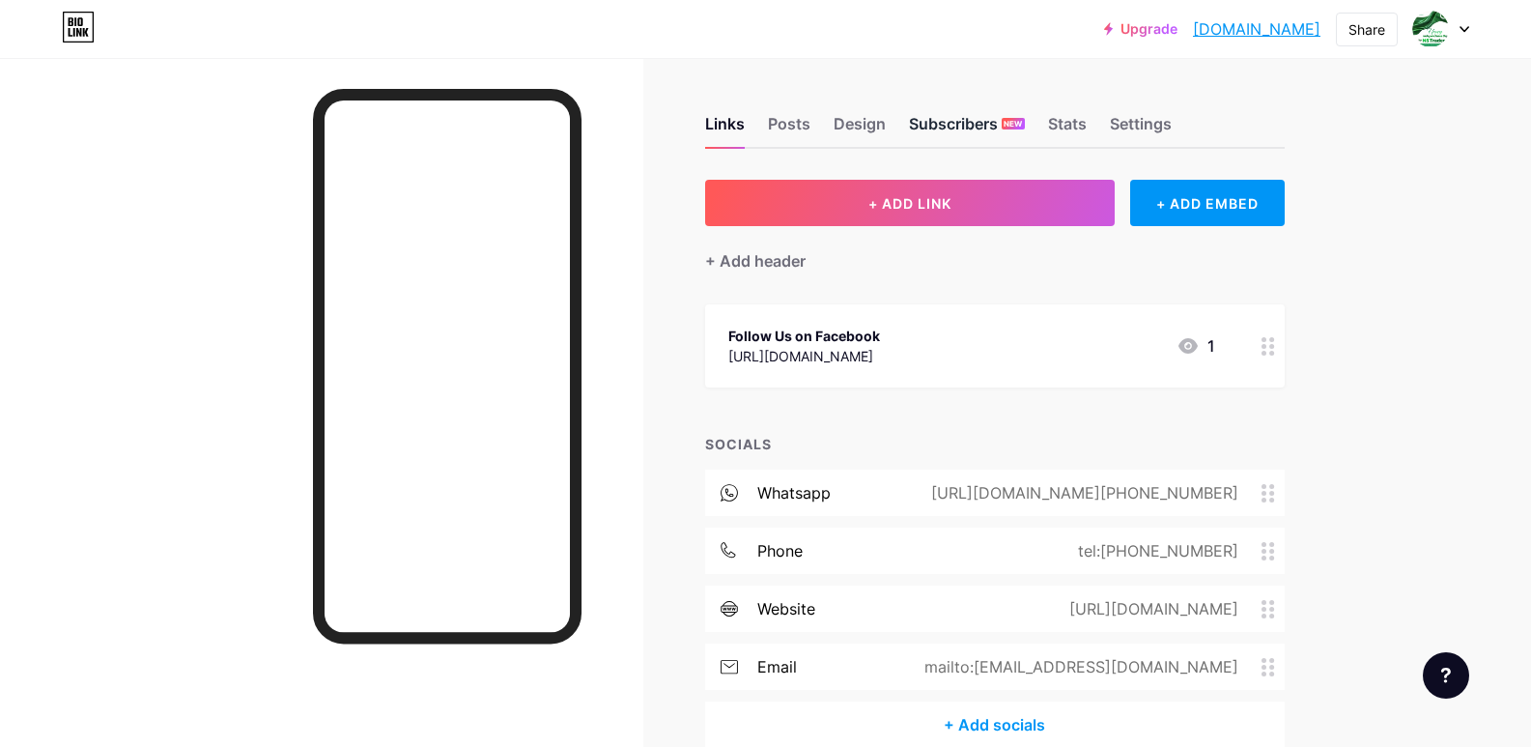
click at [959, 120] on div "Subscribers NEW" at bounding box center [967, 129] width 116 height 35
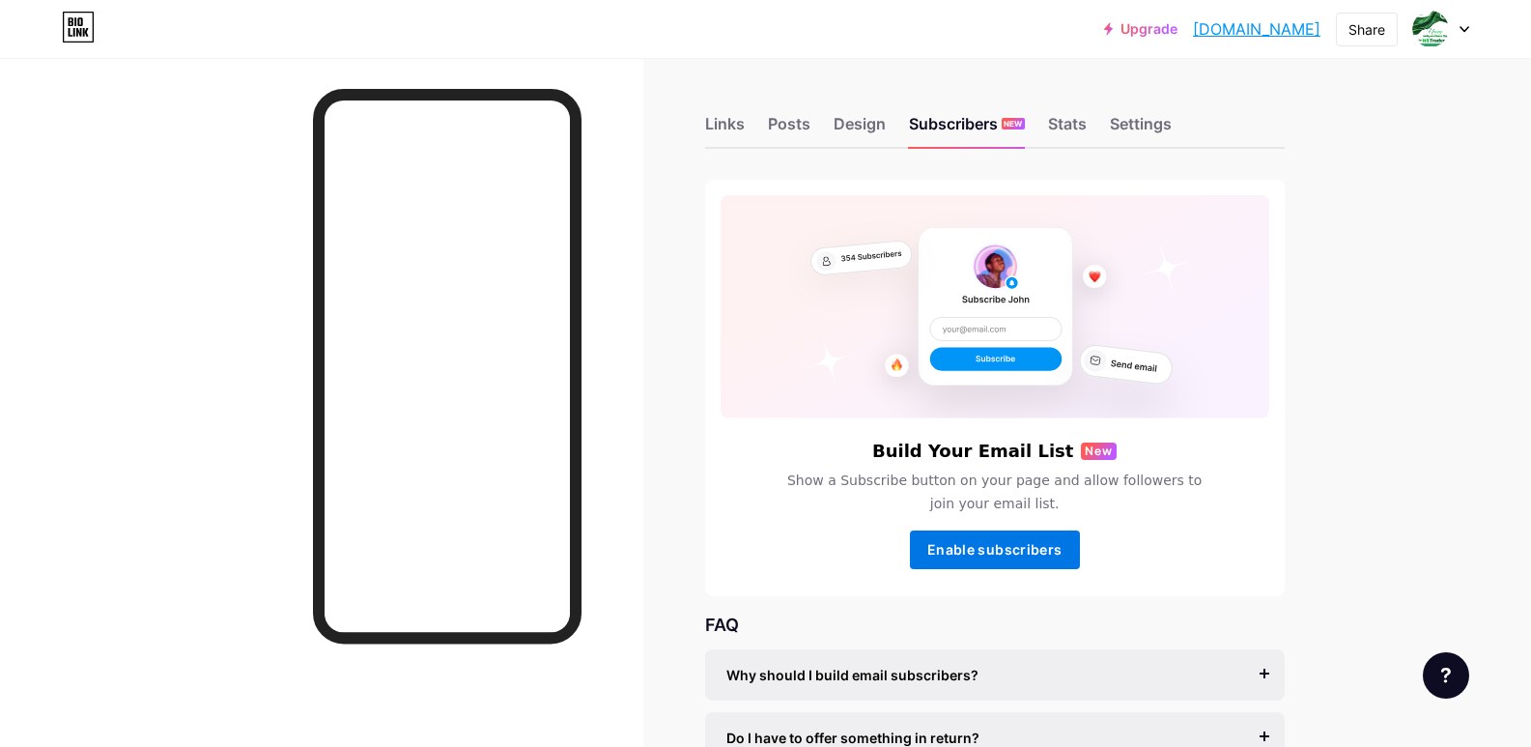
click at [1017, 555] on span "Enable subscribers" at bounding box center [994, 549] width 134 height 16
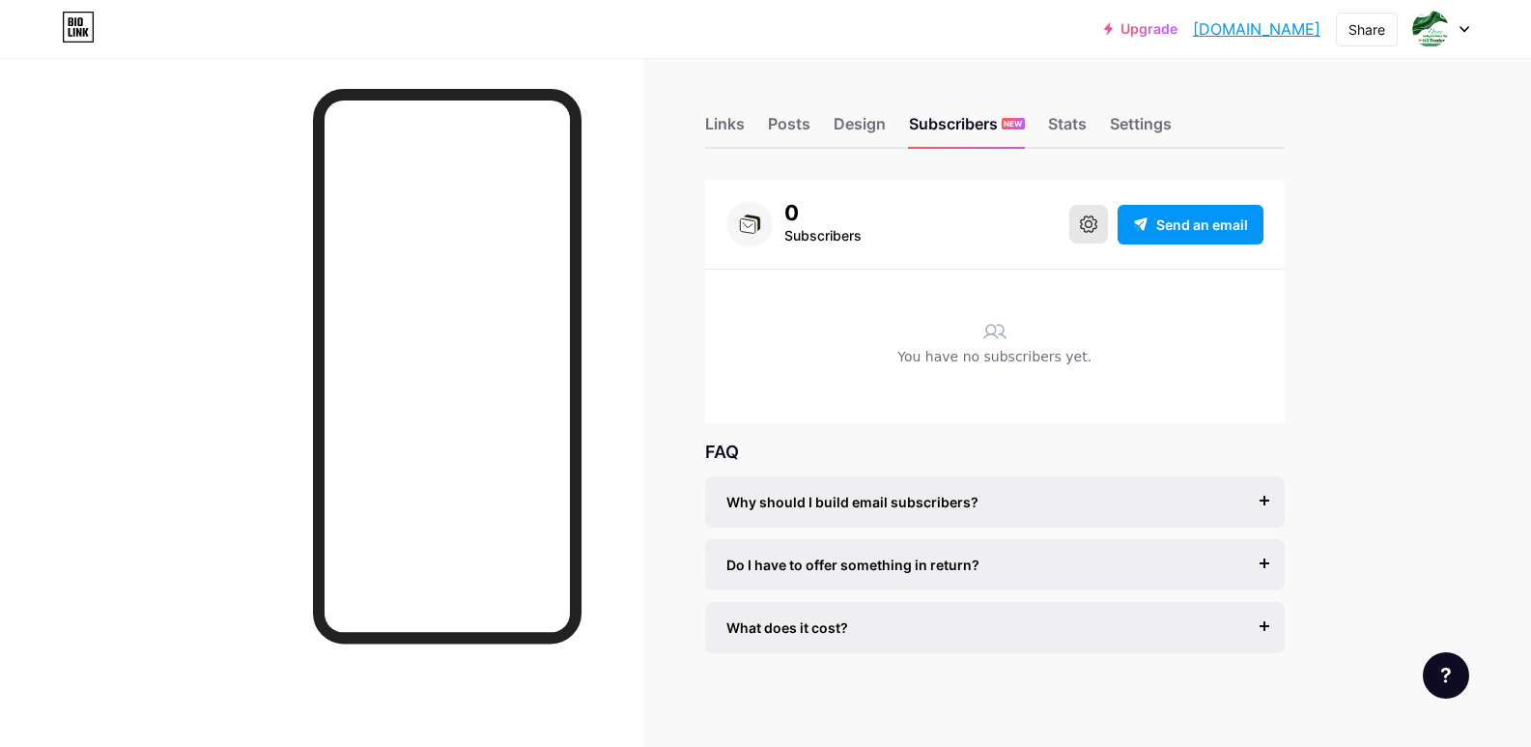
click at [1089, 223] on icon at bounding box center [1088, 223] width 17 height 17
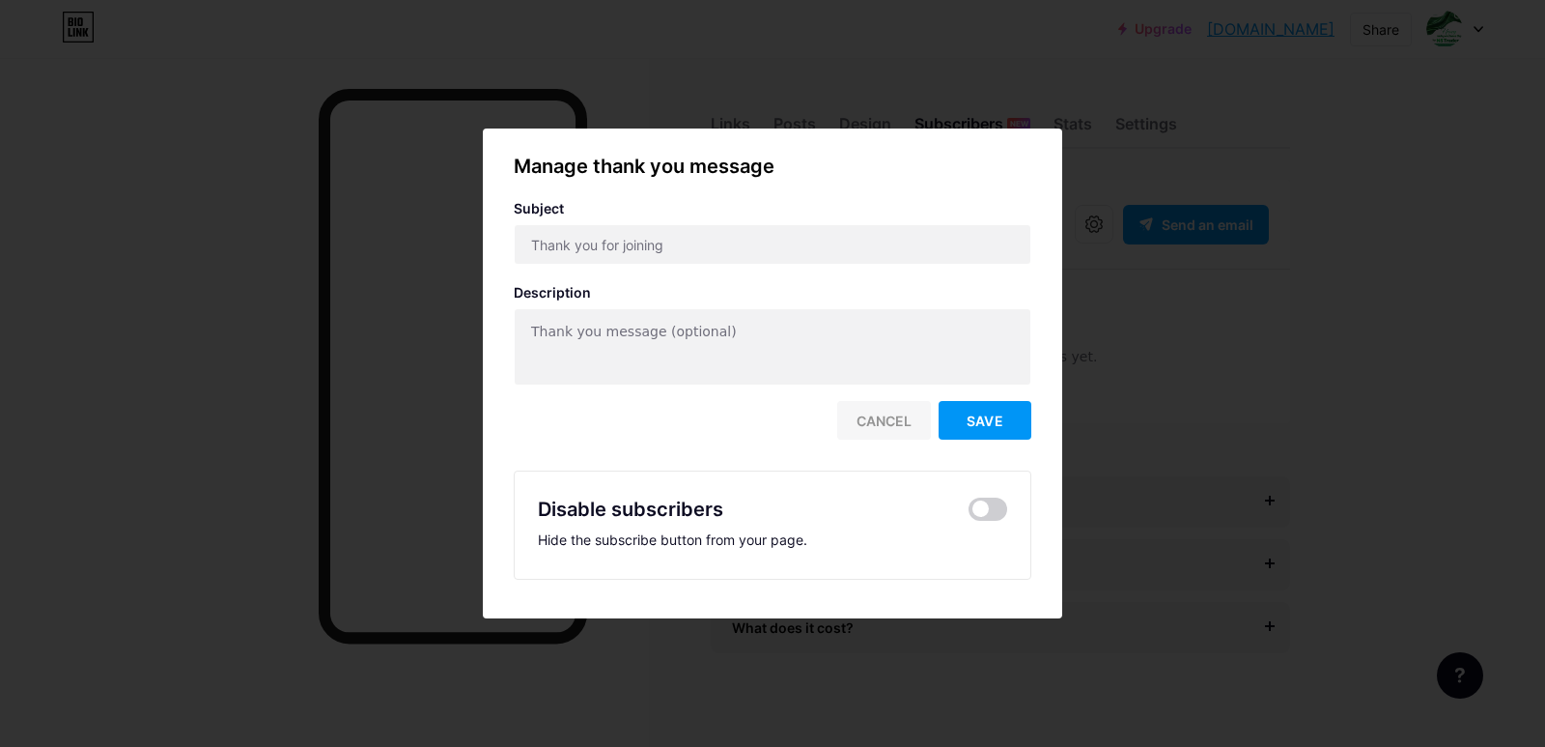
click at [886, 414] on div "Cancel" at bounding box center [884, 420] width 94 height 39
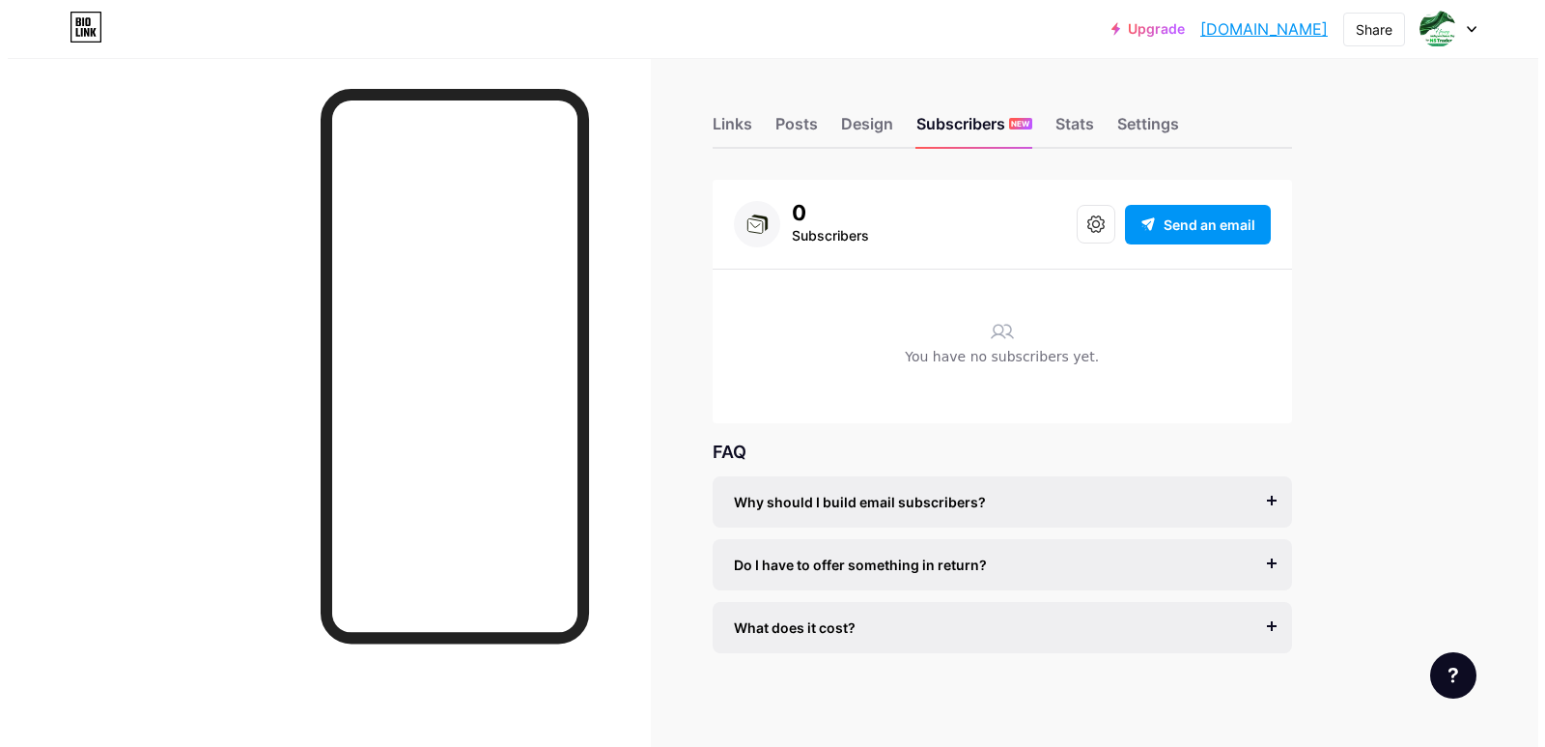
scroll to position [3, 0]
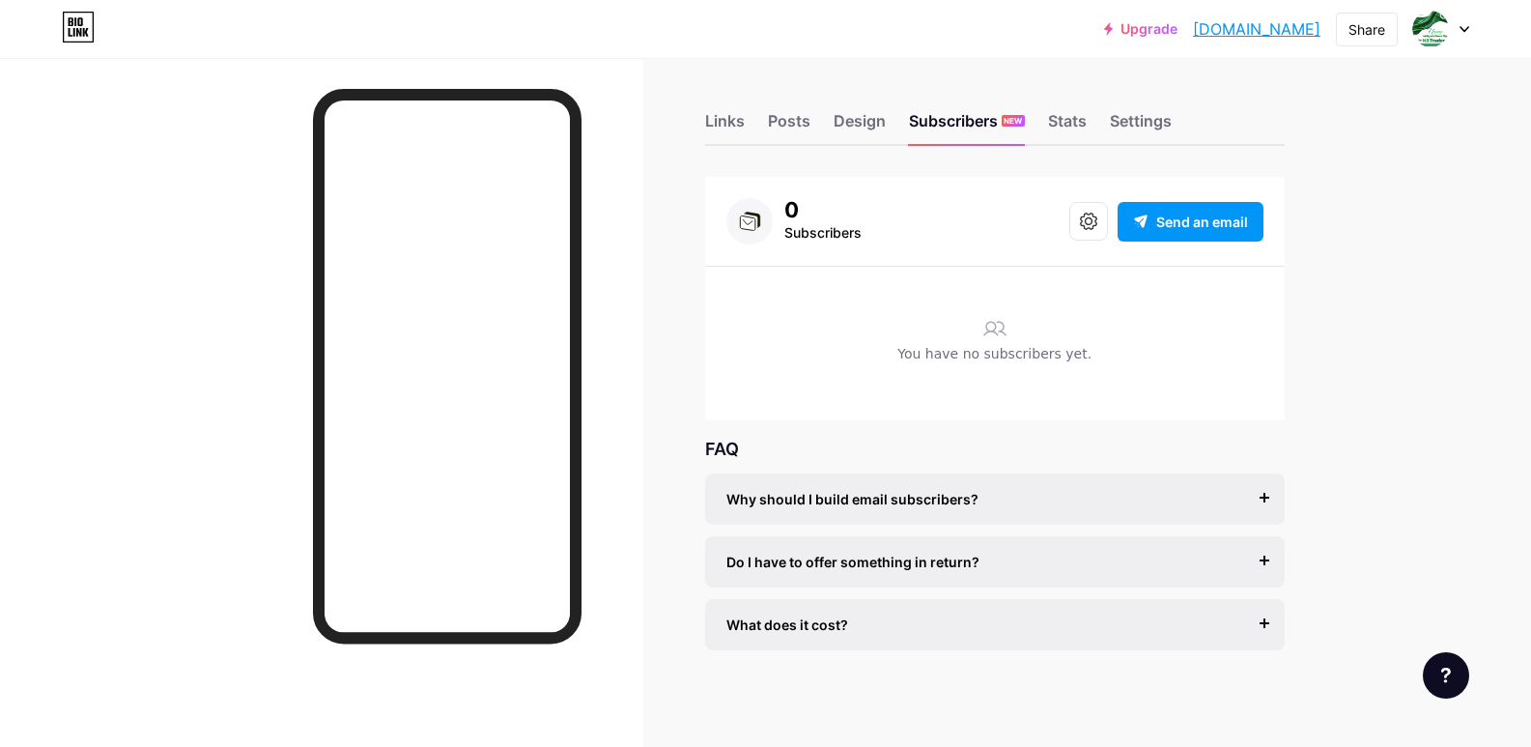
click at [1104, 21] on link "Upgrade" at bounding box center [1140, 28] width 73 height 15
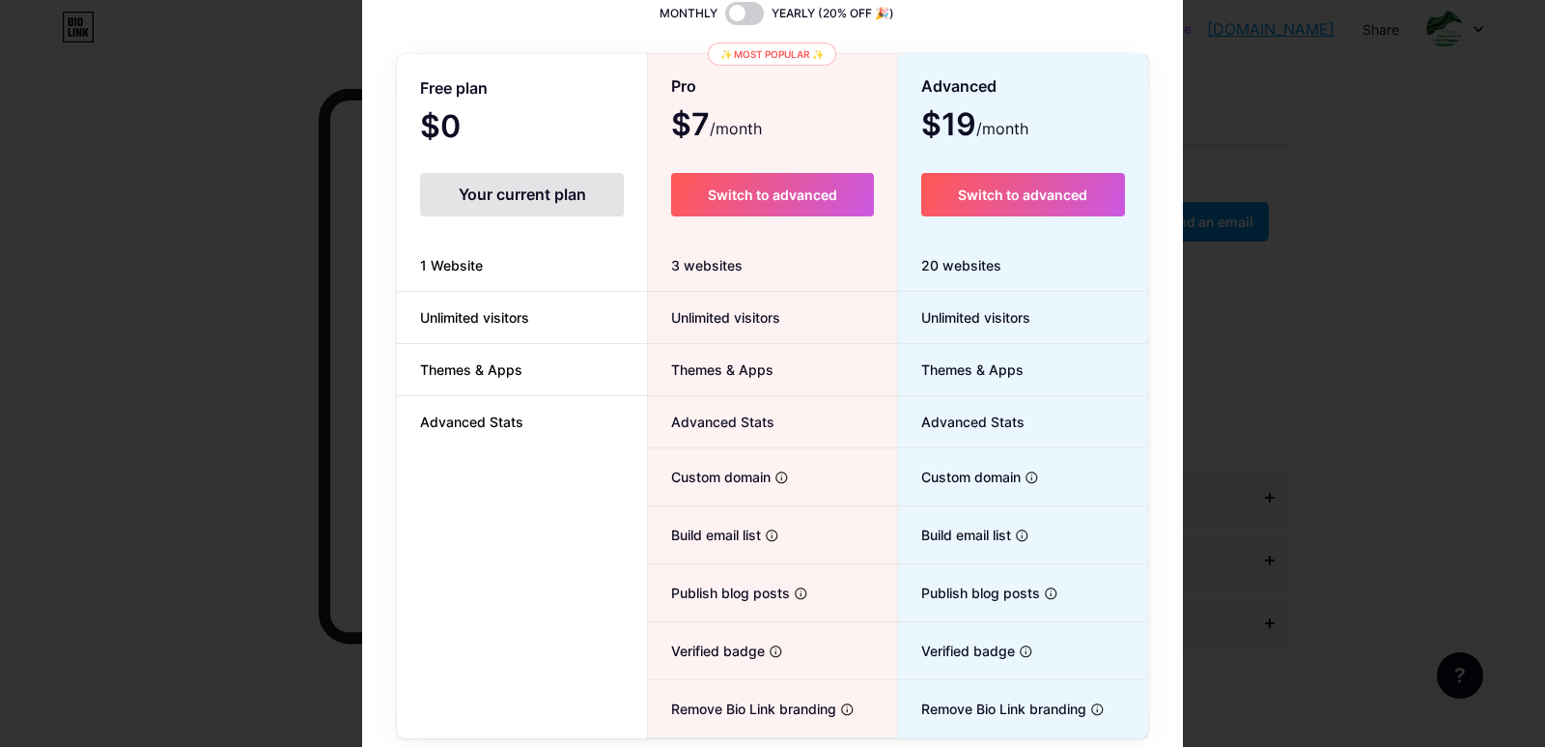
scroll to position [172, 0]
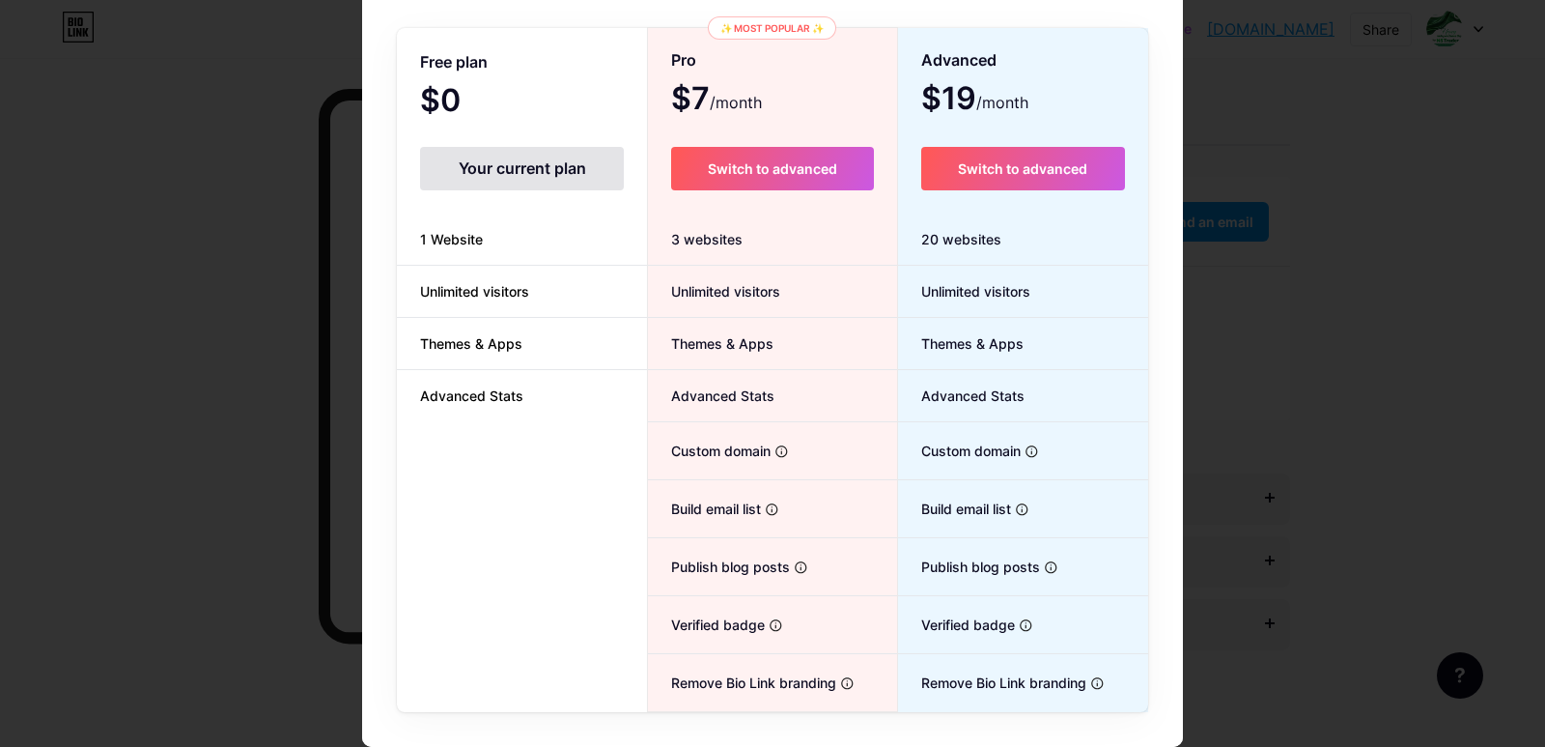
click at [499, 453] on div "Free plan $0 /month Your current plan 1 Website Unlimited visitors Themes & App…" at bounding box center [522, 371] width 250 height 682
click at [459, 298] on span "Unlimited visitors" at bounding box center [475, 291] width 156 height 20
click at [463, 344] on span "Themes & Apps" at bounding box center [471, 343] width 149 height 20
click at [465, 400] on span "Advanced Stats" at bounding box center [472, 395] width 150 height 20
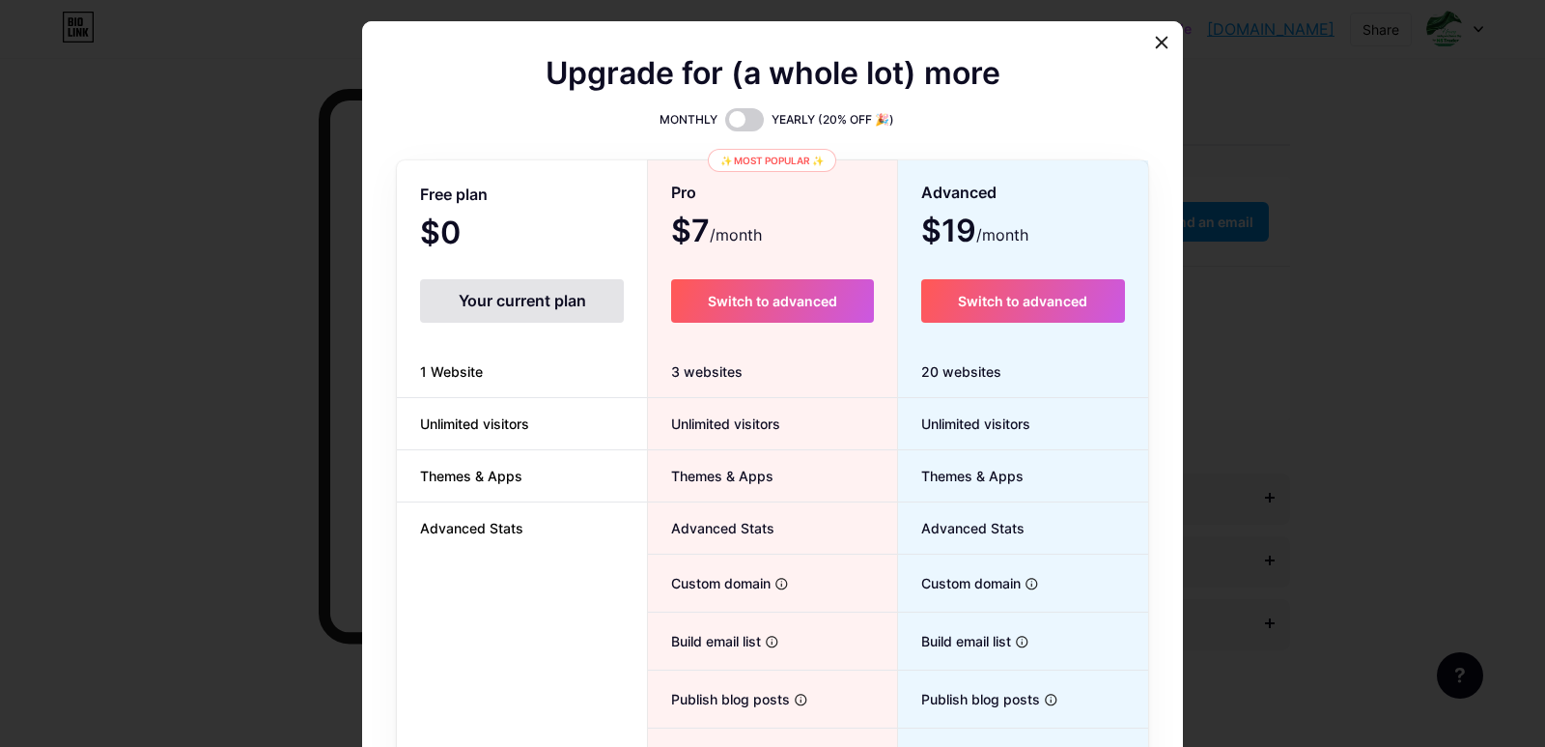
scroll to position [0, 0]
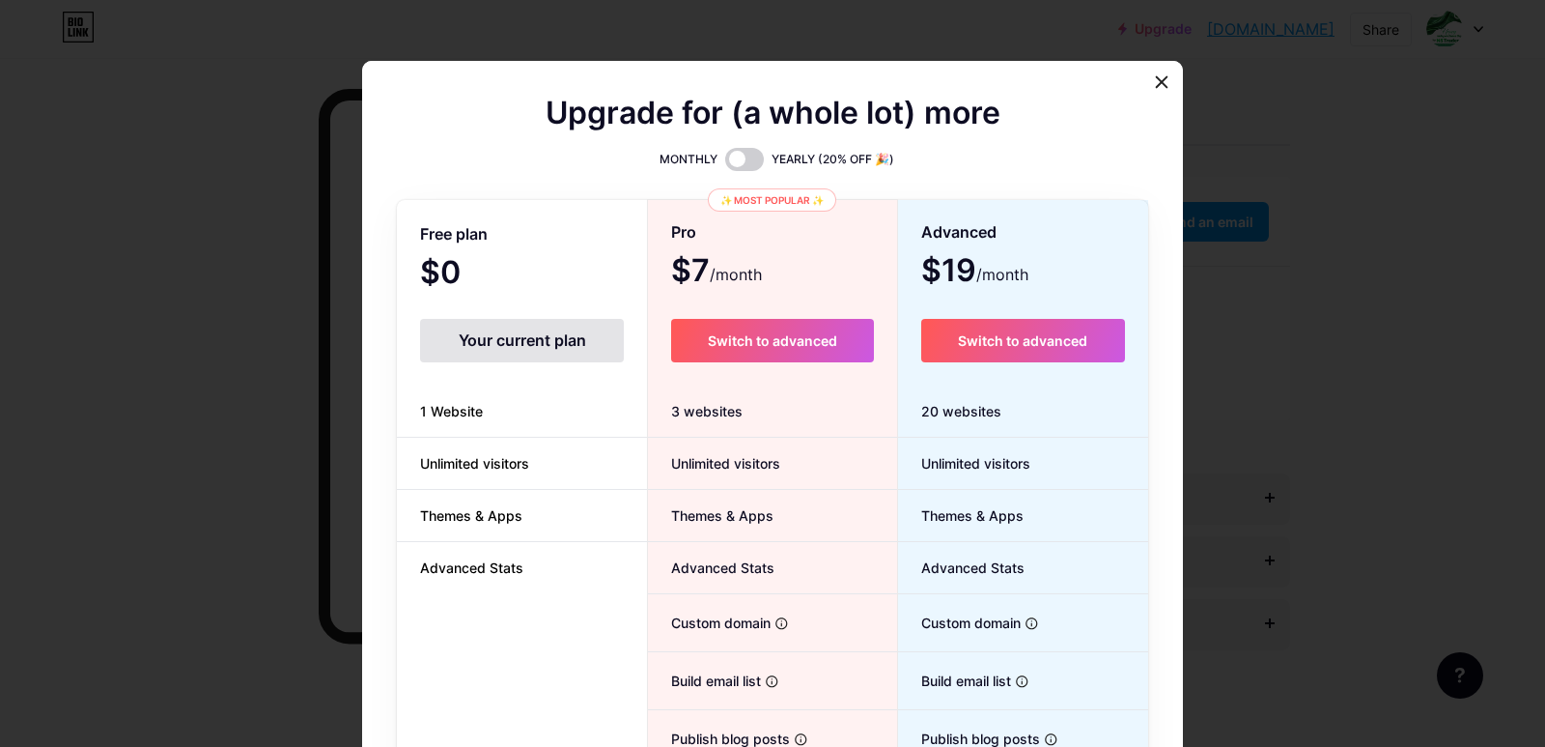
click at [516, 344] on div "Your current plan" at bounding box center [522, 340] width 204 height 43
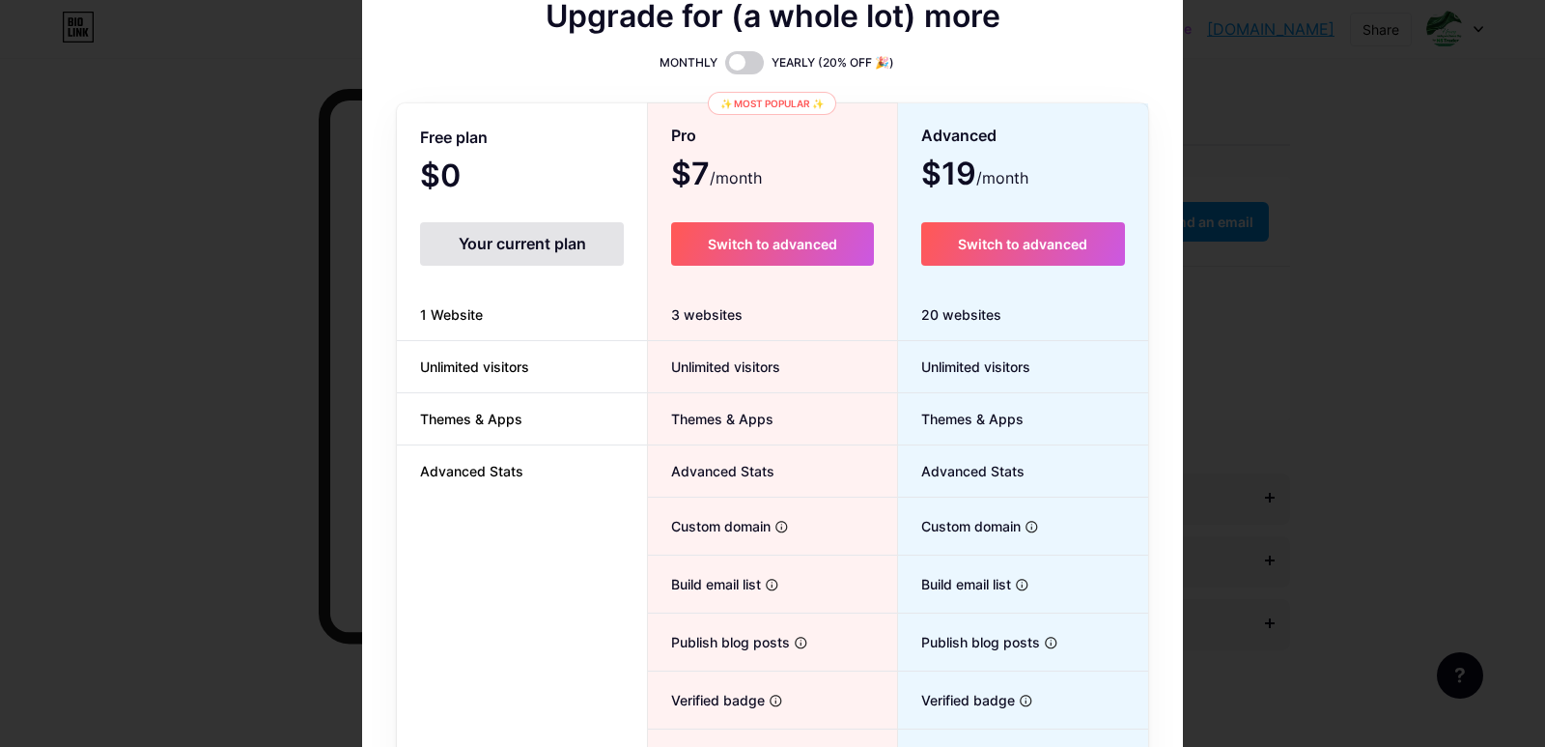
scroll to position [172, 0]
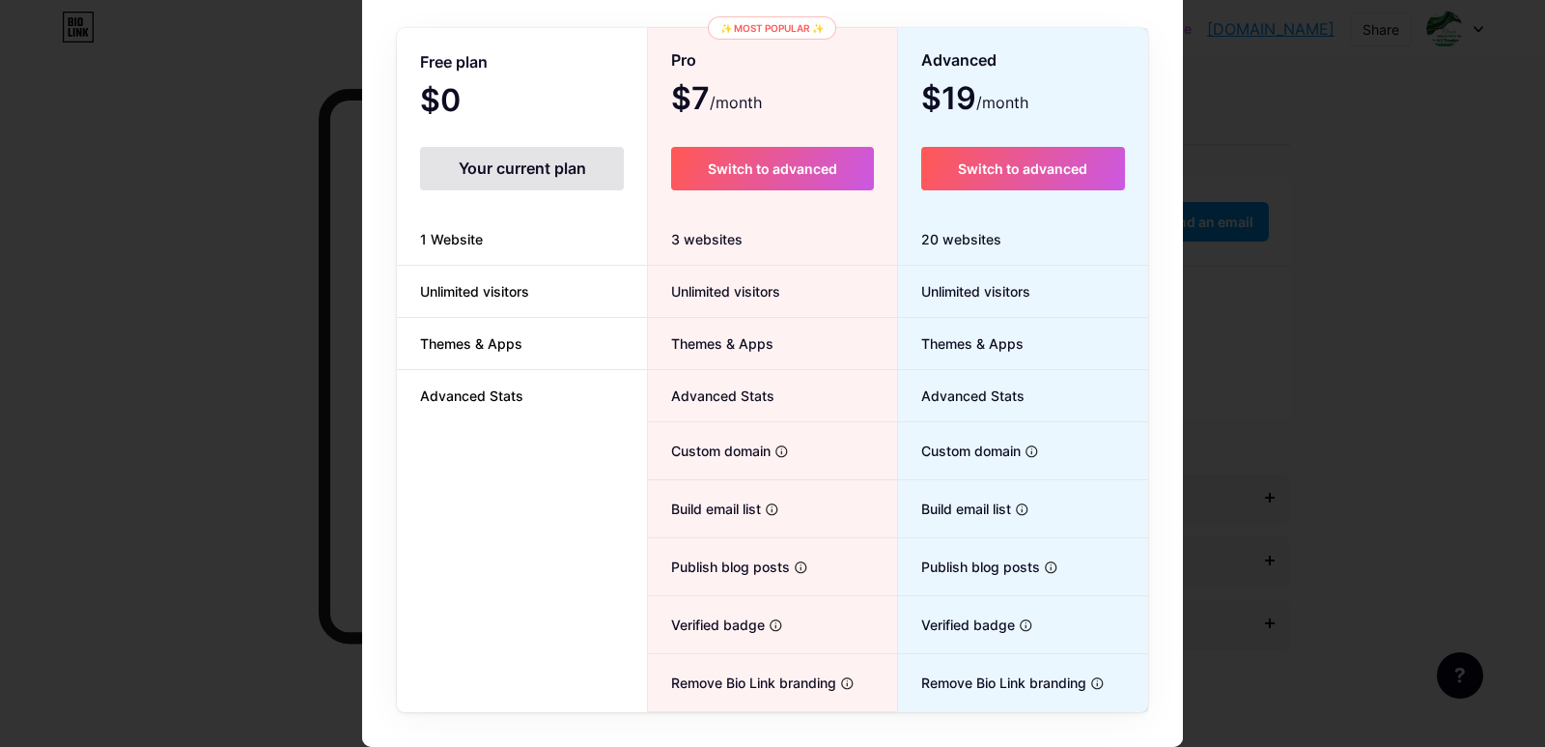
click at [502, 673] on div "Free plan $0 /month Your current plan 1 Website Unlimited visitors Themes & App…" at bounding box center [522, 371] width 250 height 682
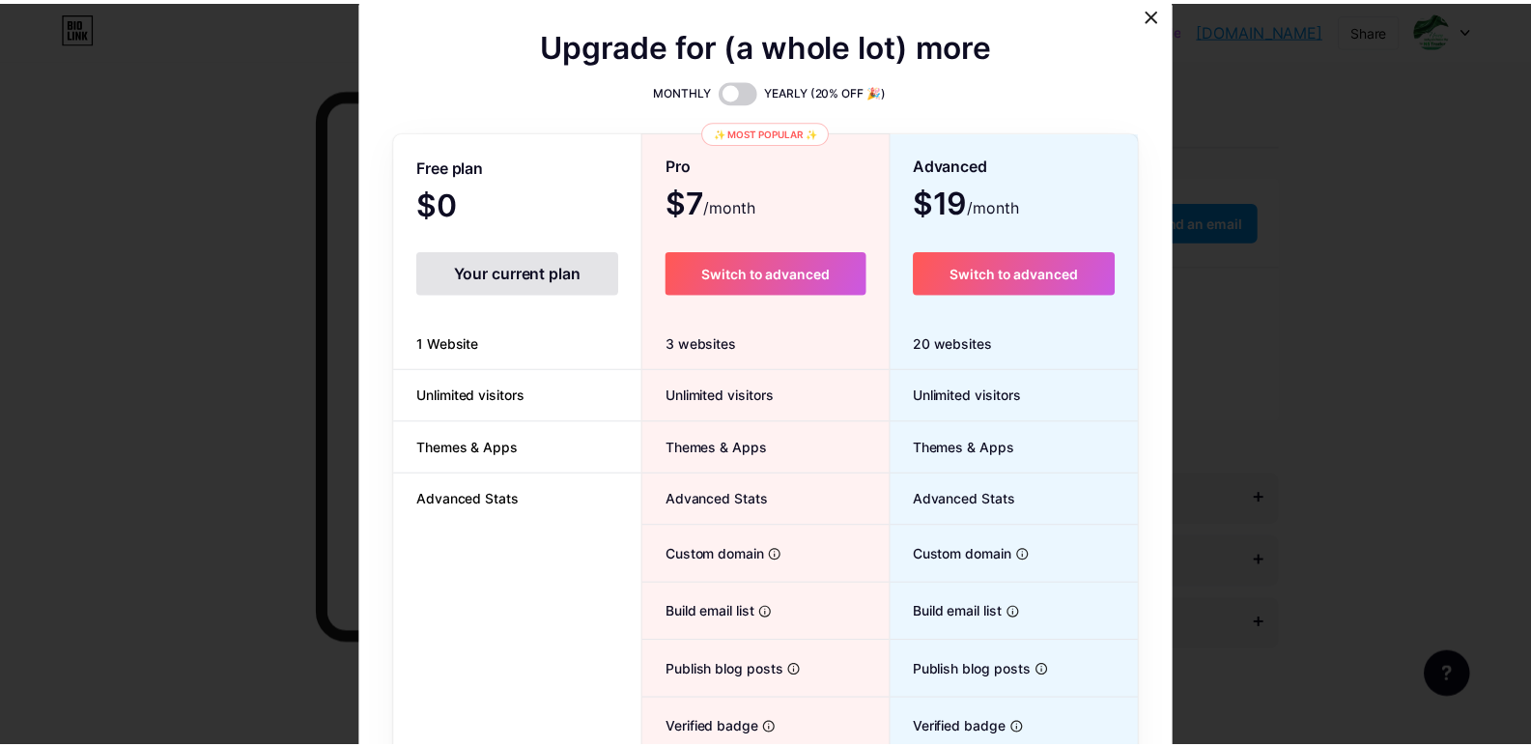
scroll to position [0, 0]
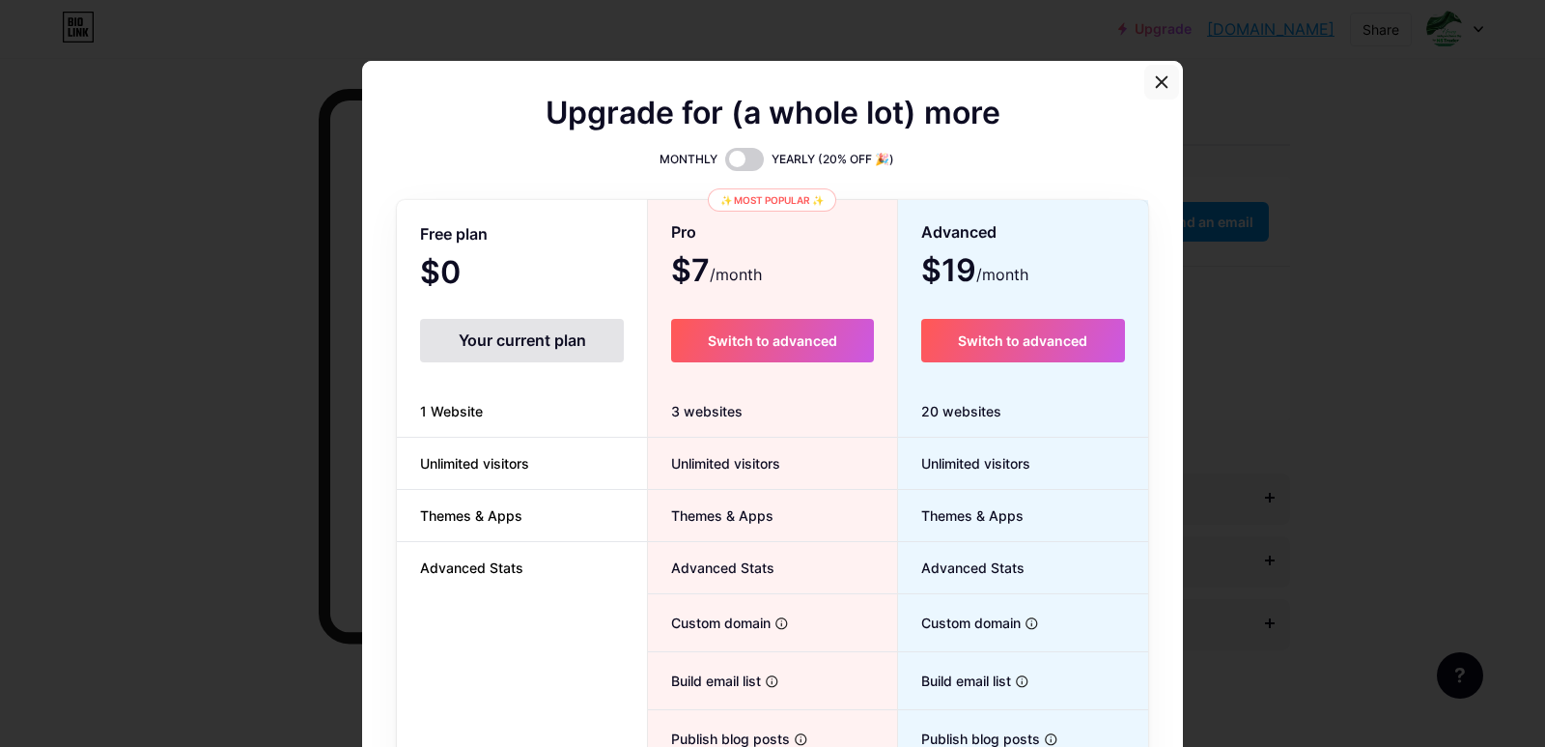
click at [1155, 80] on icon at bounding box center [1161, 81] width 15 height 15
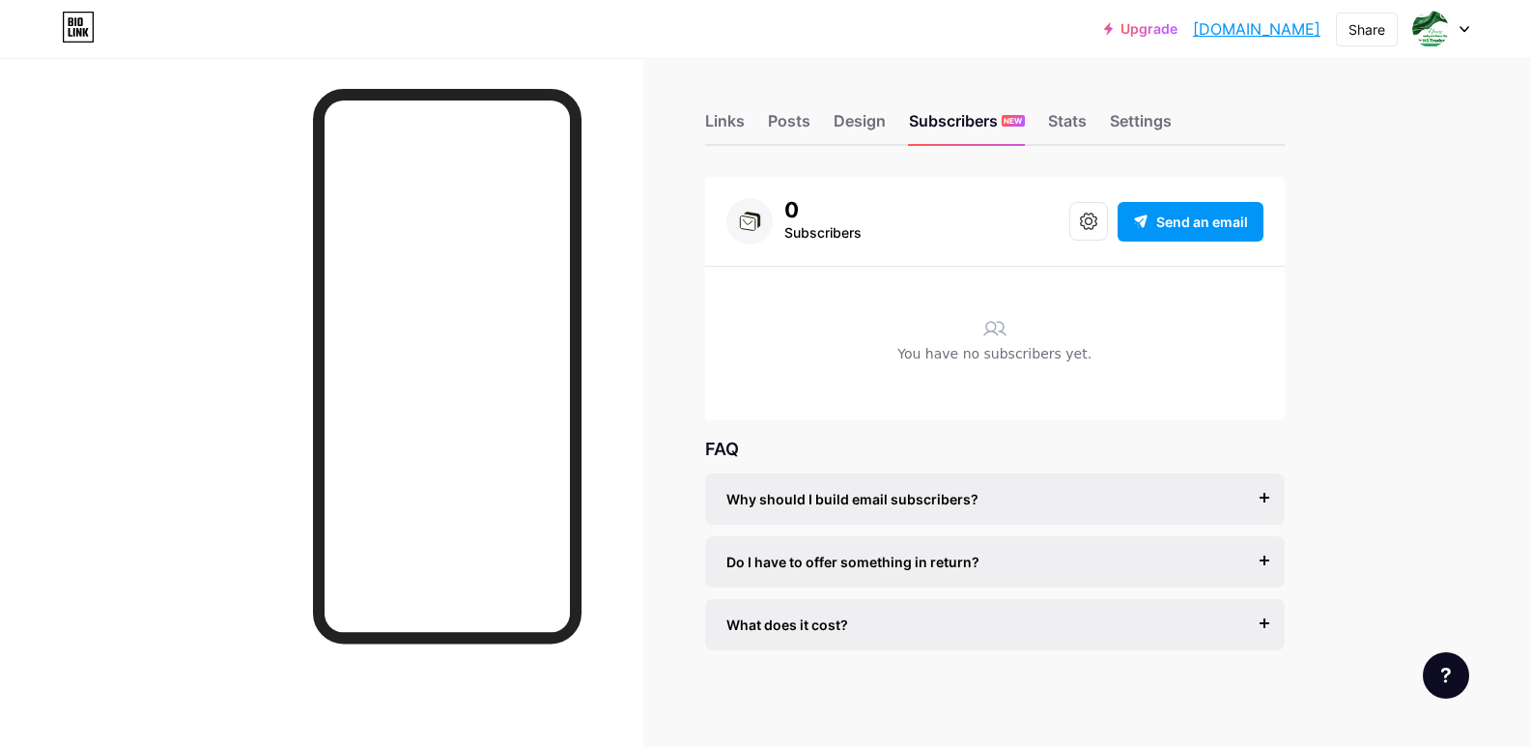
click at [1109, 30] on link "Upgrade" at bounding box center [1140, 28] width 73 height 15
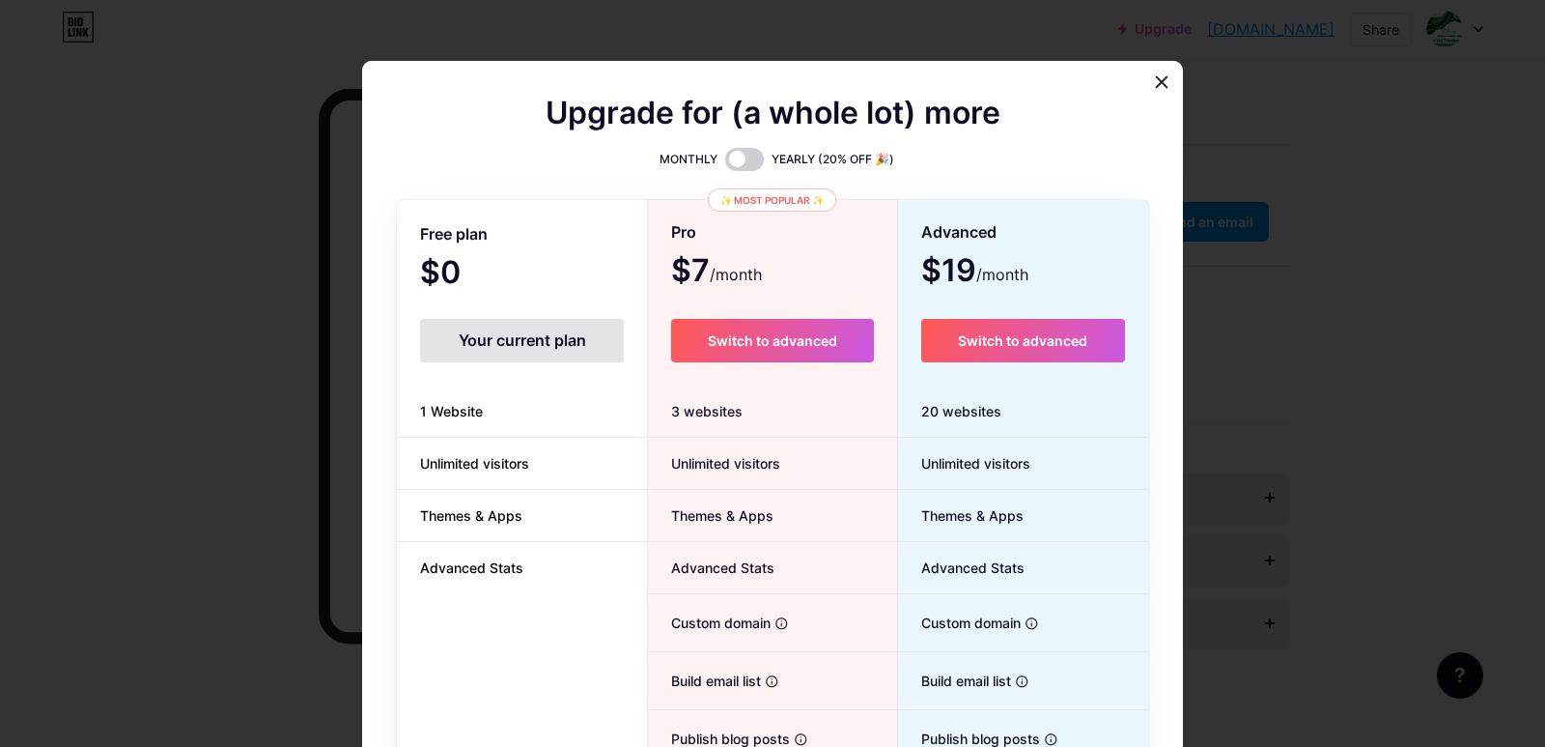
click at [778, 125] on span "Upgrade for (a whole lot) more" at bounding box center [773, 112] width 455 height 23
click at [473, 568] on span "Advanced Stats" at bounding box center [472, 567] width 150 height 20
click at [1154, 87] on icon at bounding box center [1161, 81] width 15 height 15
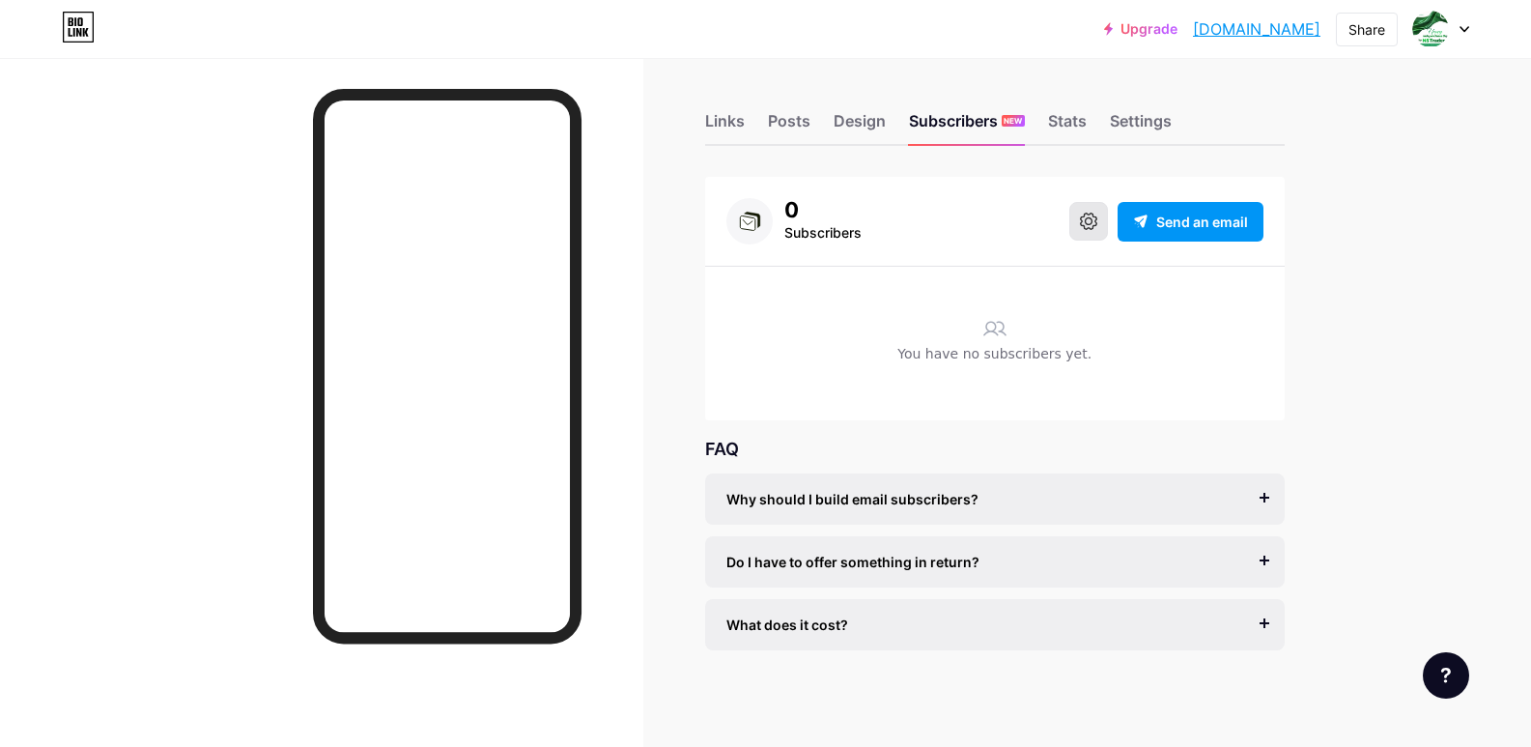
click at [1097, 224] on icon at bounding box center [1088, 220] width 17 height 17
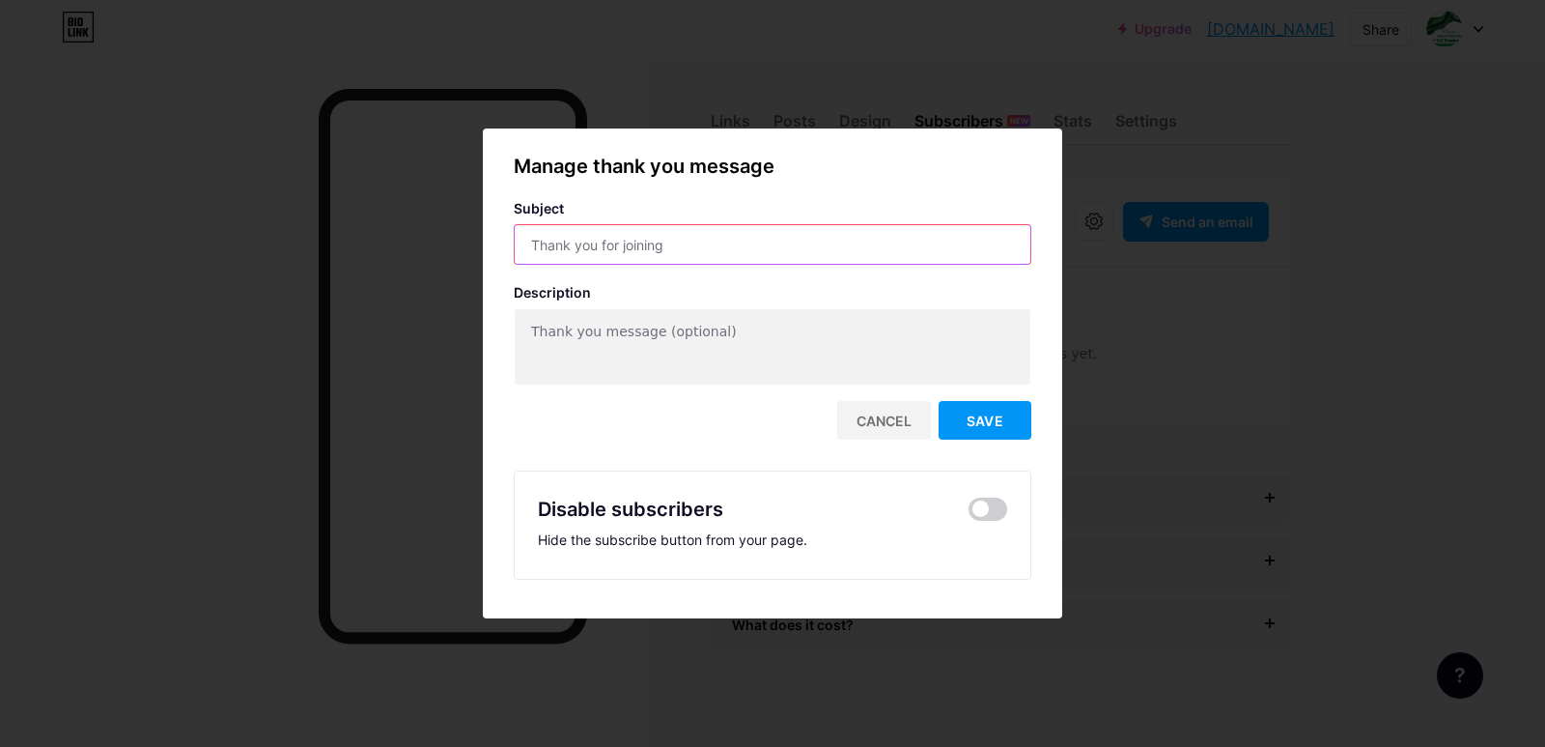
click at [901, 243] on input "text" at bounding box center [773, 244] width 516 height 39
click at [1080, 191] on div at bounding box center [772, 373] width 1545 height 747
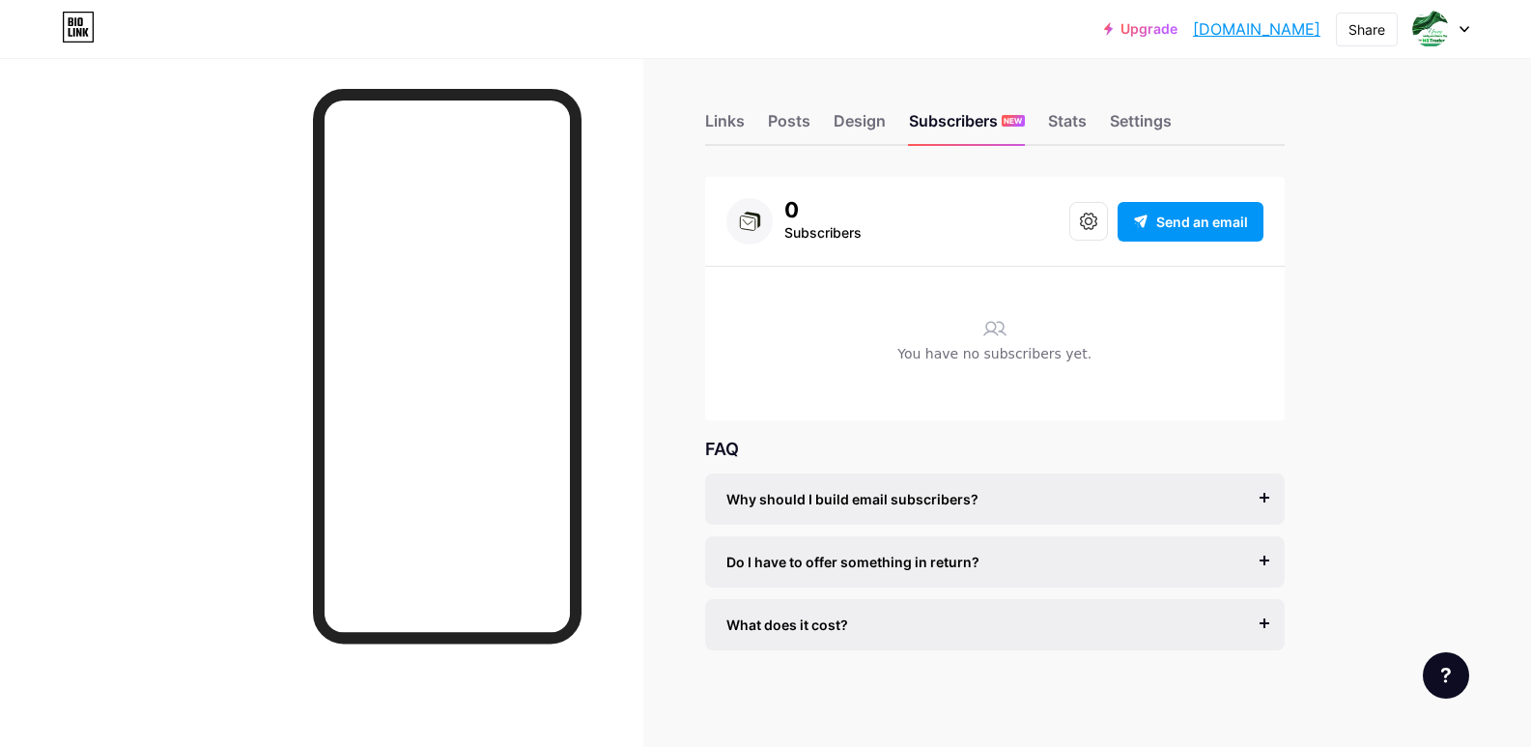
click at [1456, 30] on div at bounding box center [1441, 29] width 56 height 35
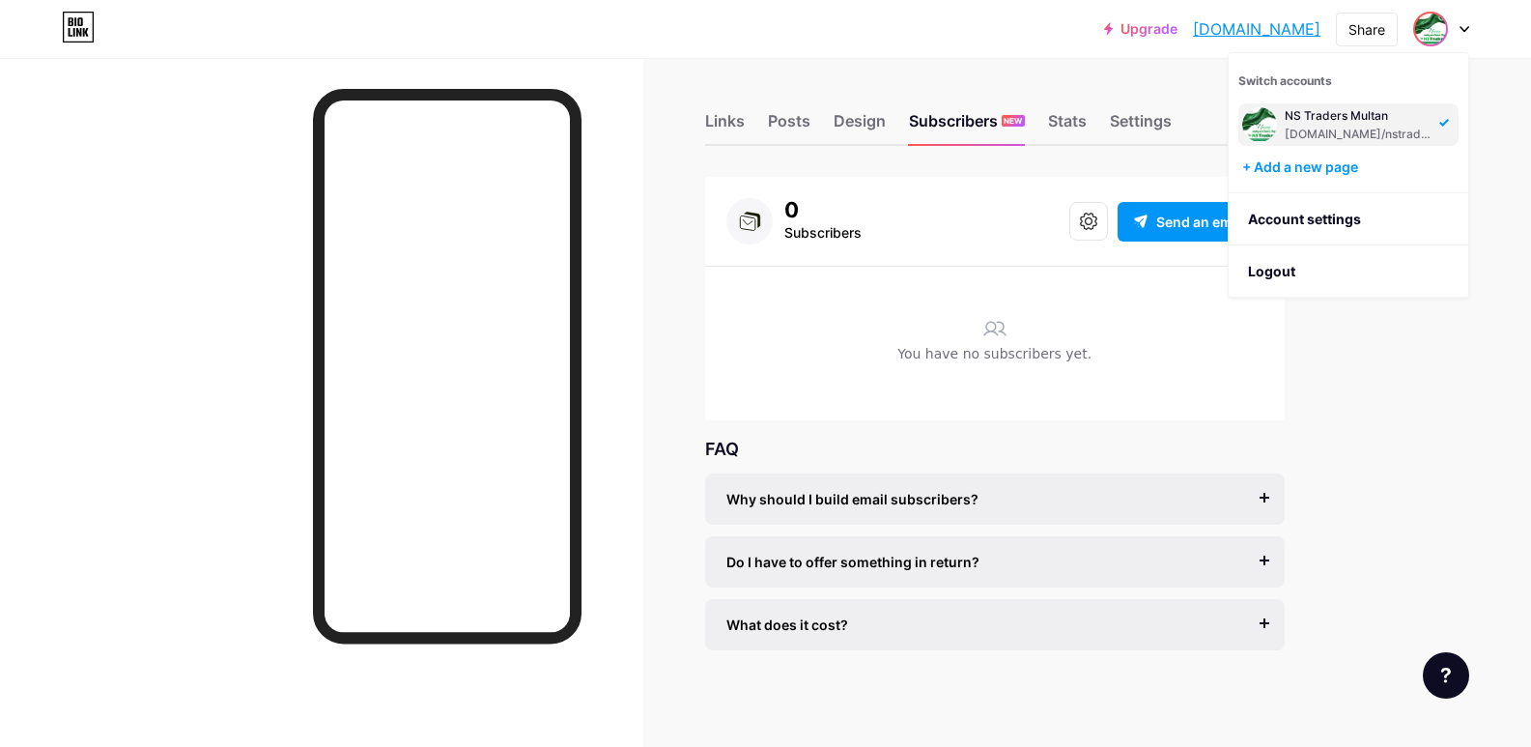
click at [1394, 380] on div "Upgrade nstradersmultan... [DOMAIN_NAME] Share Switch accounts NS Traders Multa…" at bounding box center [765, 372] width 1531 height 750
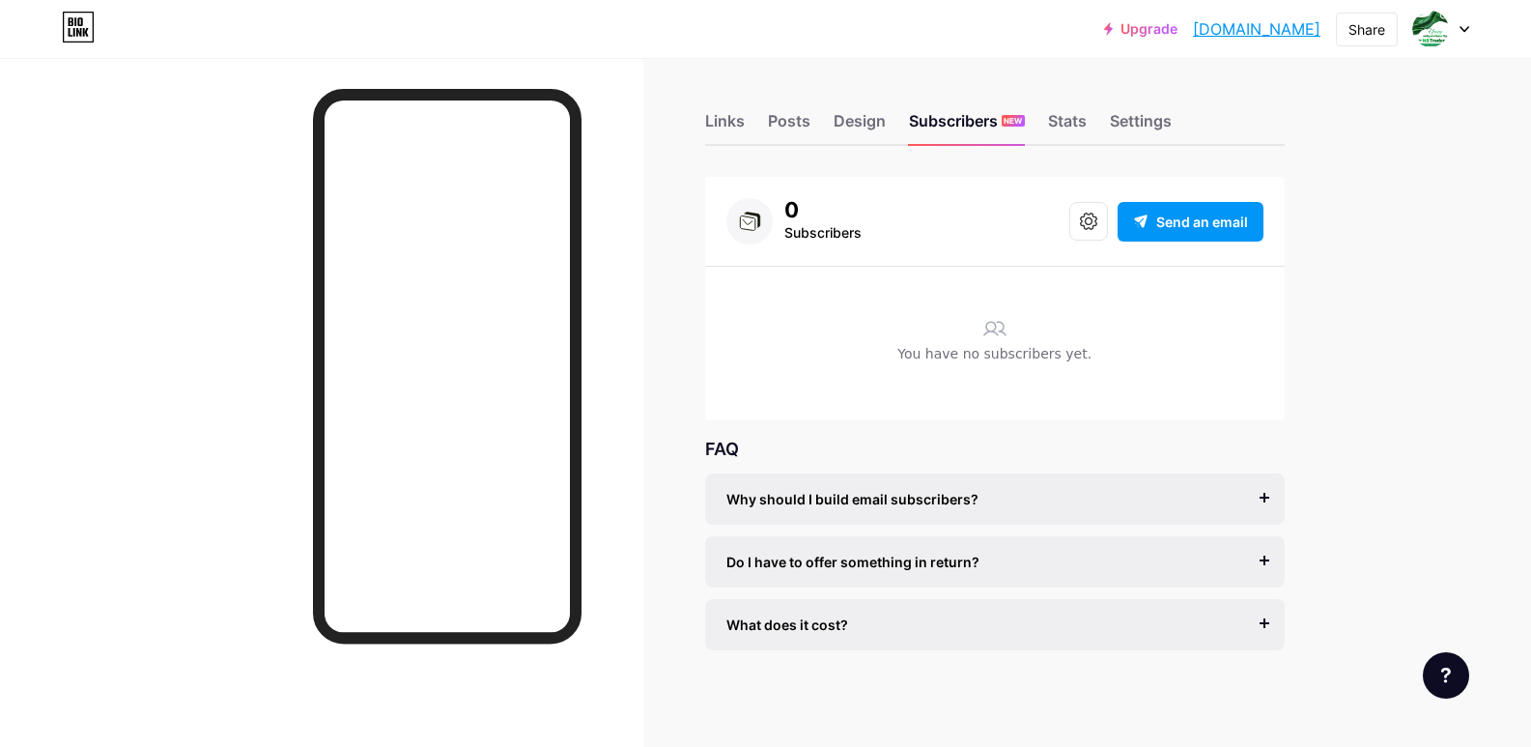
click at [872, 619] on div "What does it cost?" at bounding box center [994, 624] width 537 height 20
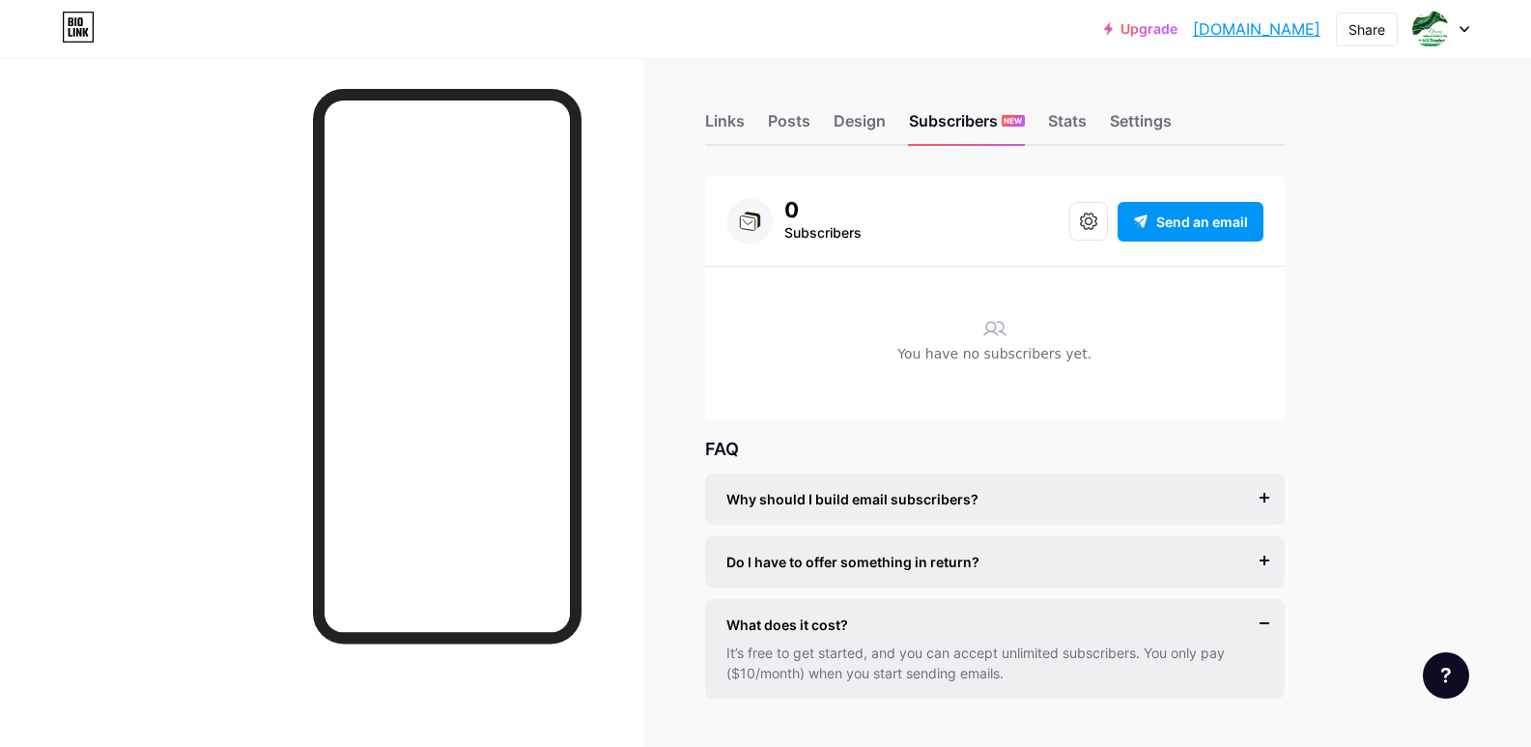
scroll to position [51, 0]
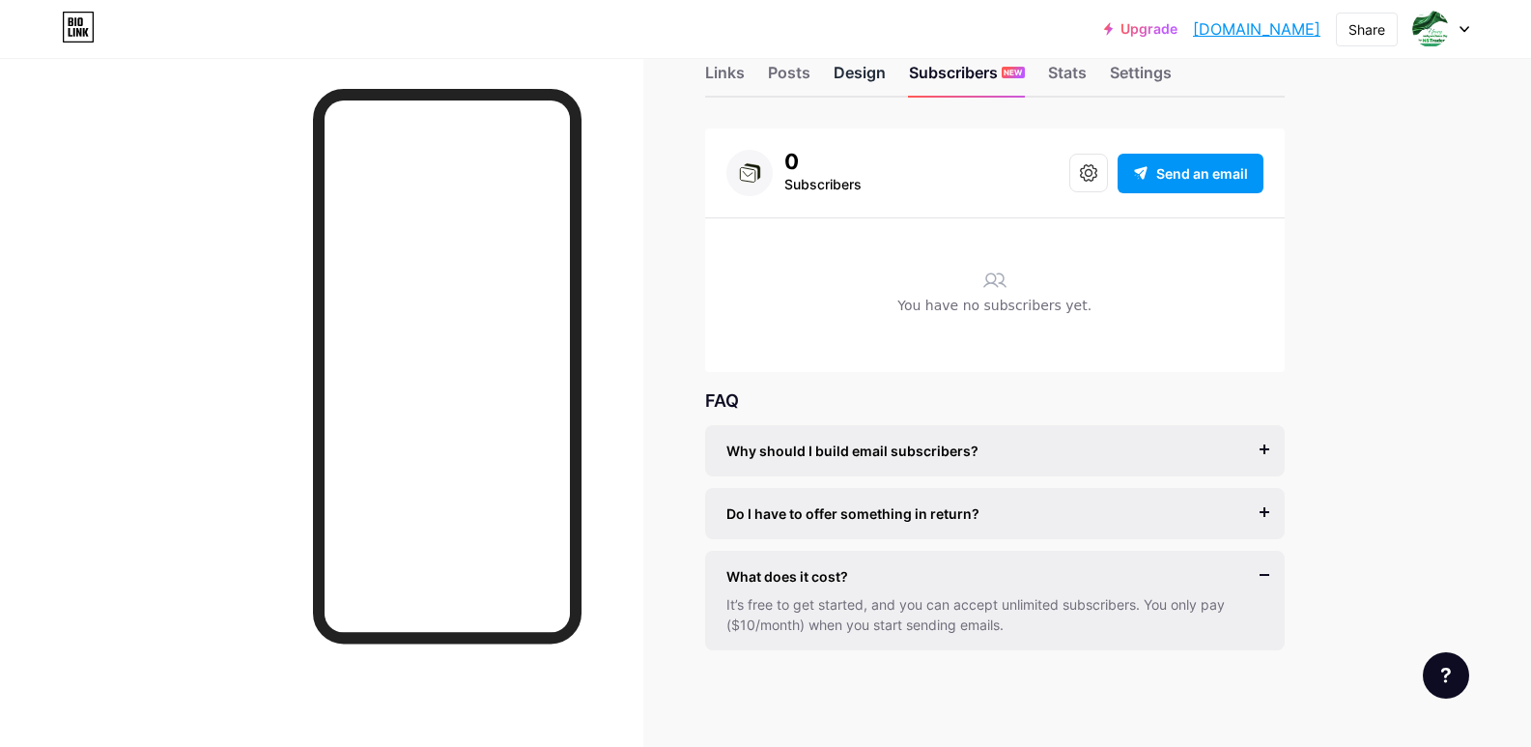
click at [870, 65] on div "Design" at bounding box center [860, 78] width 52 height 35
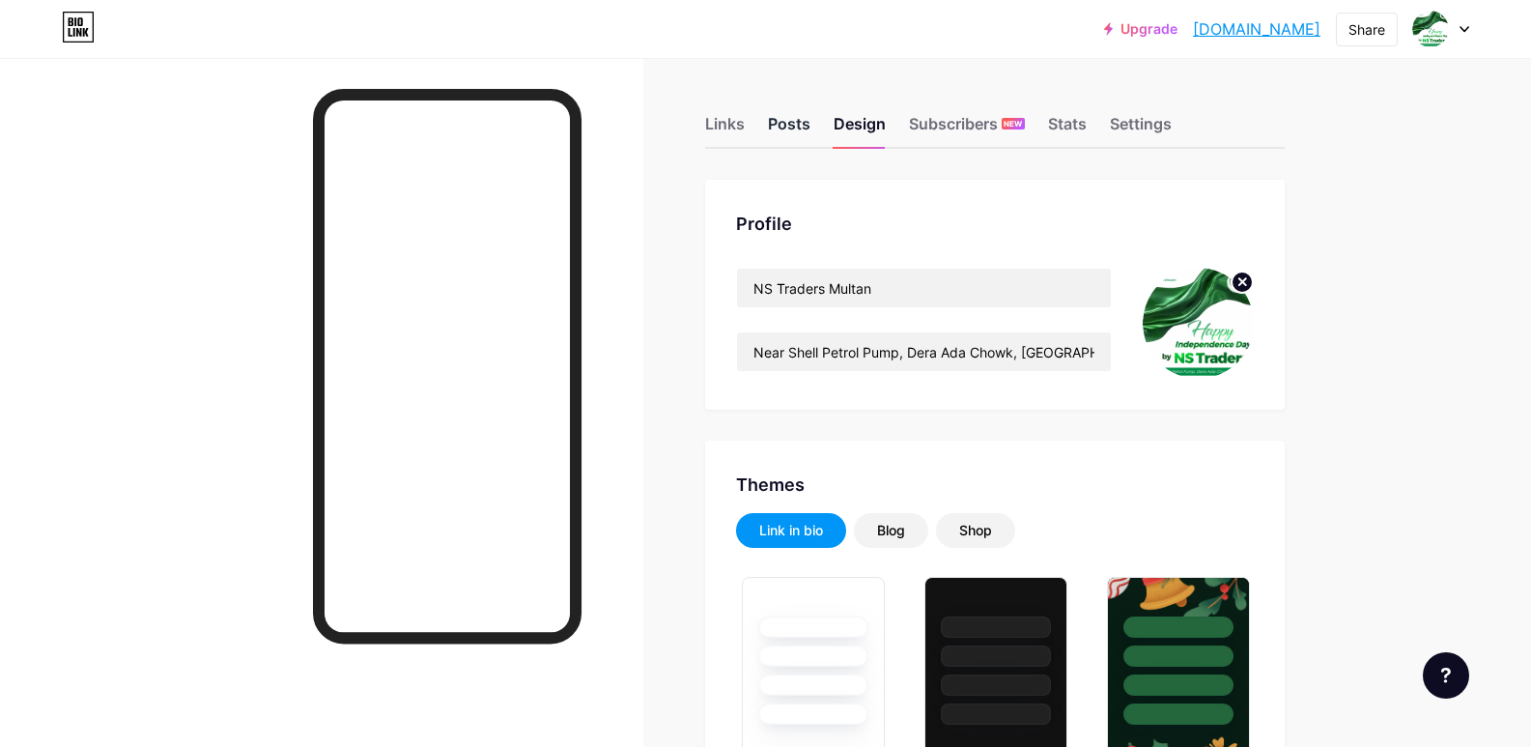
click at [798, 116] on div "Posts" at bounding box center [789, 129] width 42 height 35
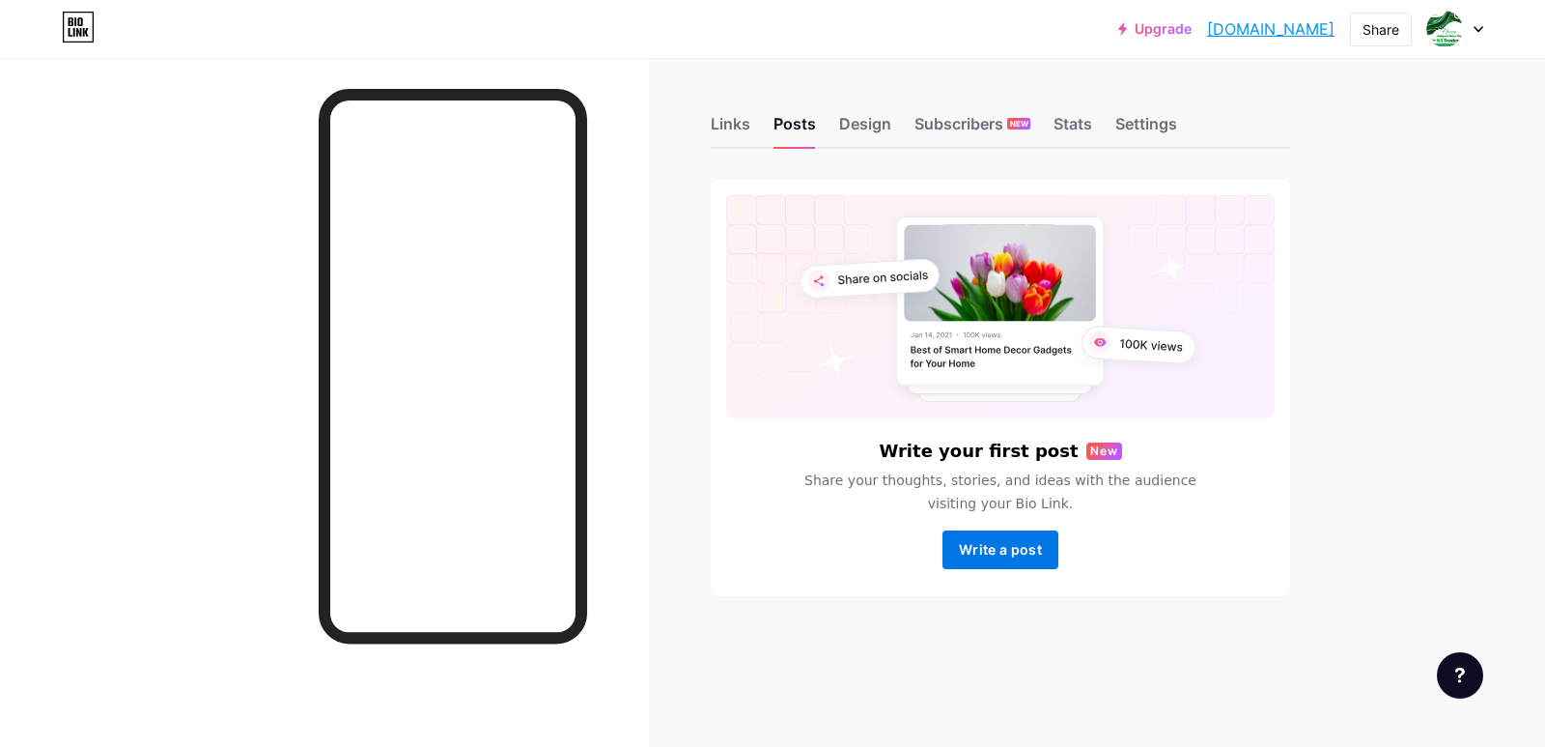
click at [1008, 563] on button "Write a post" at bounding box center [1001, 549] width 116 height 39
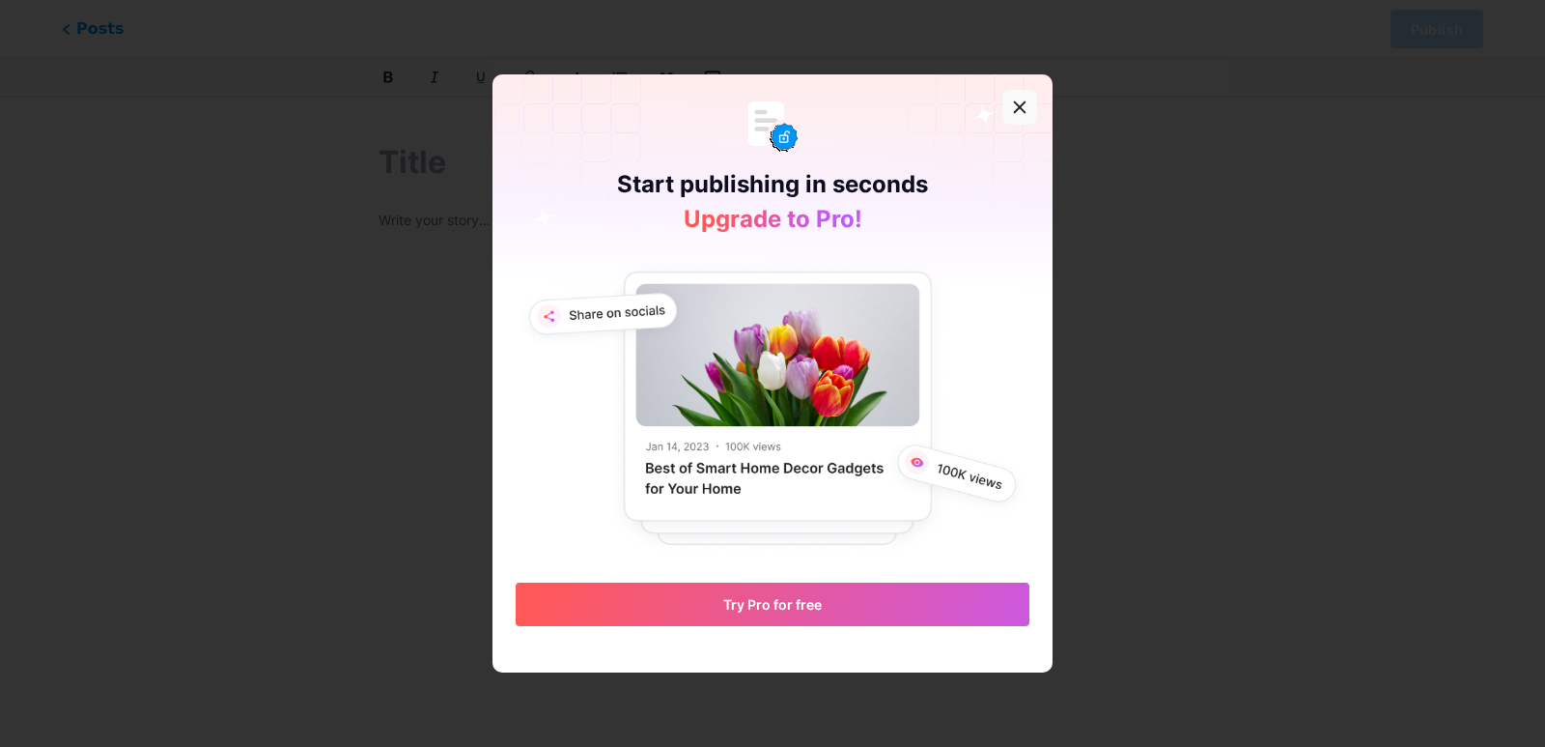
click at [1012, 110] on icon at bounding box center [1019, 106] width 15 height 15
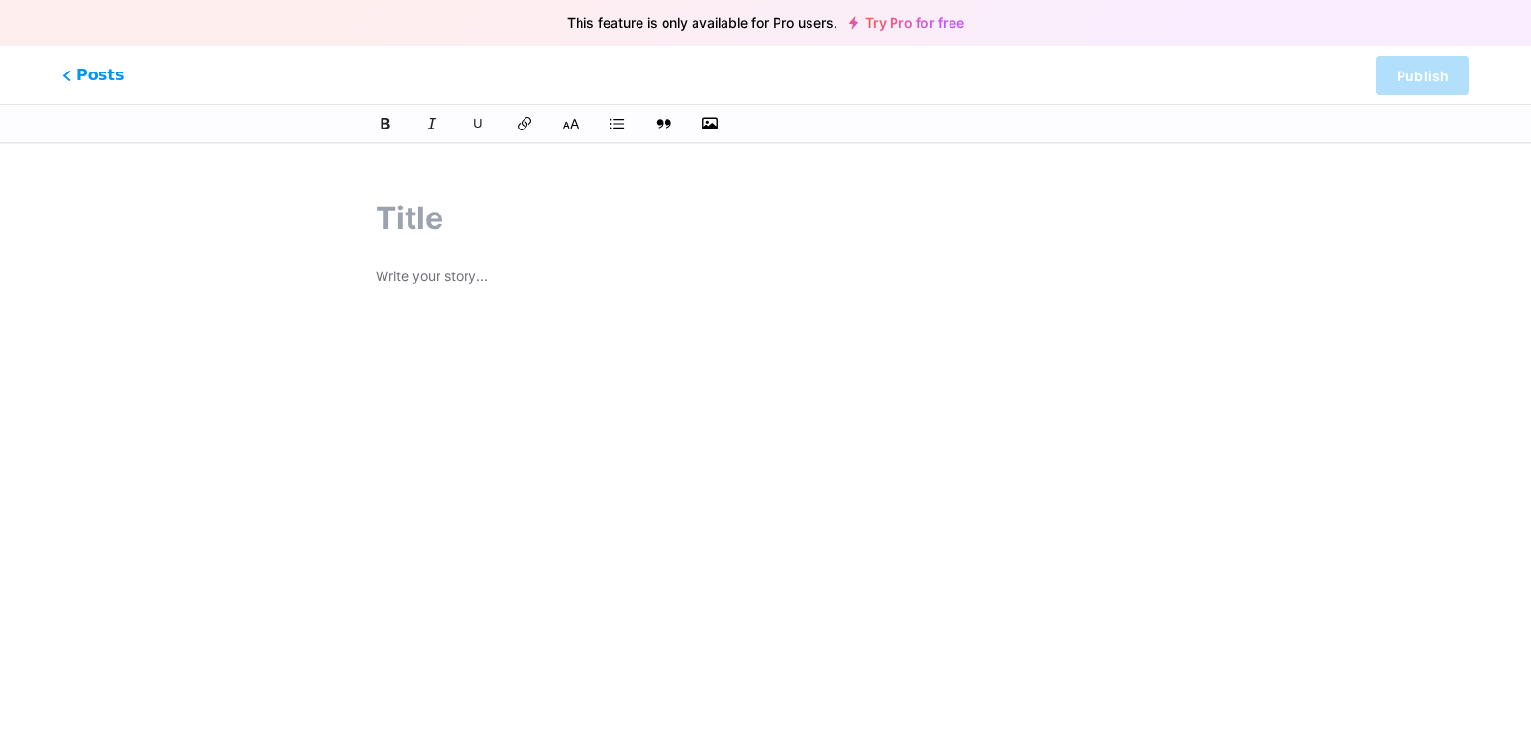
click at [920, 21] on link "Try Pro for free" at bounding box center [906, 22] width 115 height 15
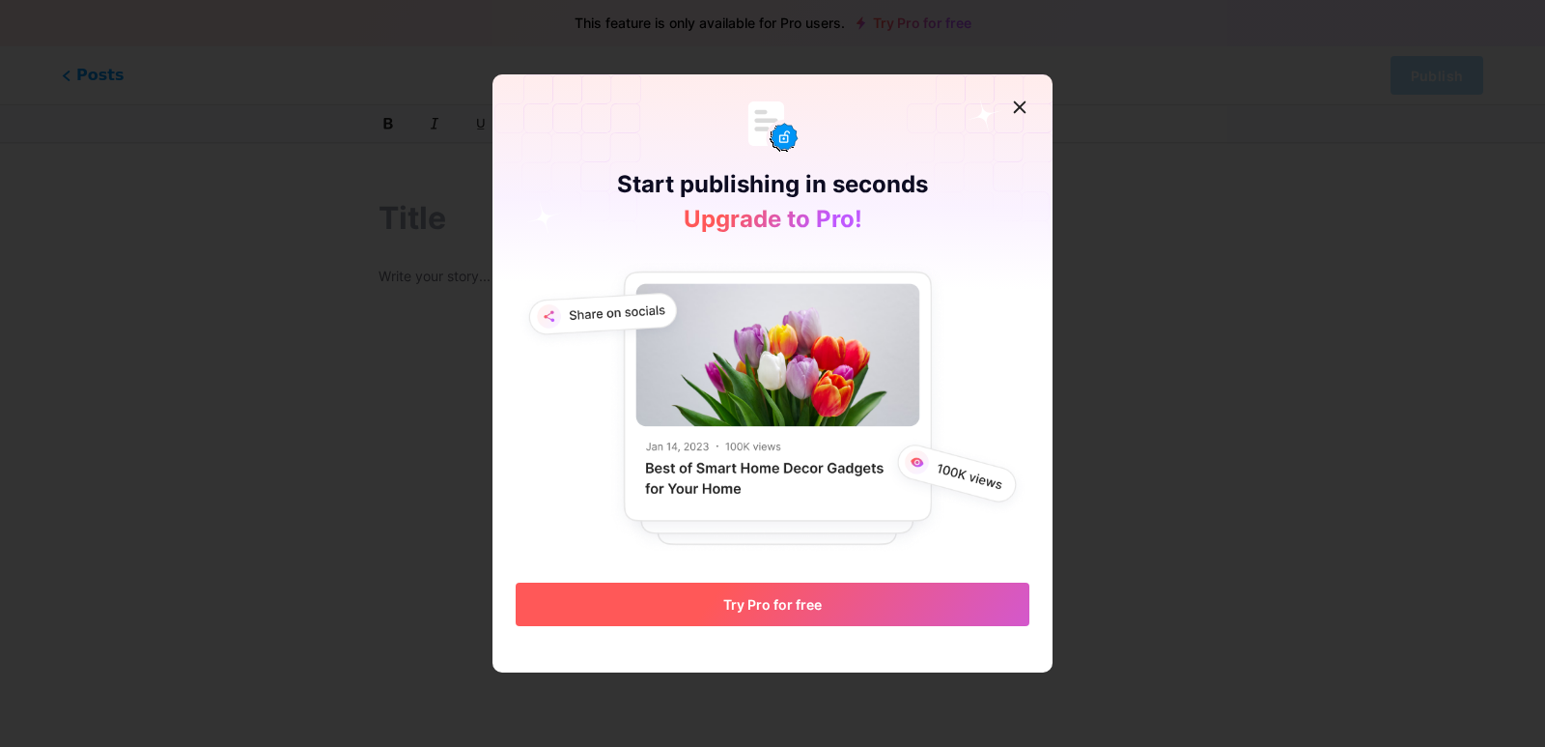
click at [900, 604] on button "Try Pro for free" at bounding box center [773, 603] width 514 height 43
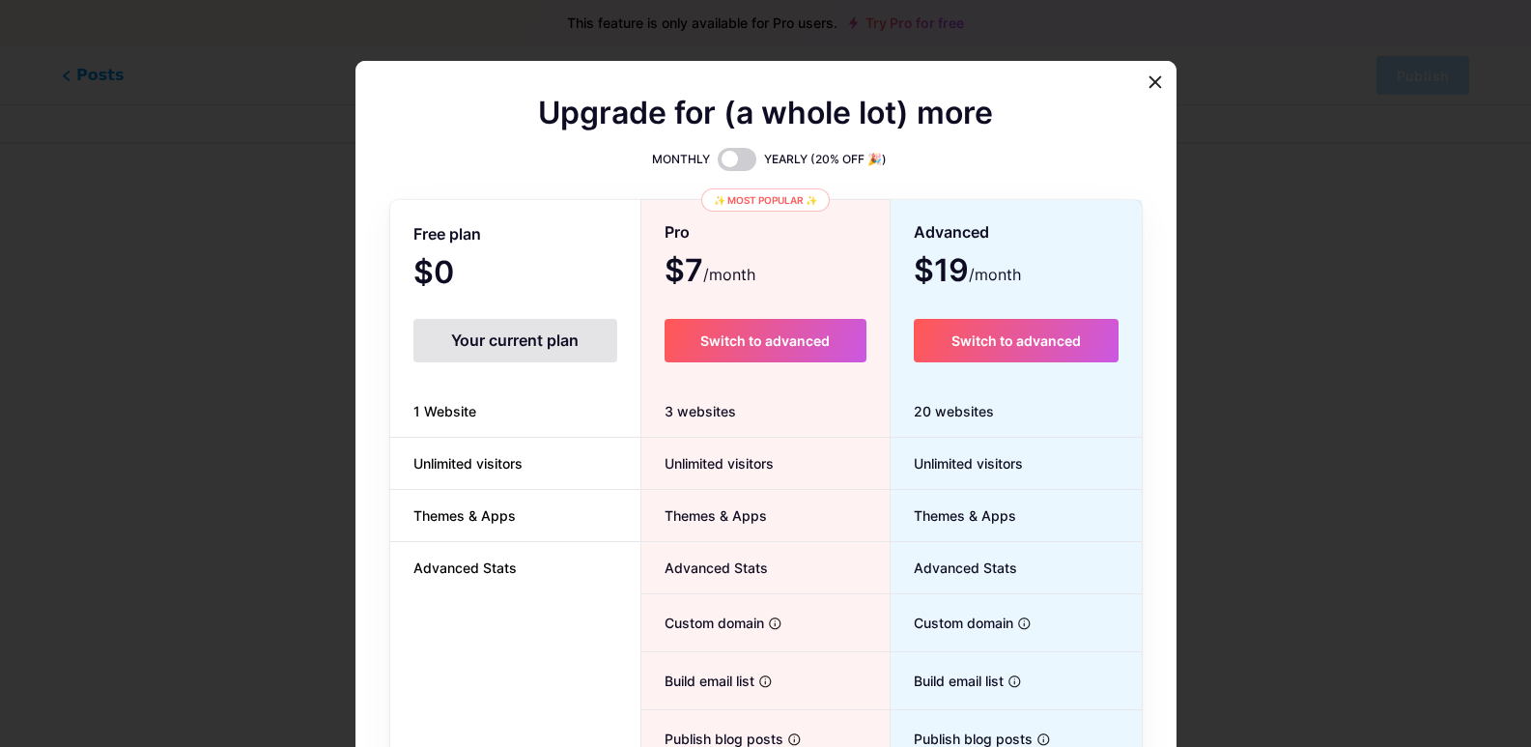
click at [549, 329] on div "Your current plan" at bounding box center [515, 340] width 204 height 43
click at [1161, 88] on icon at bounding box center [1154, 81] width 15 height 15
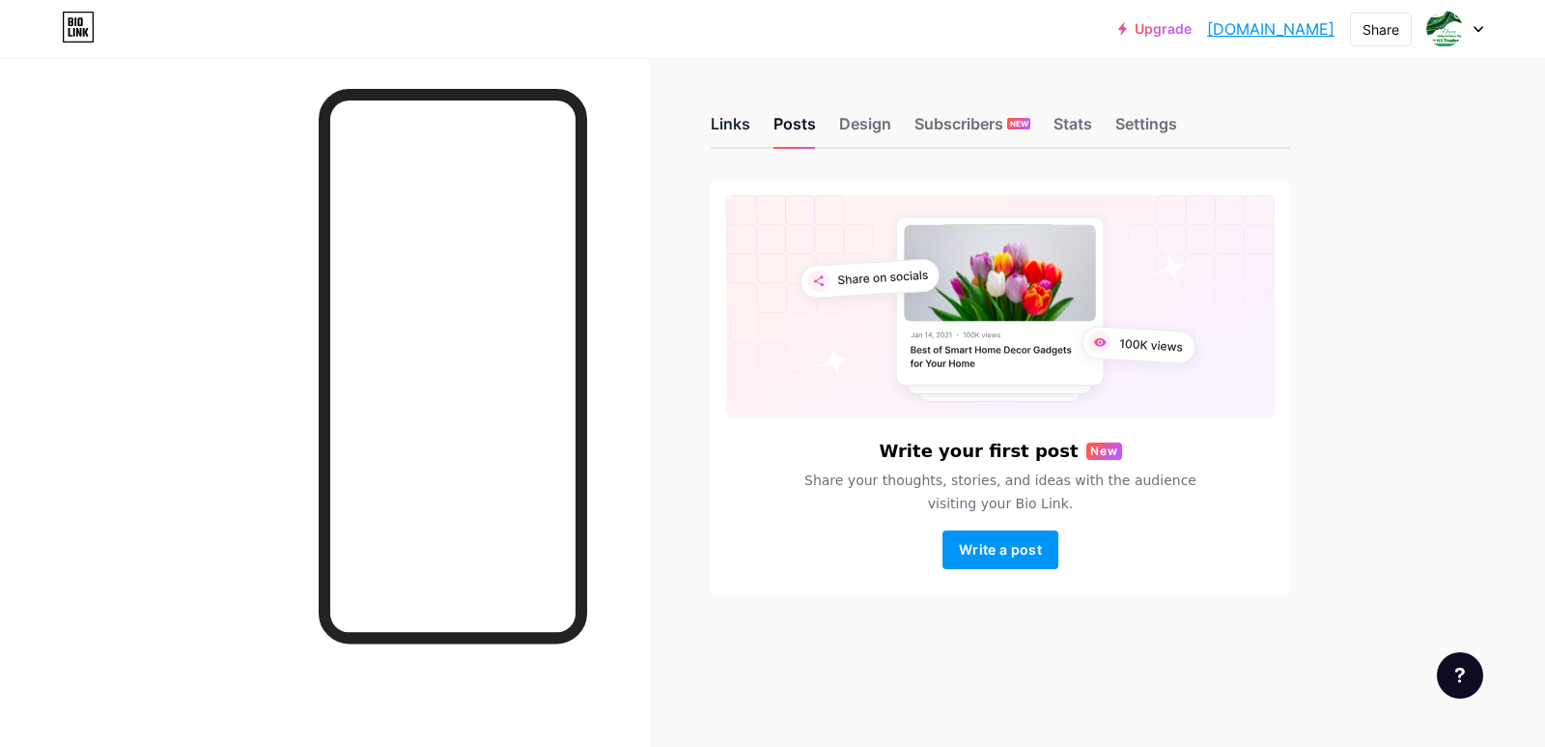
click at [748, 122] on div "Links" at bounding box center [731, 129] width 40 height 35
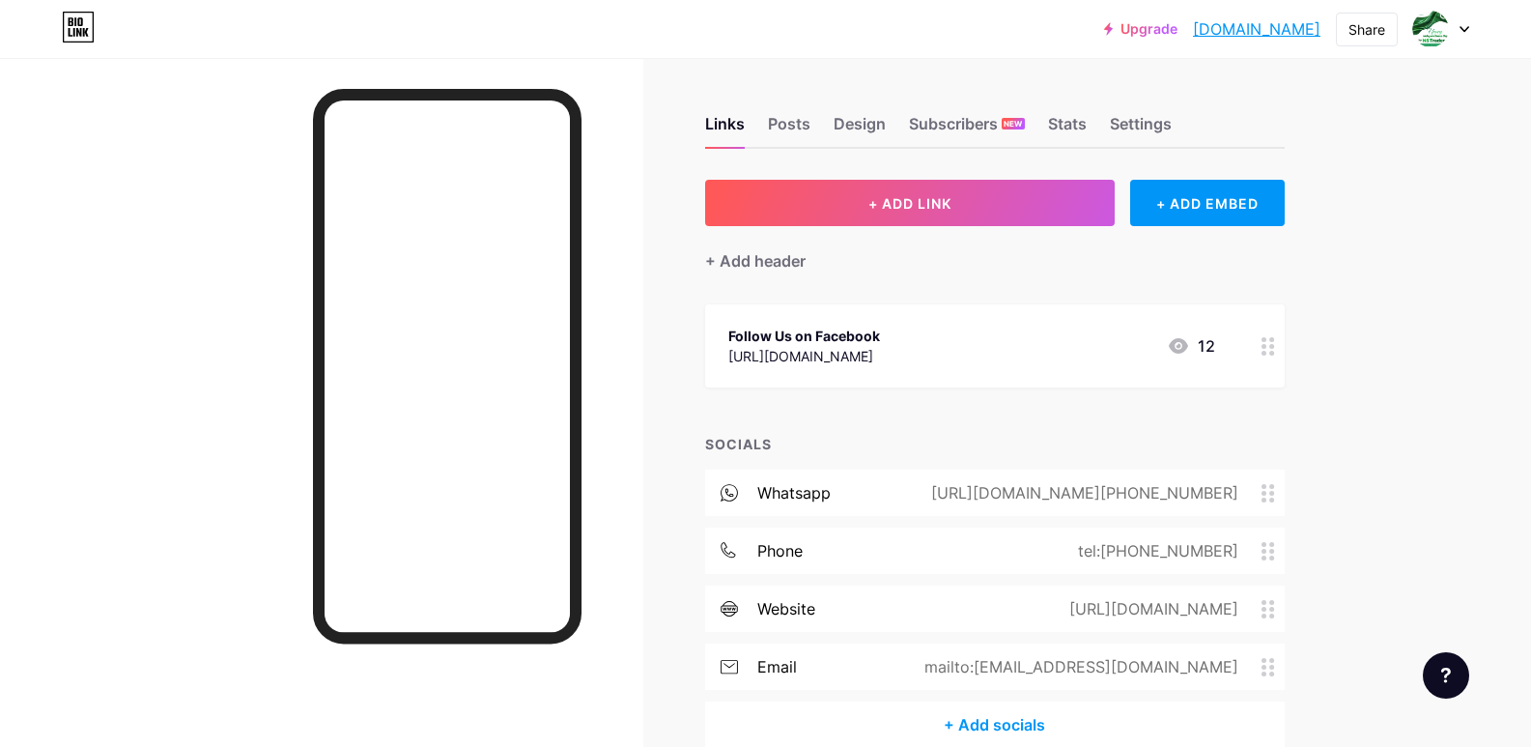
click at [1215, 344] on div "12" at bounding box center [1191, 345] width 48 height 23
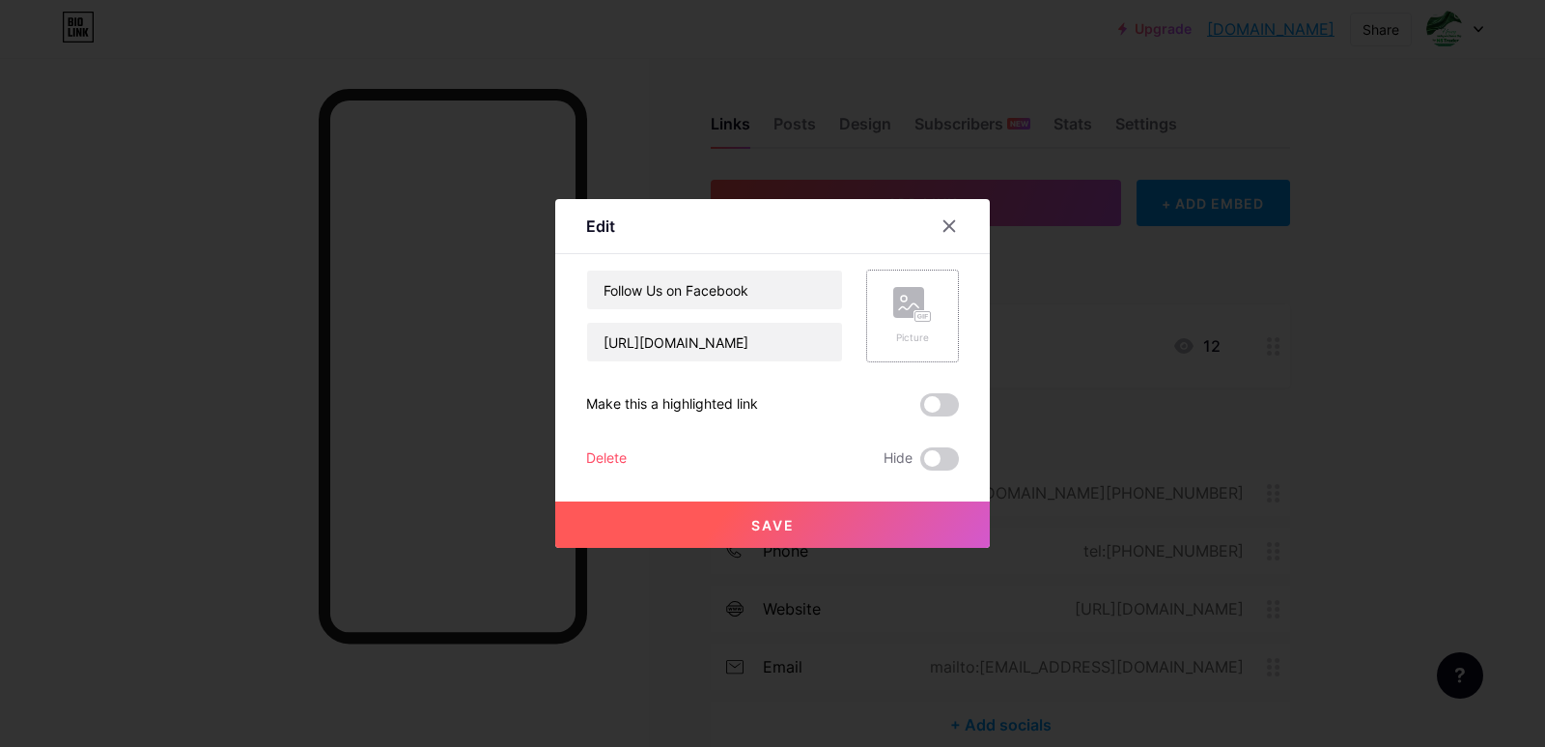
click at [911, 324] on div "Picture" at bounding box center [912, 316] width 39 height 58
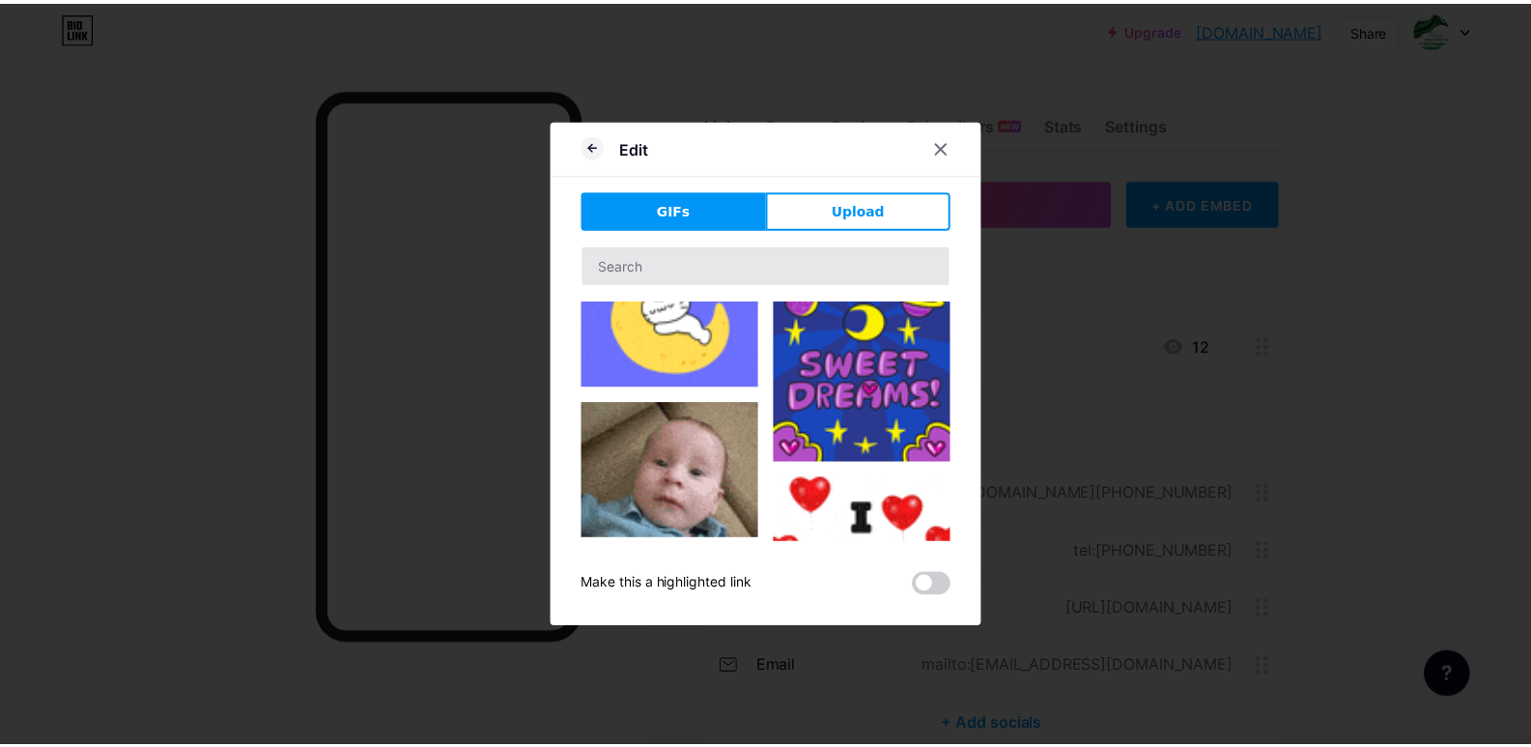
scroll to position [290, 0]
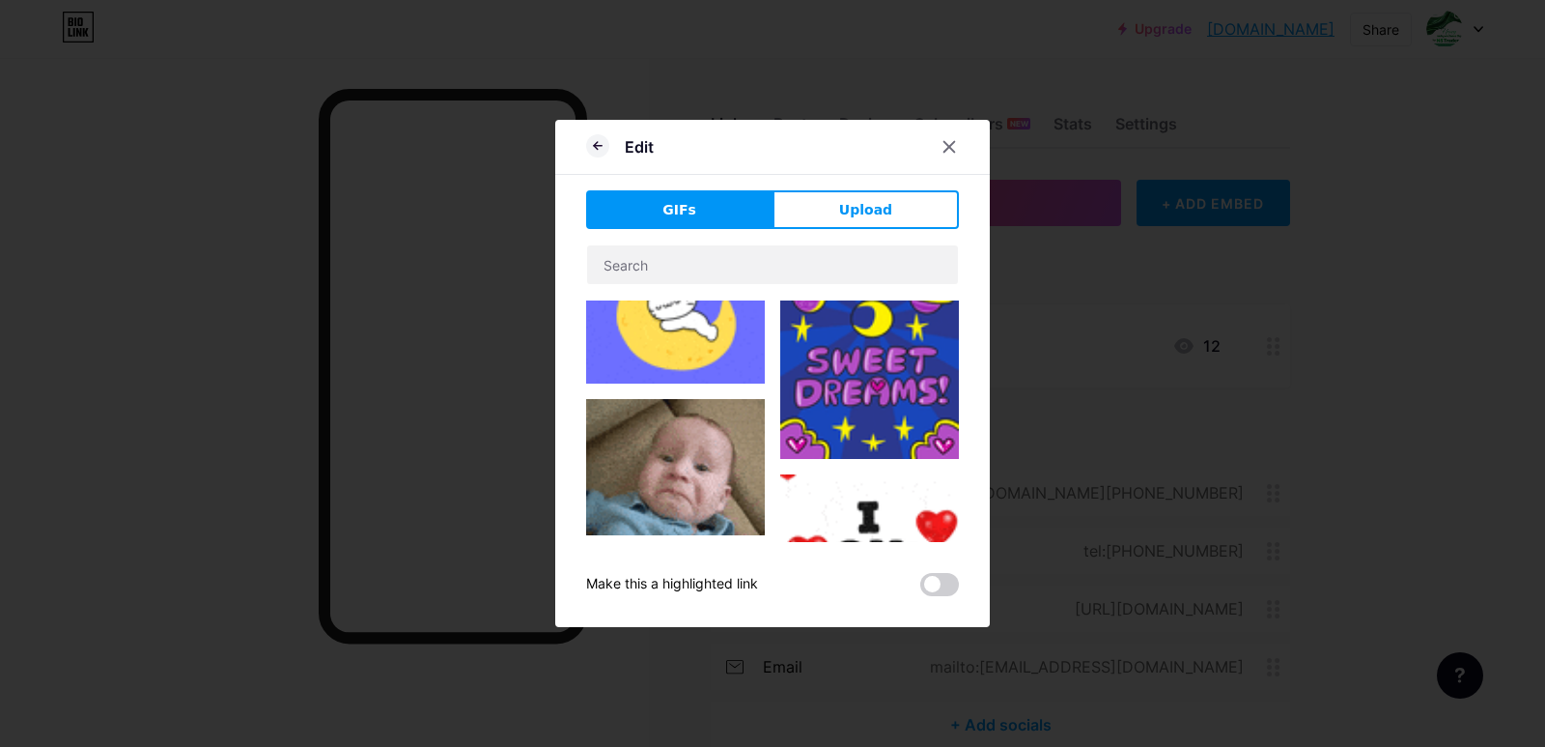
click at [856, 221] on button "Upload" at bounding box center [866, 209] width 186 height 39
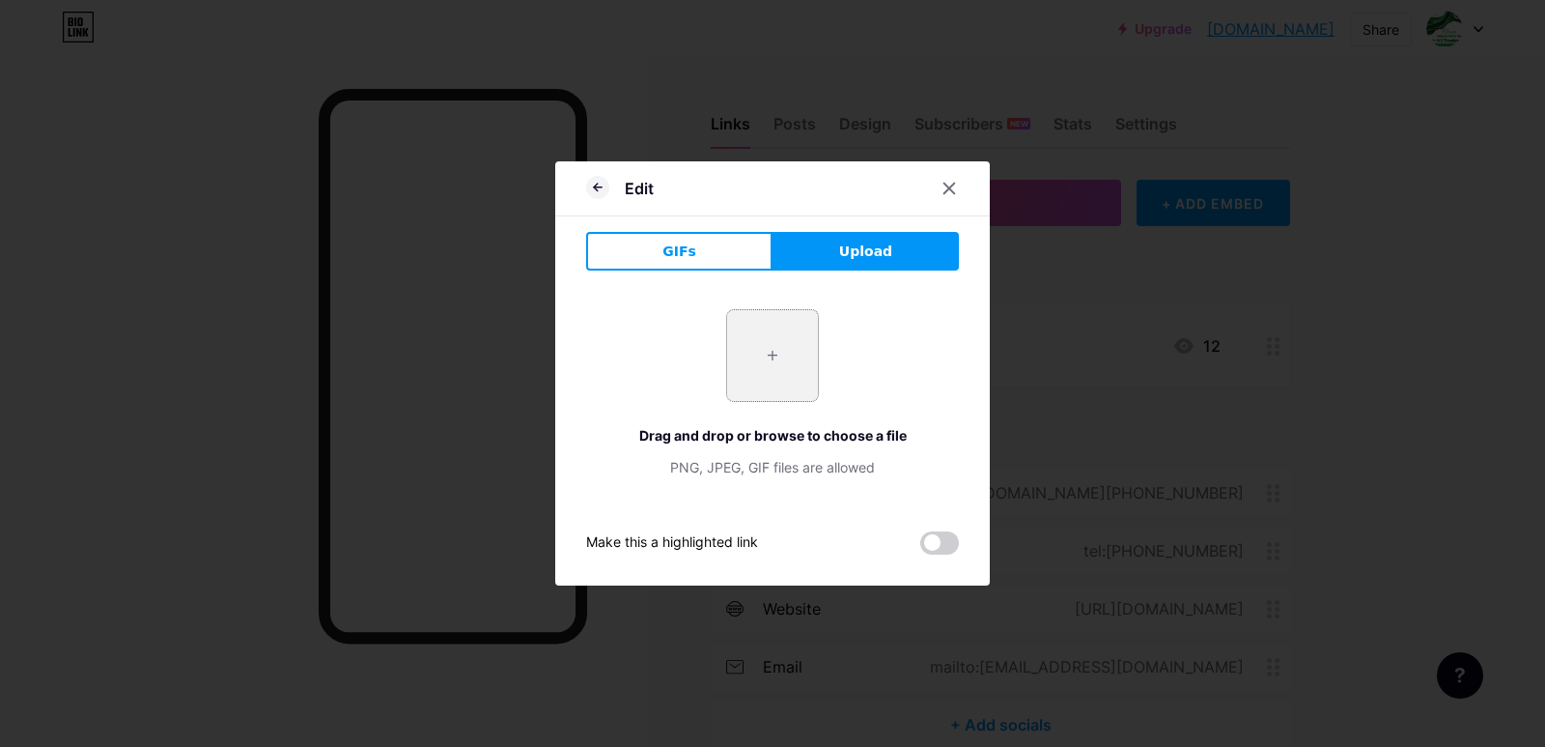
click at [745, 372] on input "file" at bounding box center [772, 355] width 91 height 91
type input "C:\fakepath\WhatsApp Image [DATE] at 18.01.46_79532cba.jpg"
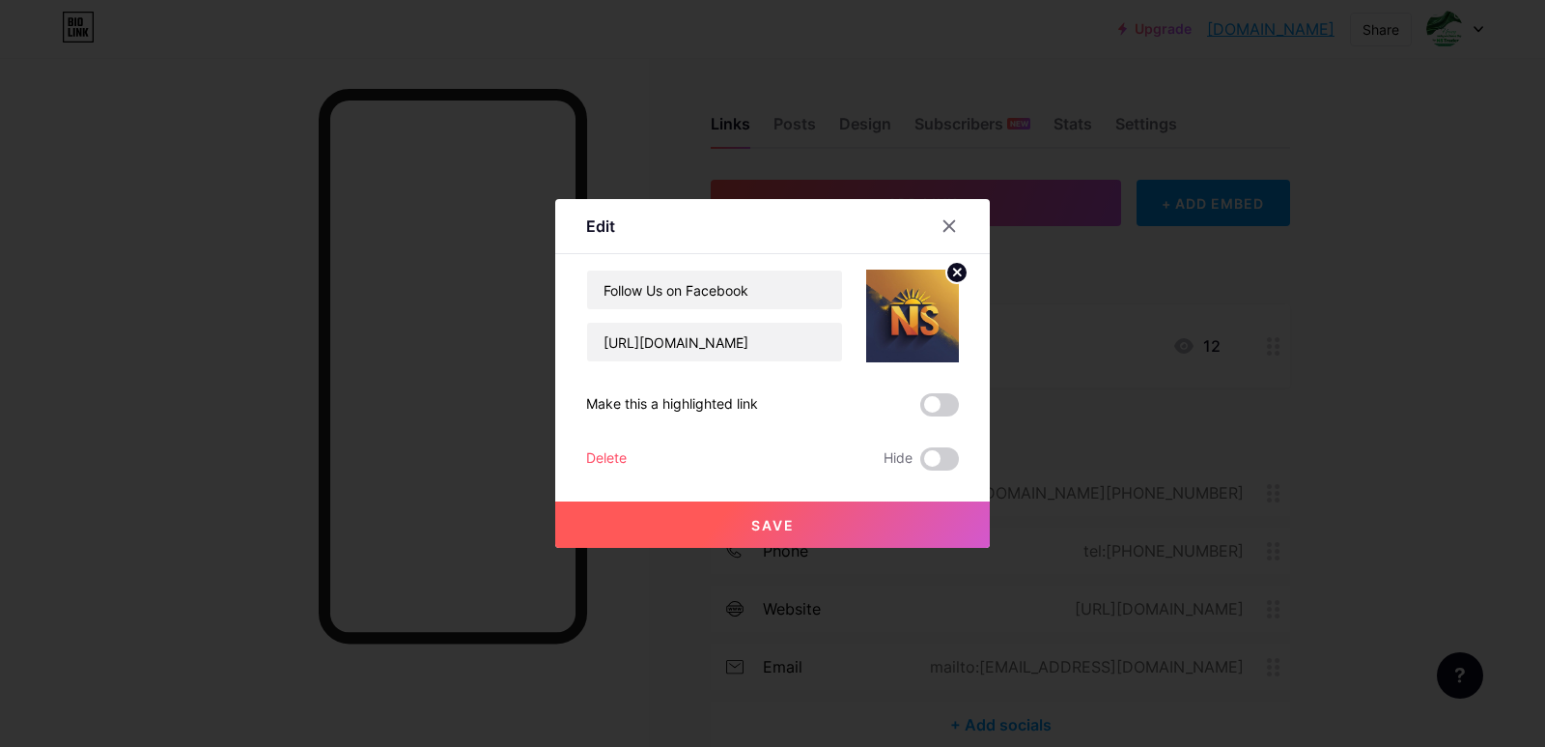
click at [772, 520] on span "Save" at bounding box center [772, 525] width 43 height 16
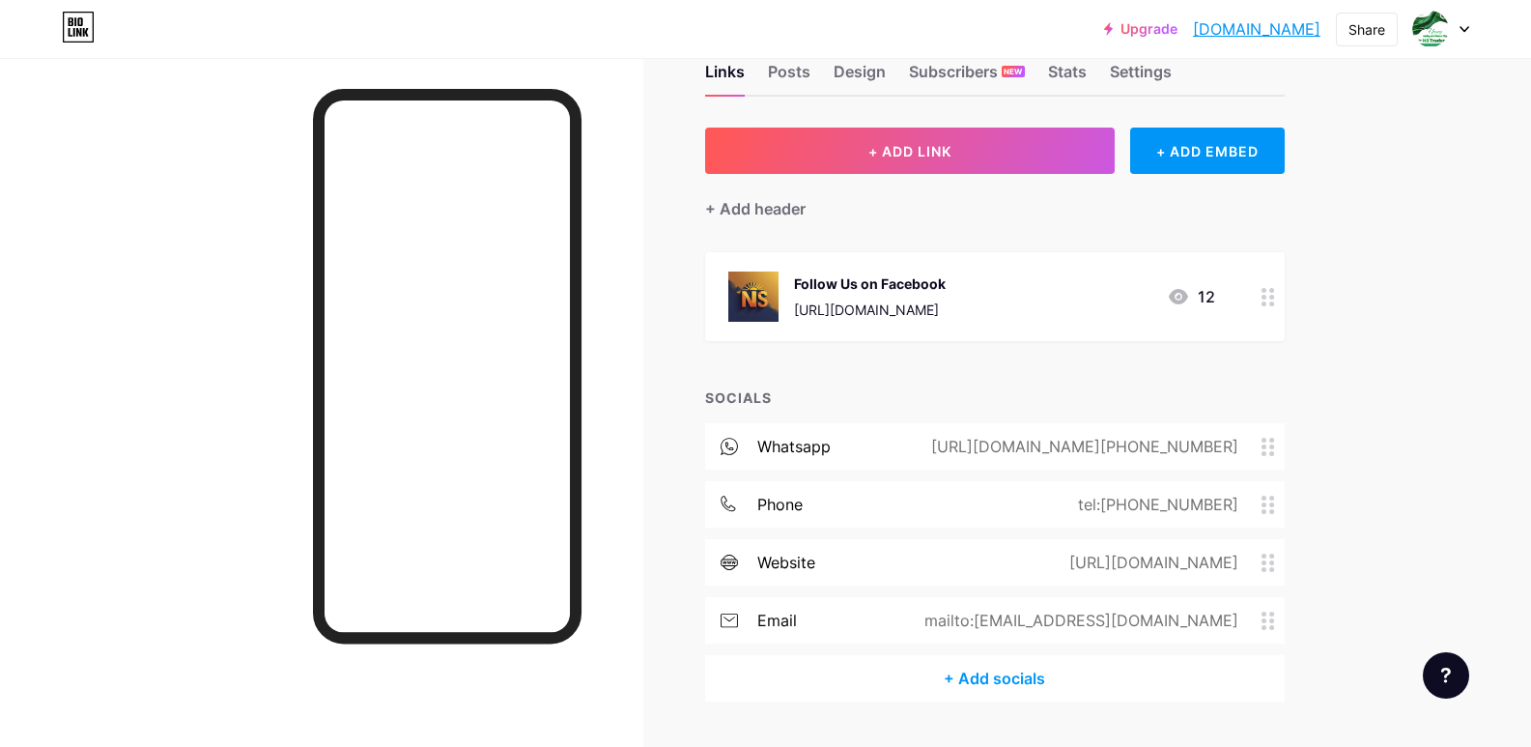
scroll to position [102, 0]
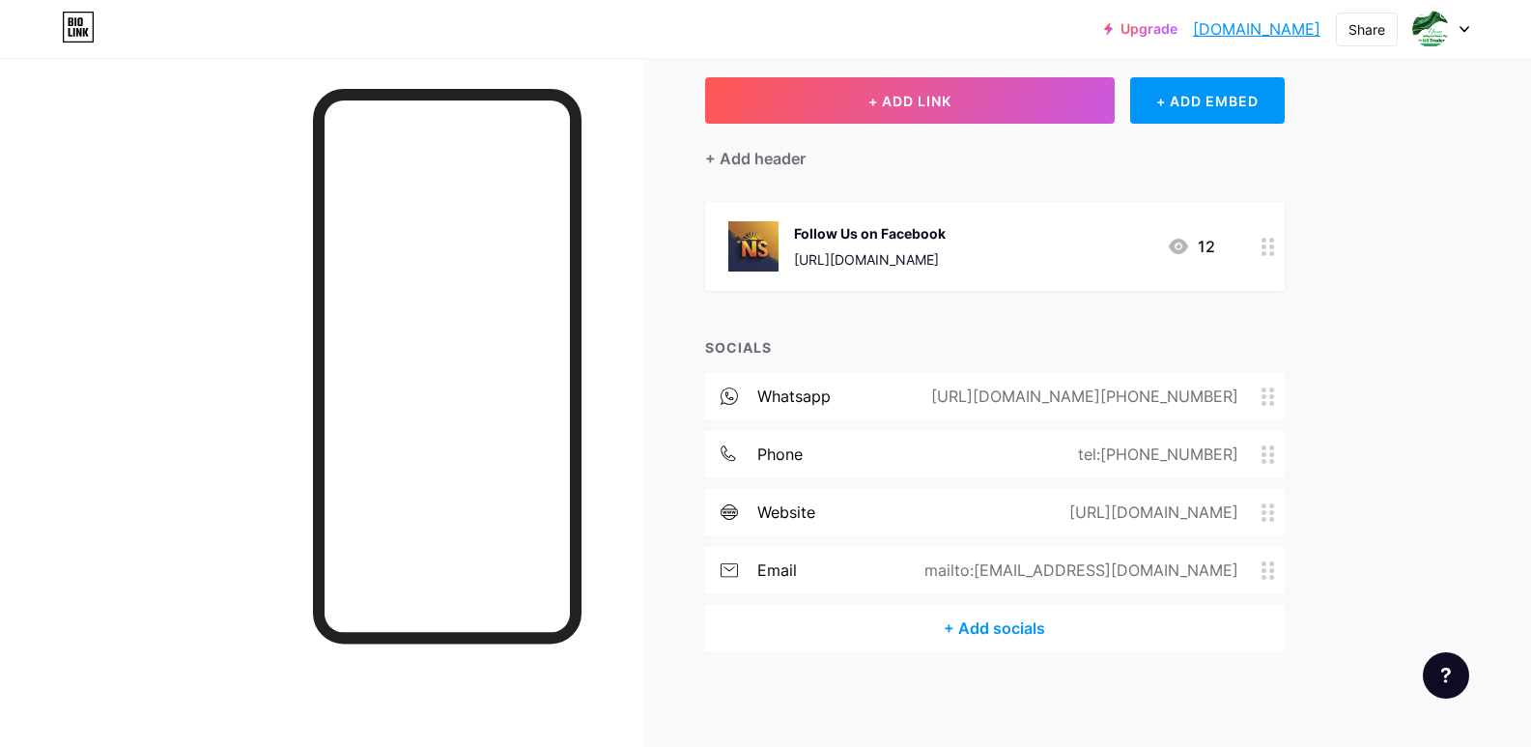
click at [1147, 689] on div "Links Posts Design Subscribers NEW Stats Settings + ADD LINK + ADD EMBED + Add …" at bounding box center [683, 352] width 1366 height 792
click at [1221, 35] on link "[DOMAIN_NAME]" at bounding box center [1256, 28] width 127 height 23
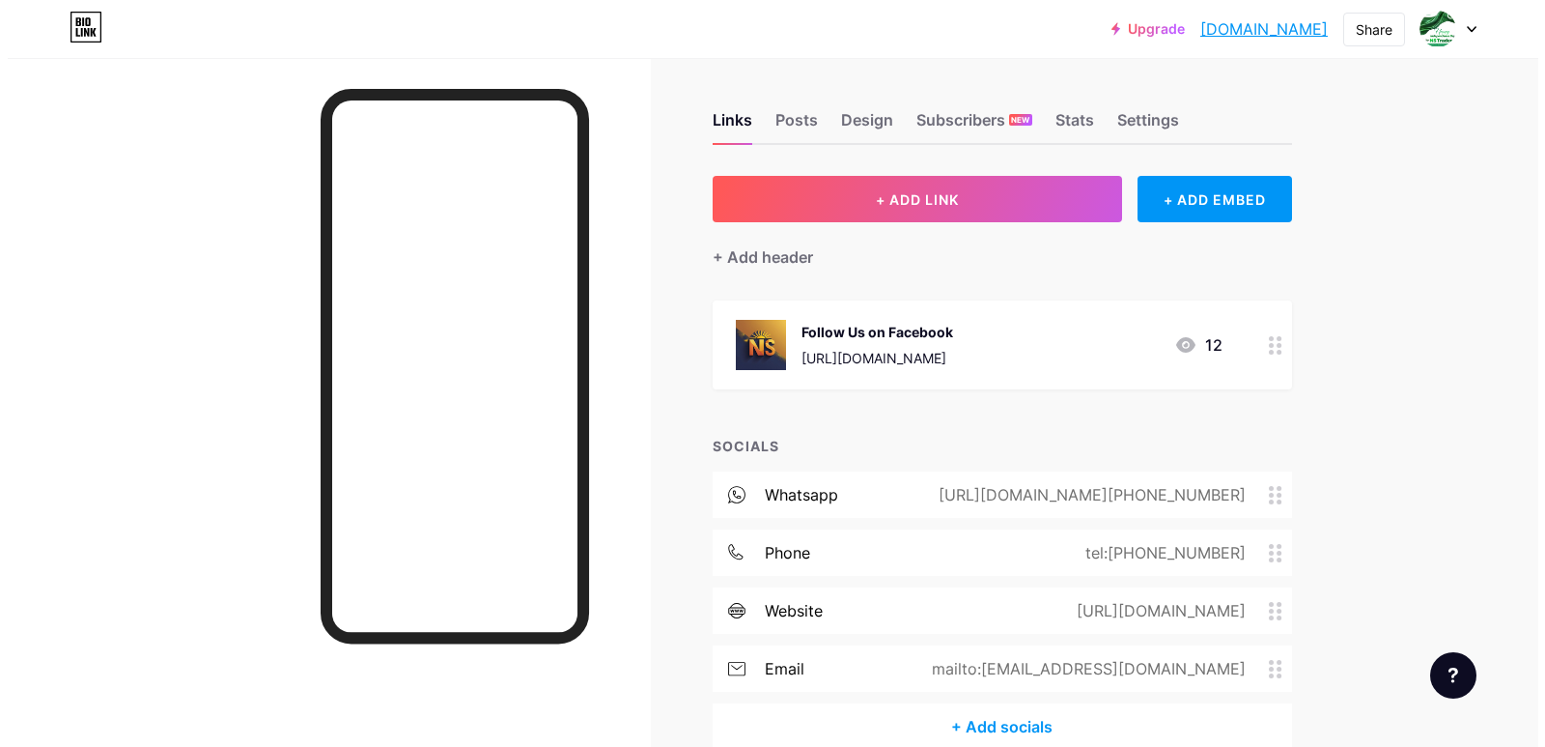
scroll to position [0, 0]
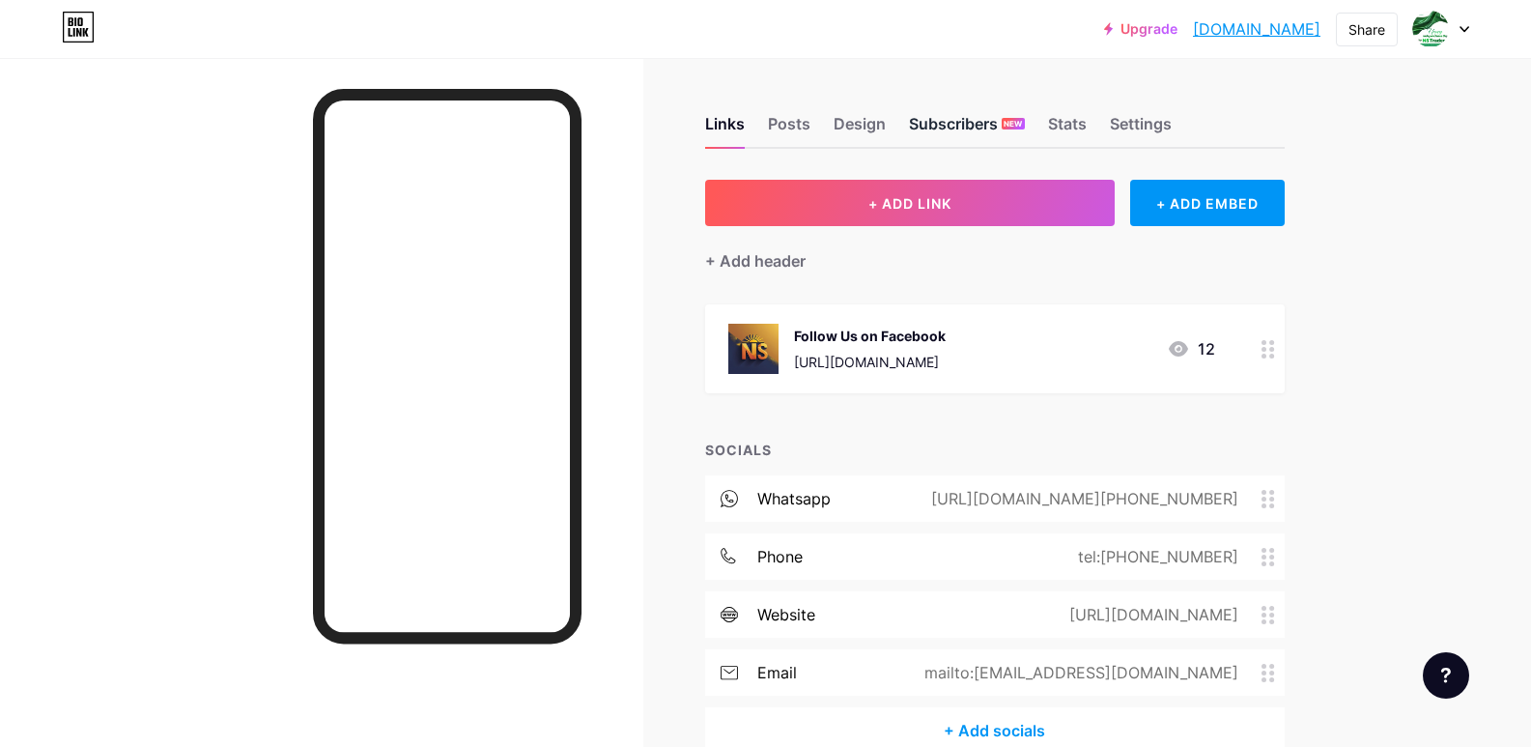
click at [989, 120] on div "Subscribers NEW" at bounding box center [967, 129] width 116 height 35
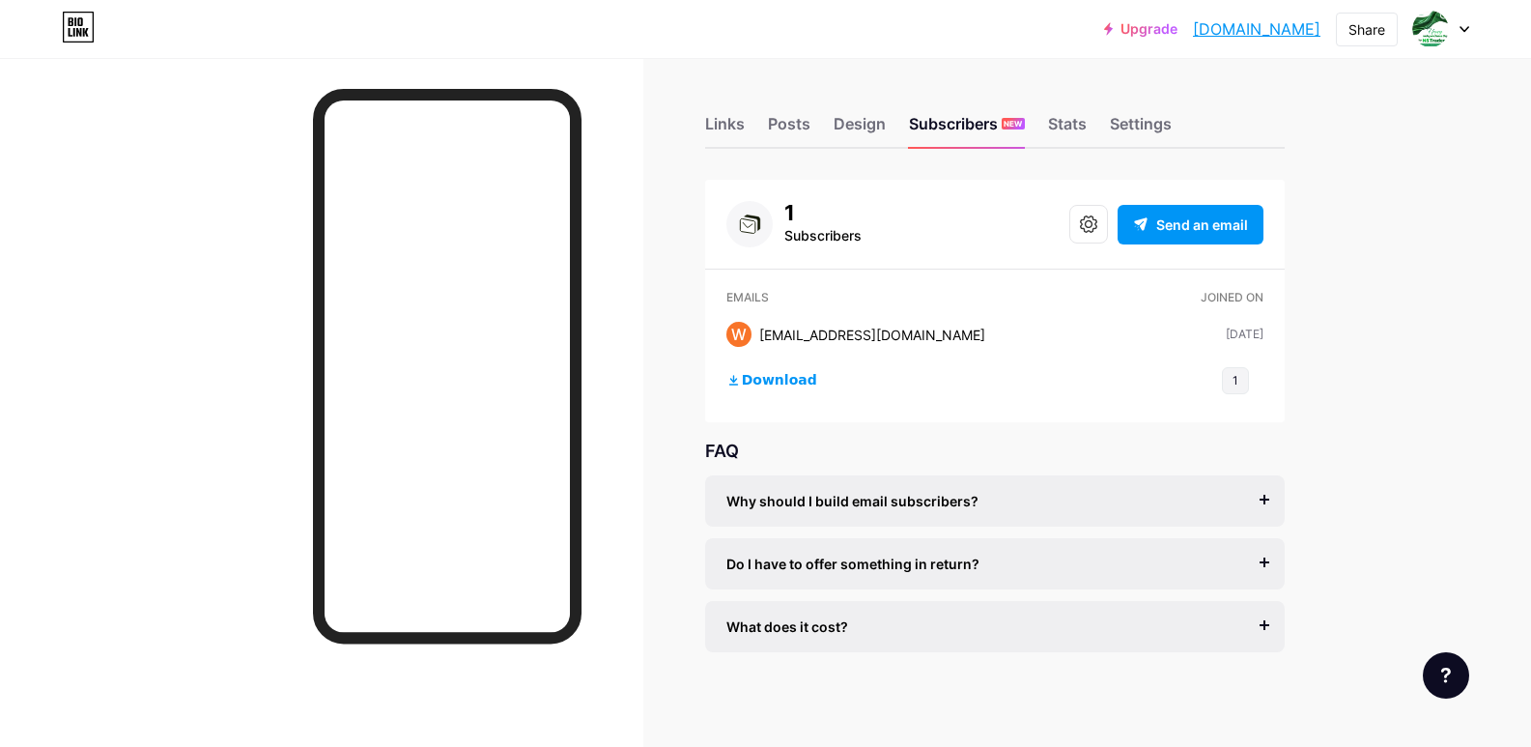
click at [805, 329] on div "[EMAIL_ADDRESS][DOMAIN_NAME]" at bounding box center [872, 335] width 226 height 20
click at [750, 338] on div "W" at bounding box center [738, 334] width 25 height 25
click at [773, 382] on span "Download" at bounding box center [779, 380] width 75 height 17
click at [1184, 225] on span "Send an email" at bounding box center [1202, 224] width 92 height 20
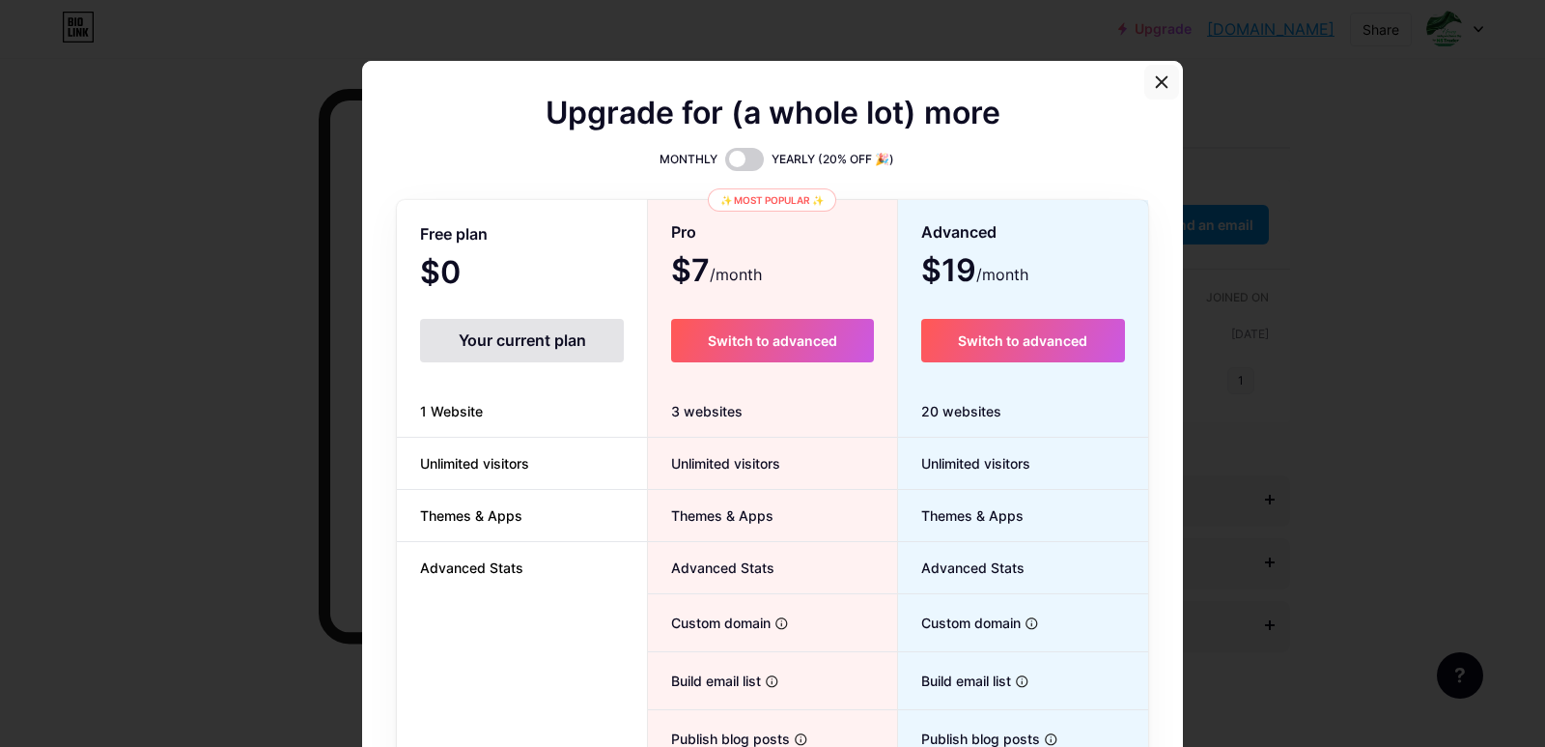
click at [1157, 73] on div at bounding box center [1162, 82] width 35 height 35
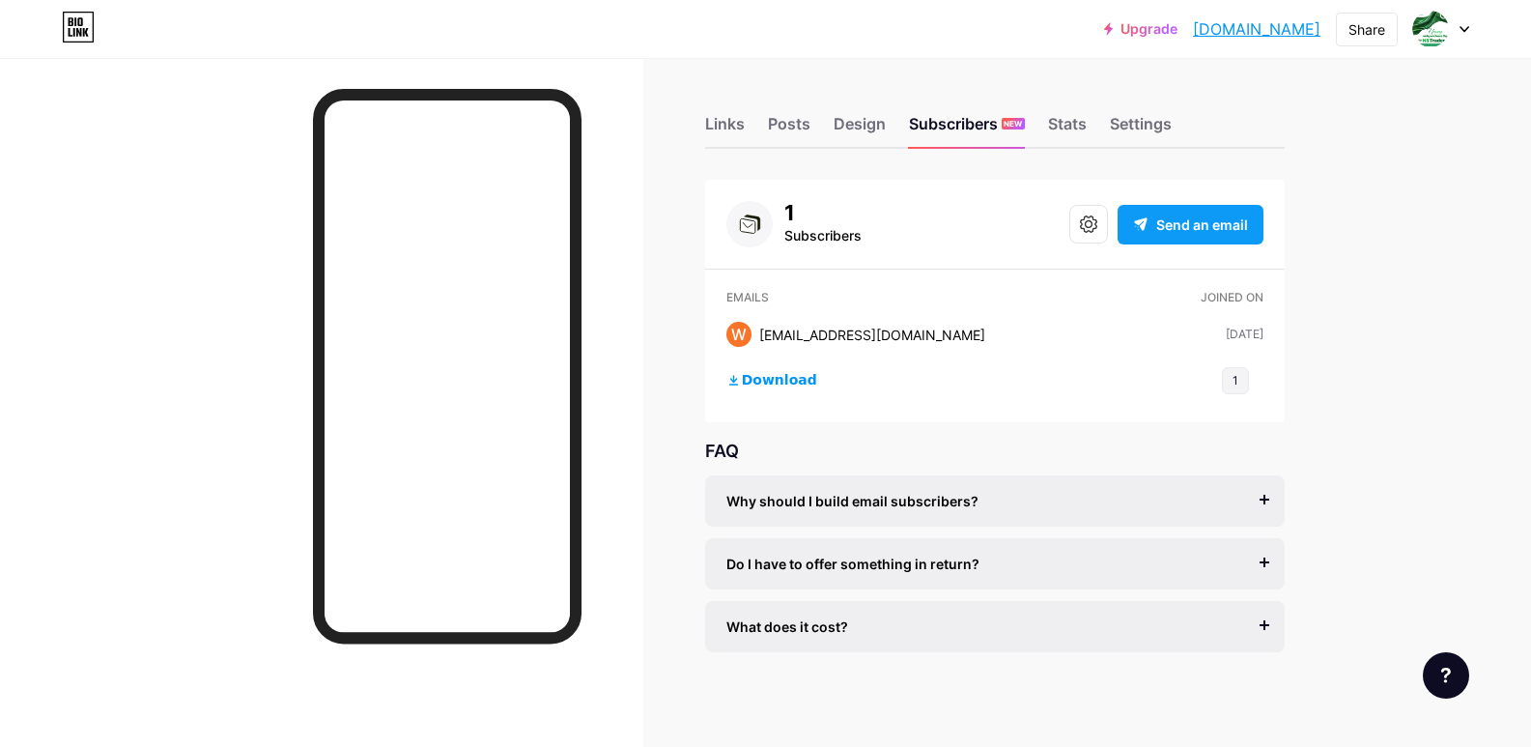
click at [1166, 241] on div "Send an email" at bounding box center [1190, 225] width 146 height 40
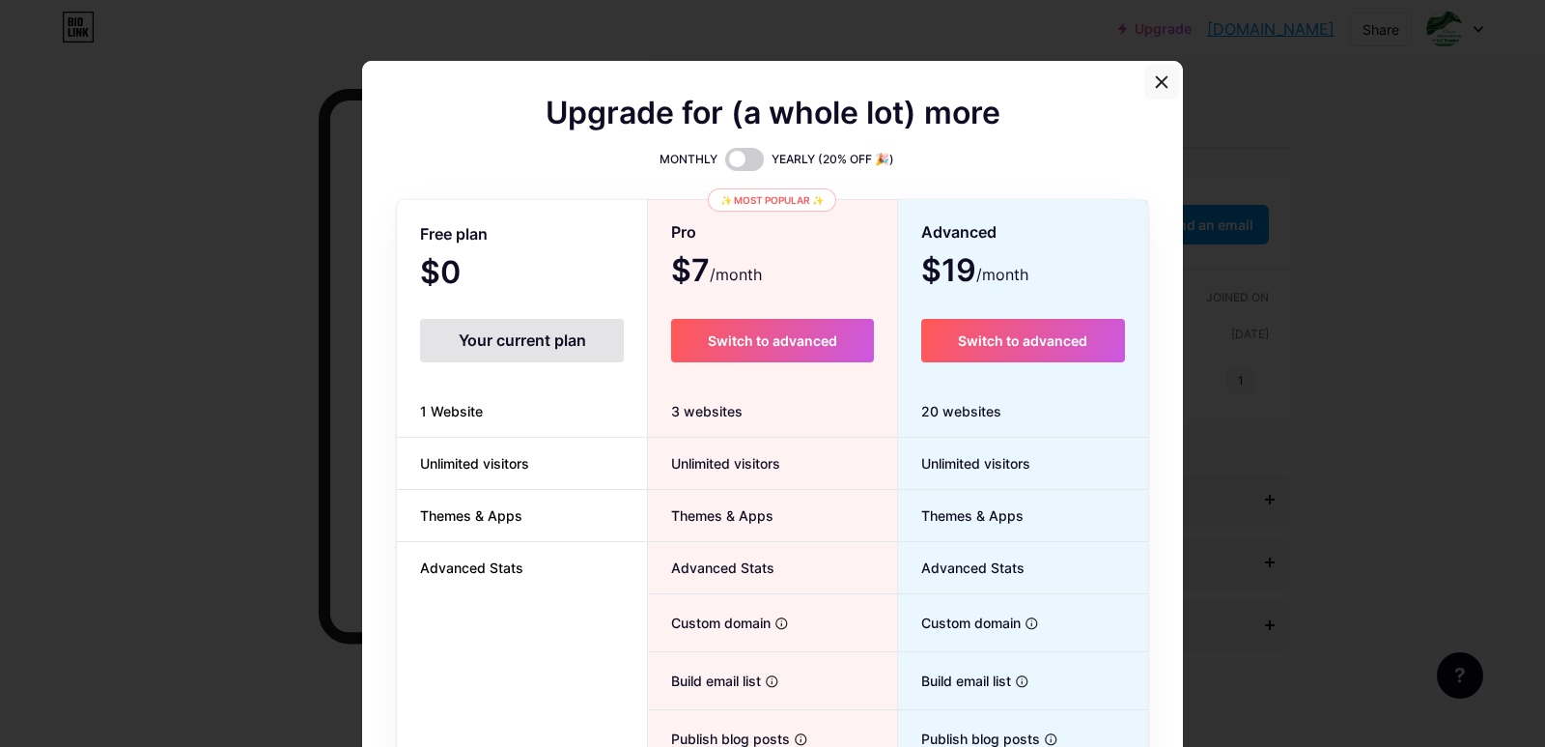
click at [1157, 87] on icon at bounding box center [1161, 81] width 15 height 15
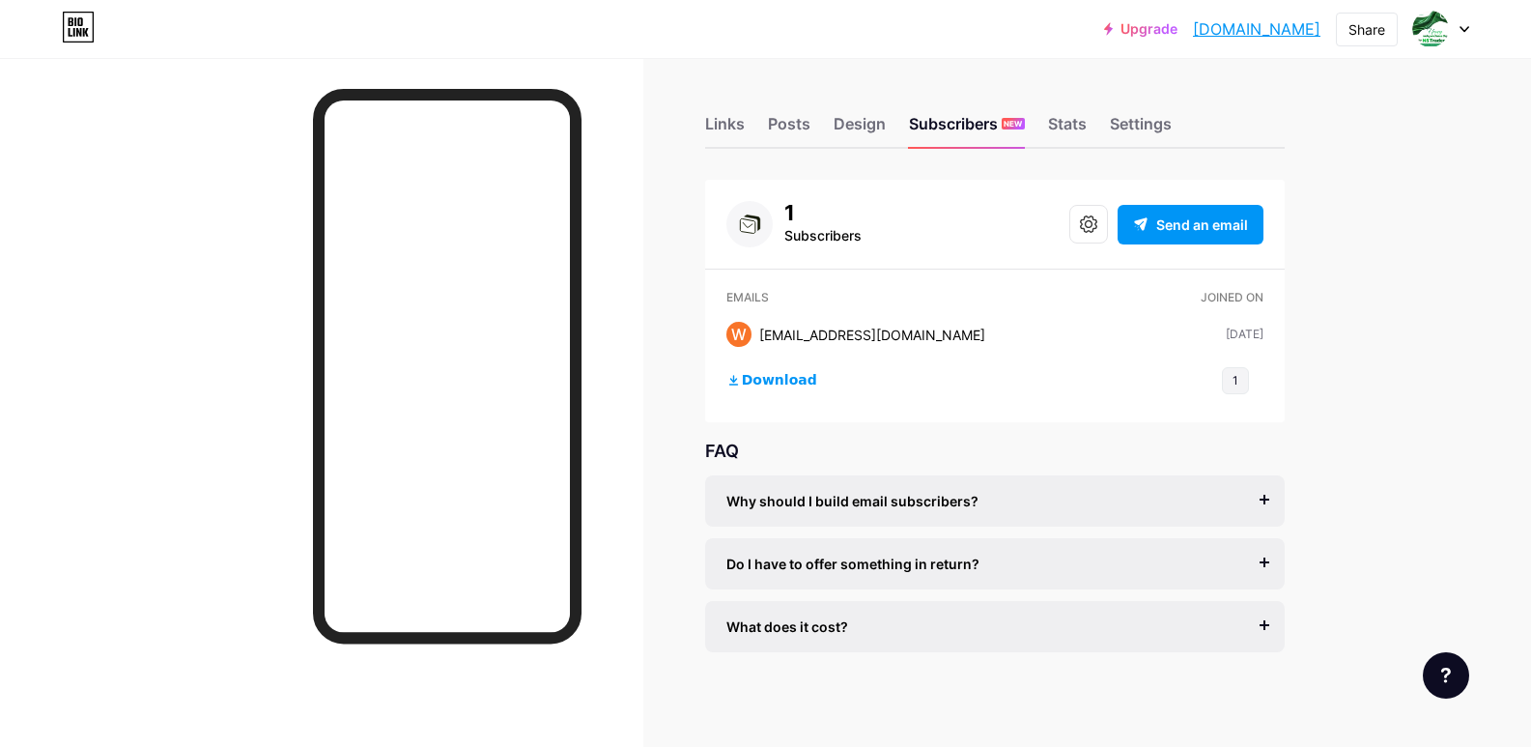
click at [792, 224] on div "Subscribers" at bounding box center [822, 235] width 77 height 23
click at [729, 128] on div "Links" at bounding box center [725, 129] width 40 height 35
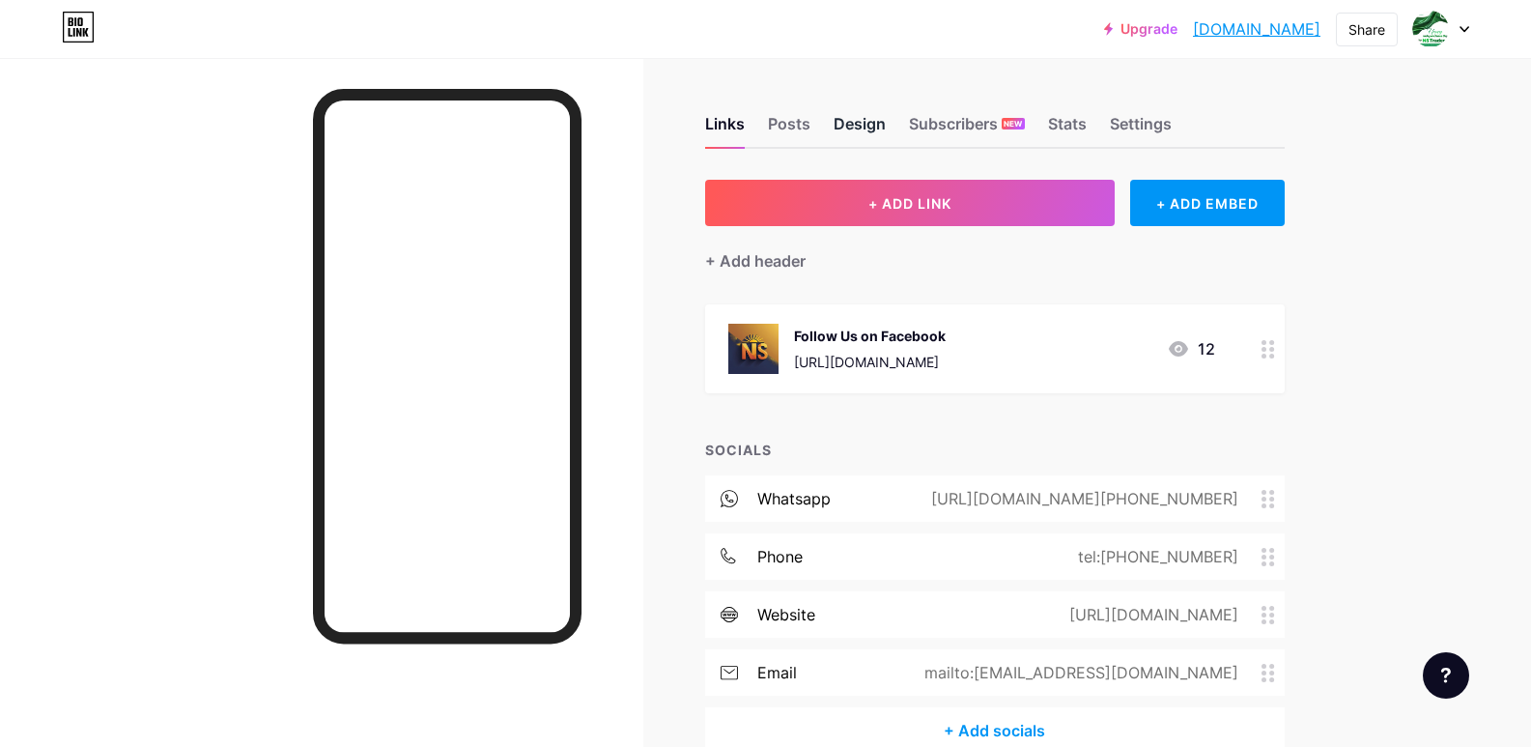
click at [868, 127] on div "Design" at bounding box center [860, 129] width 52 height 35
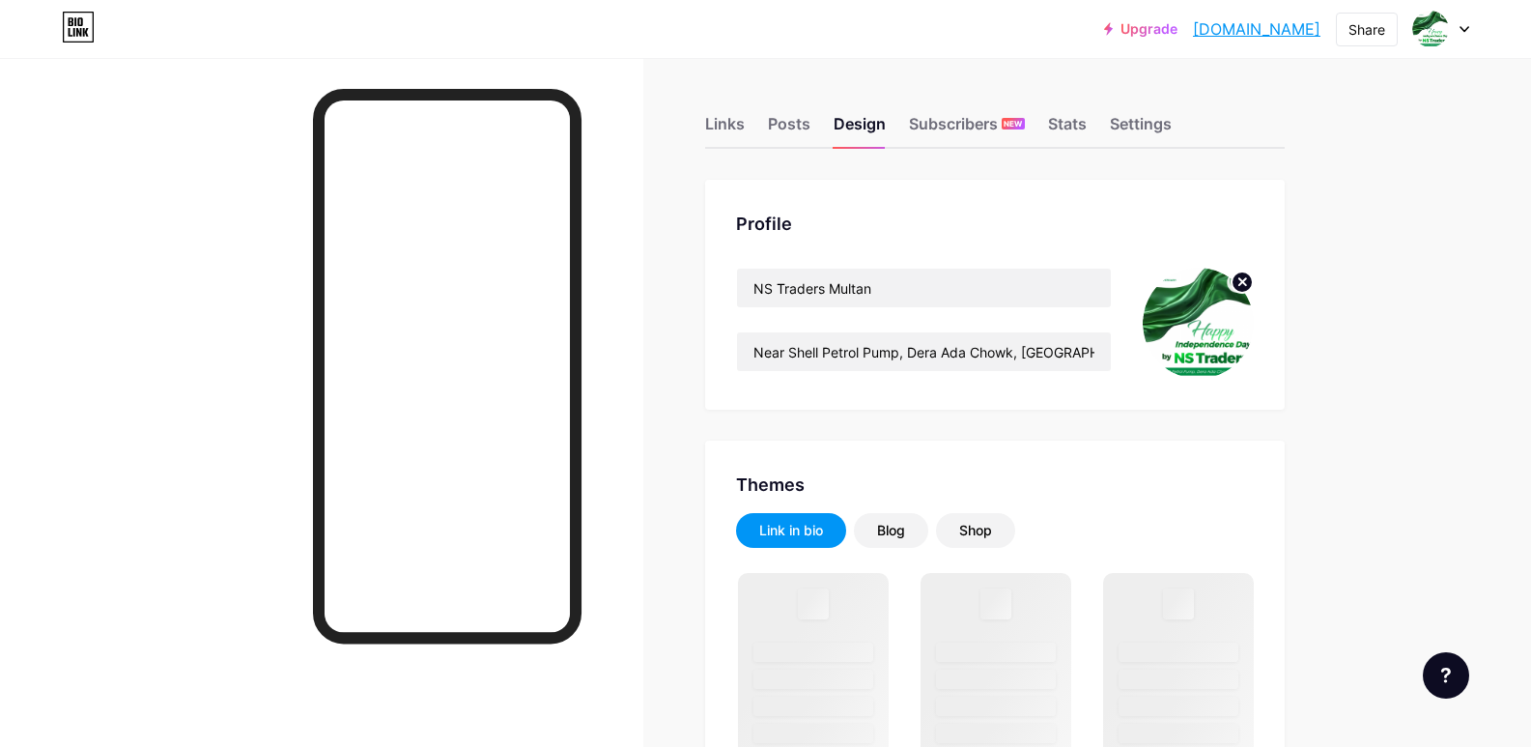
click at [1217, 318] on img at bounding box center [1198, 323] width 111 height 111
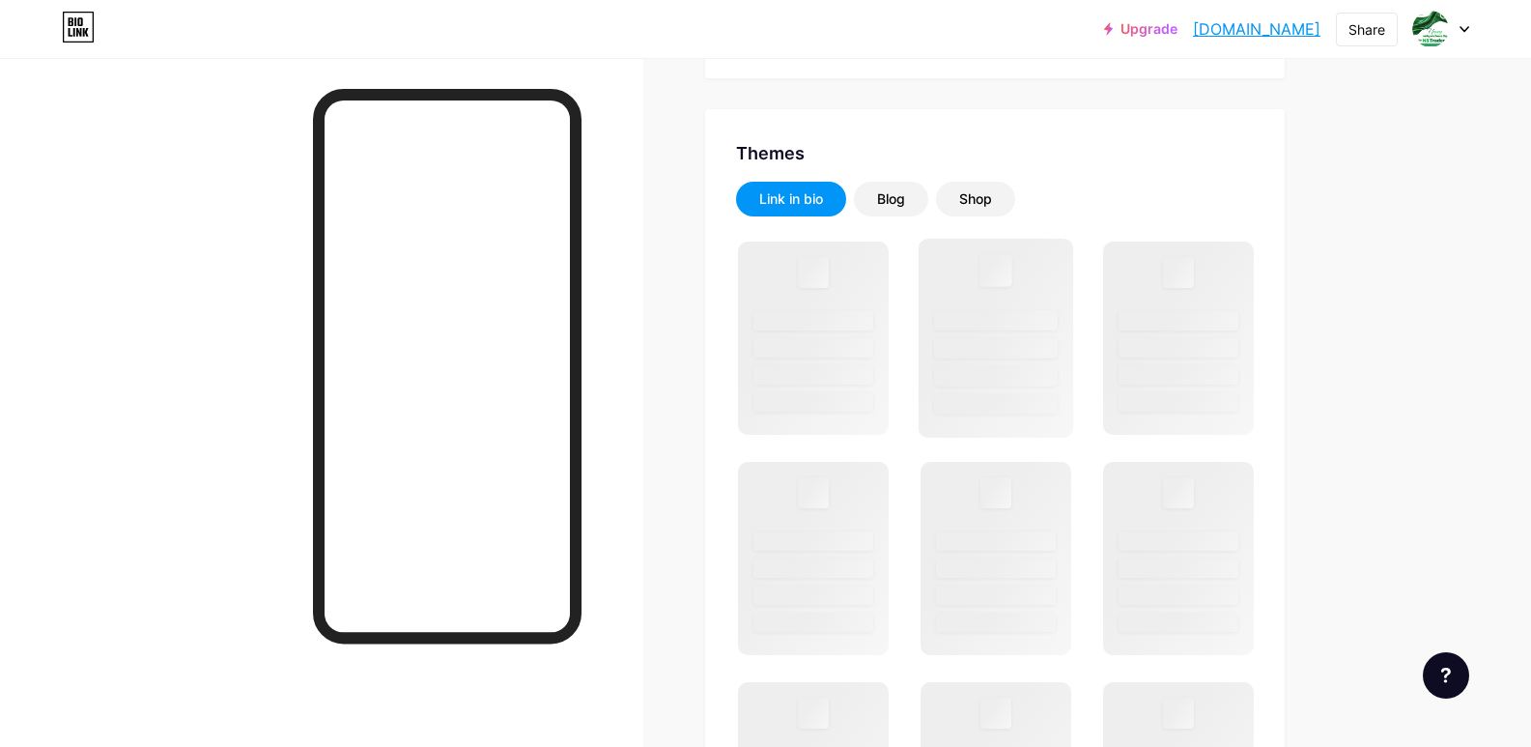
scroll to position [386, 0]
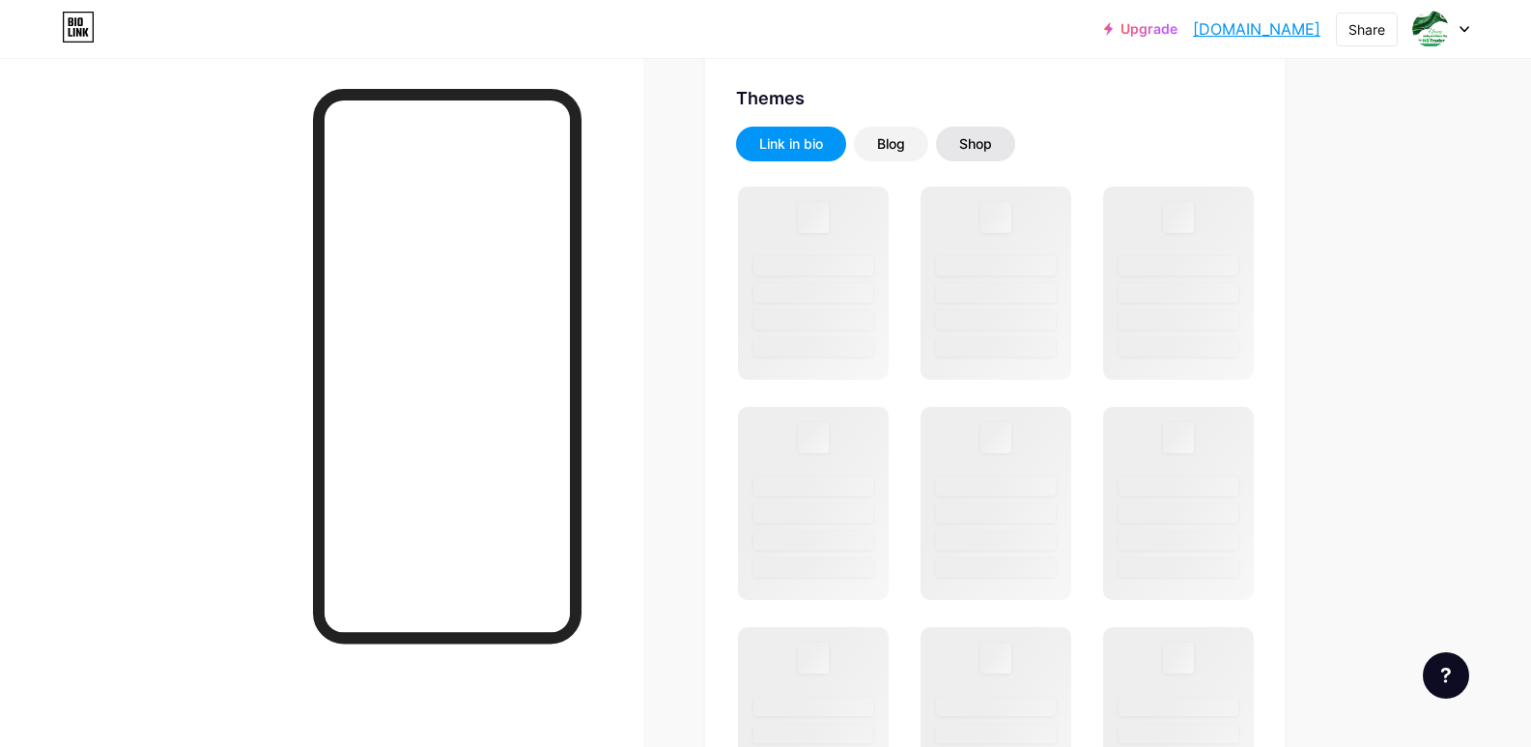
click at [993, 132] on div "Shop" at bounding box center [975, 144] width 79 height 35
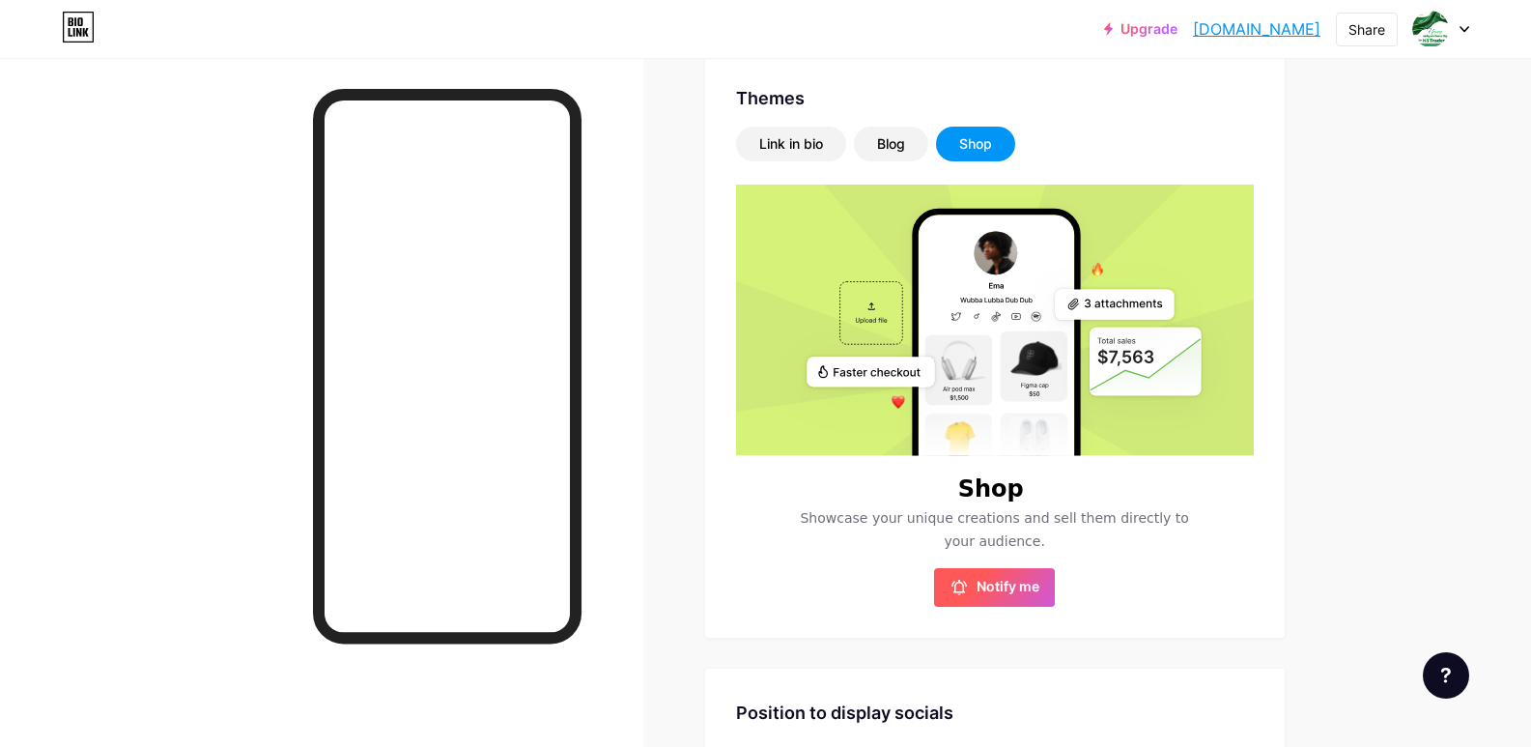
click at [1004, 595] on span "Notify me" at bounding box center [1007, 587] width 63 height 19
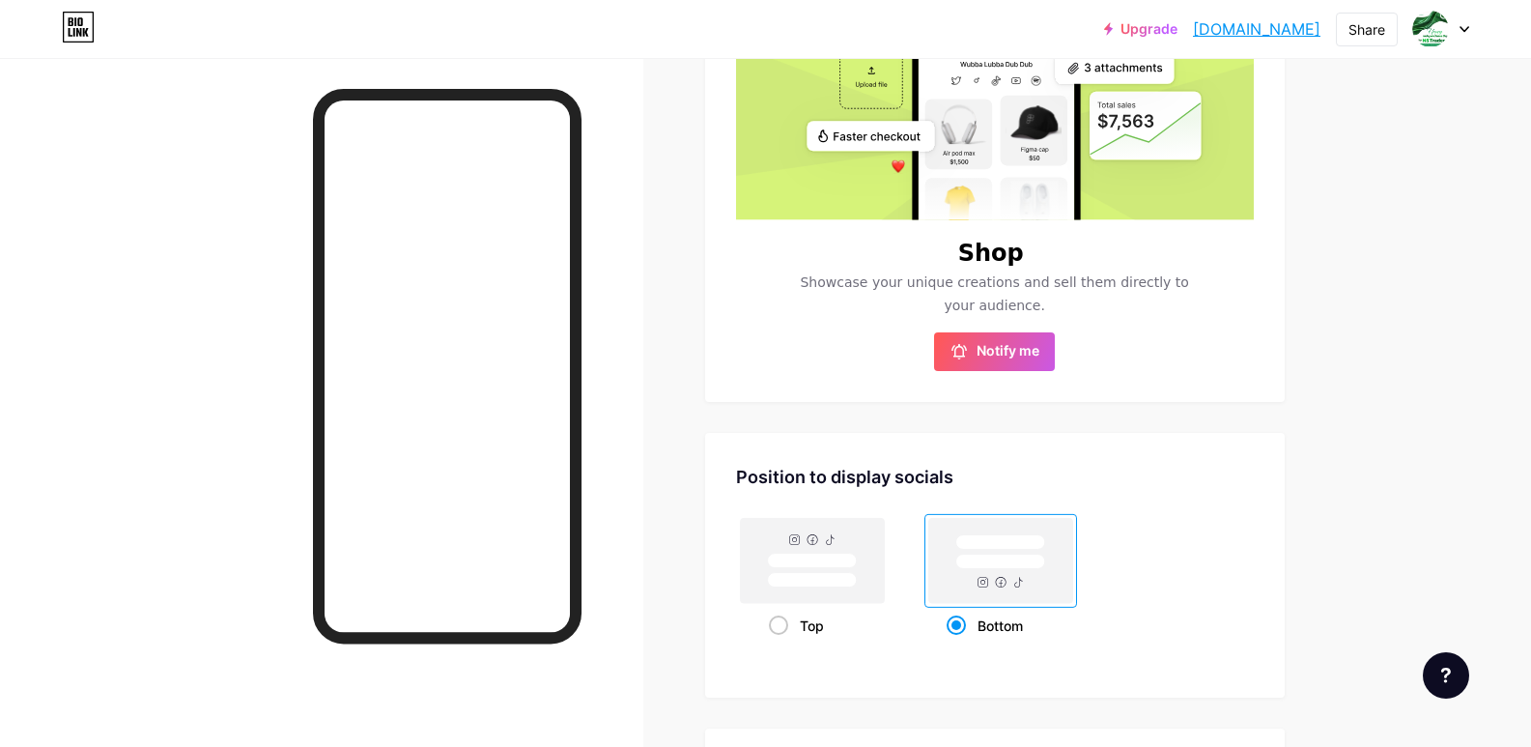
scroll to position [676, 0]
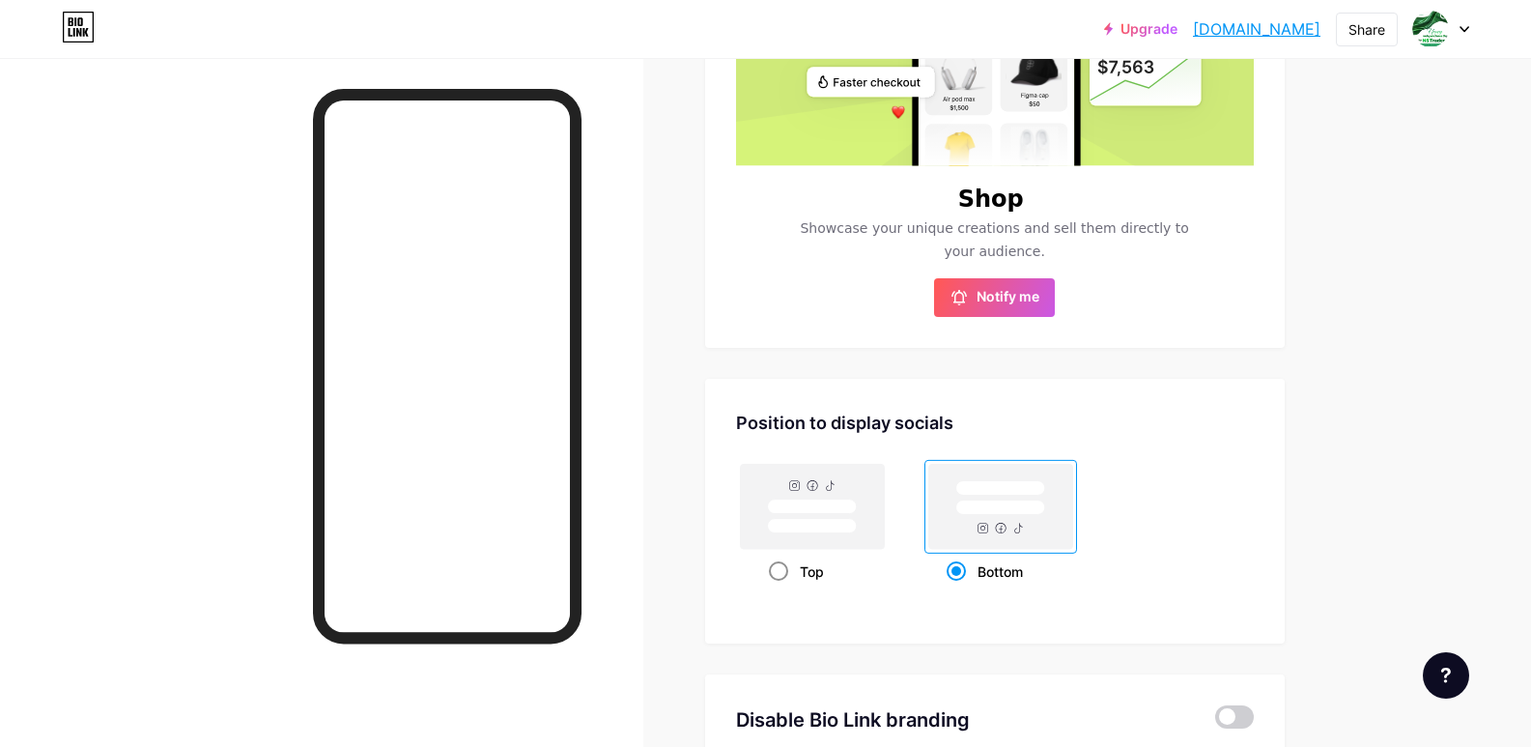
click at [817, 577] on div "Top" at bounding box center [812, 571] width 86 height 36
click at [781, 589] on input "Top" at bounding box center [775, 595] width 13 height 13
radio input "true"
click at [1001, 556] on div "Bottom" at bounding box center [1000, 571] width 107 height 36
click at [959, 589] on input "Bottom" at bounding box center [953, 595] width 13 height 13
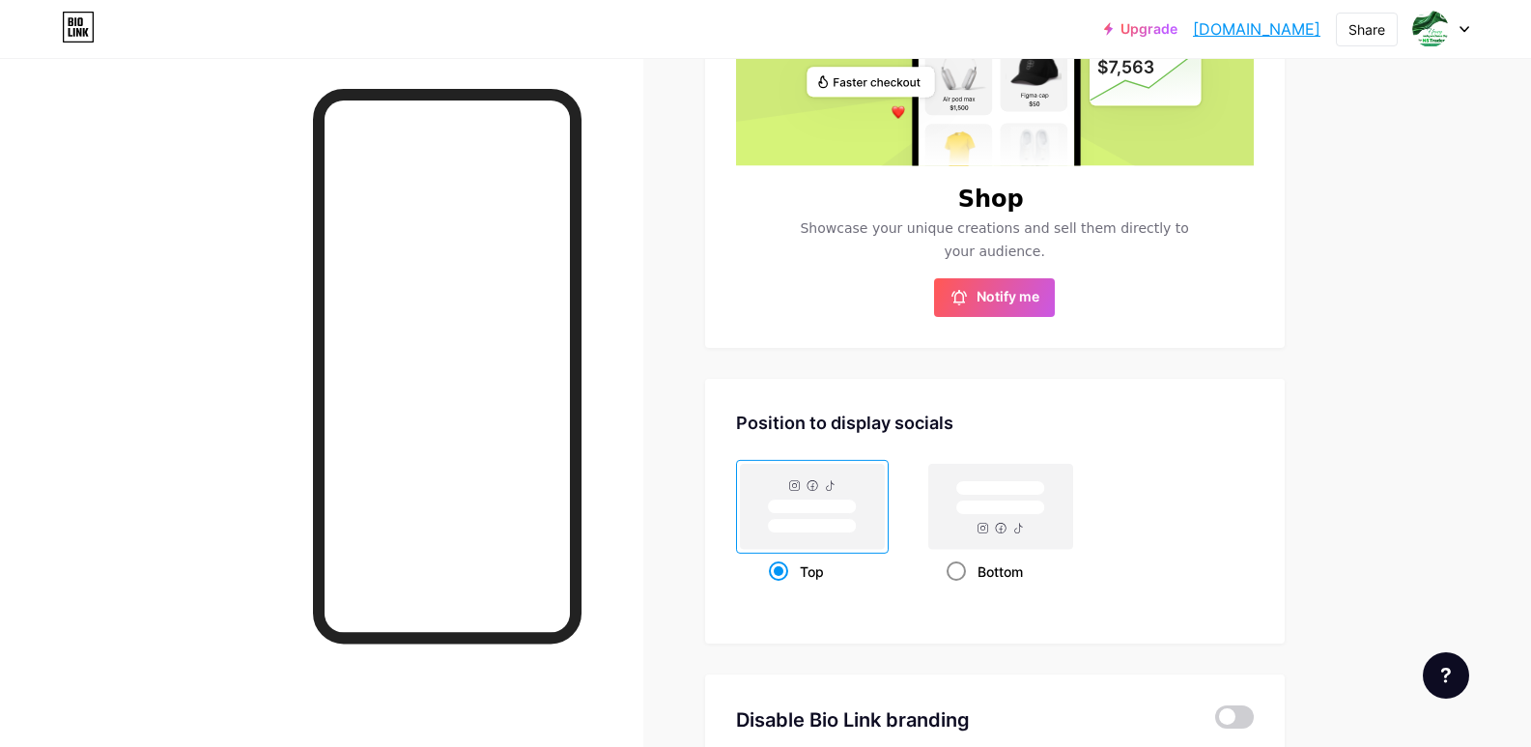
radio input "true"
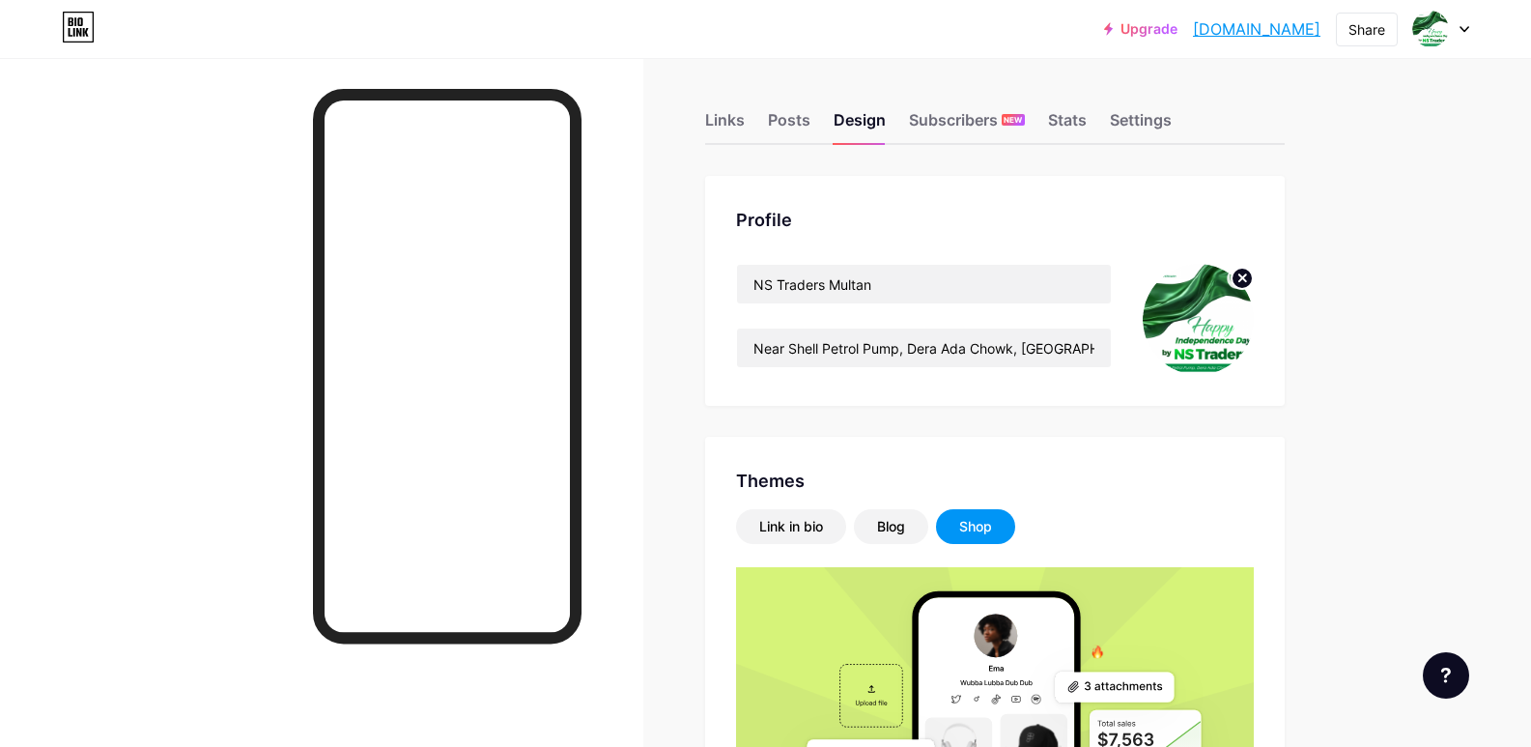
scroll to position [0, 0]
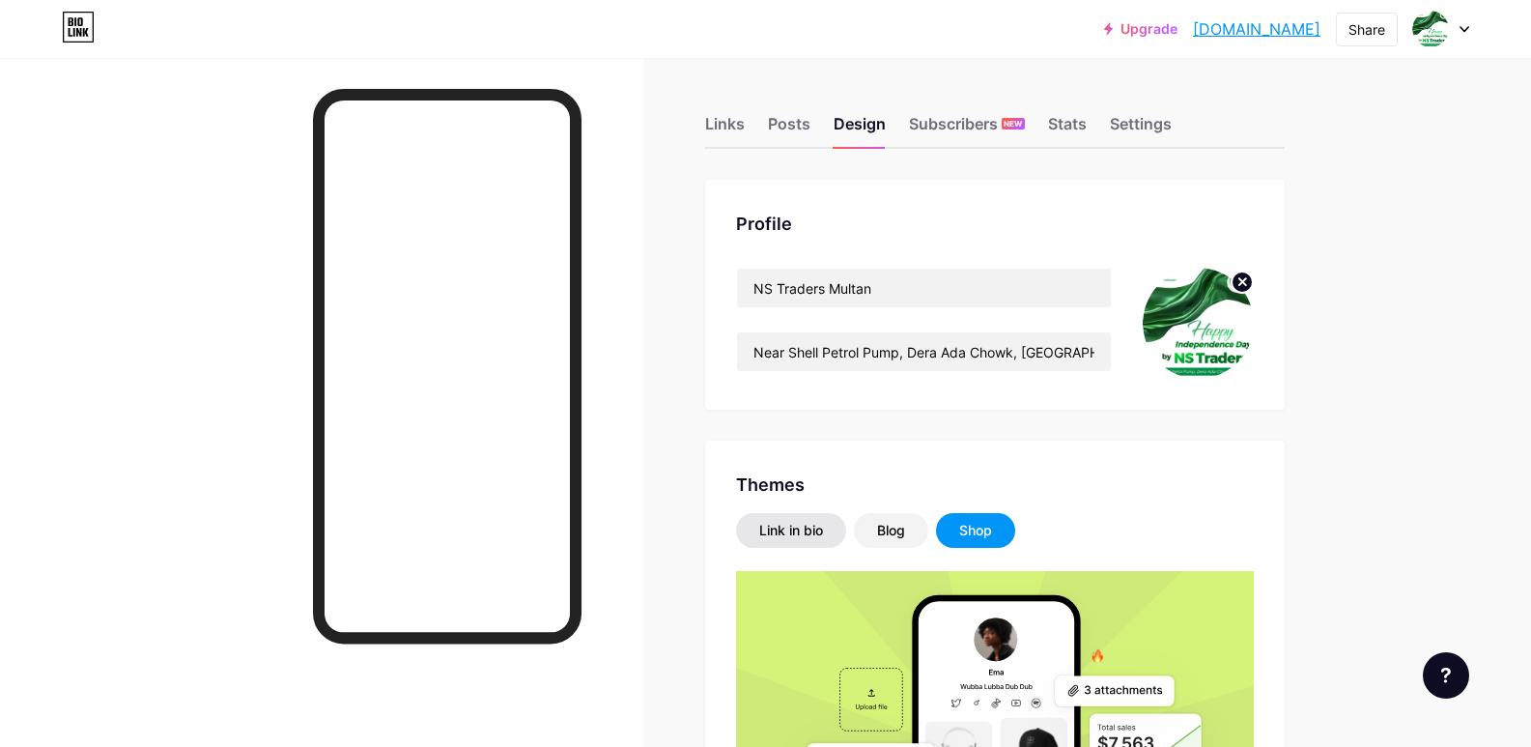
click at [800, 532] on div "Link in bio" at bounding box center [791, 530] width 64 height 19
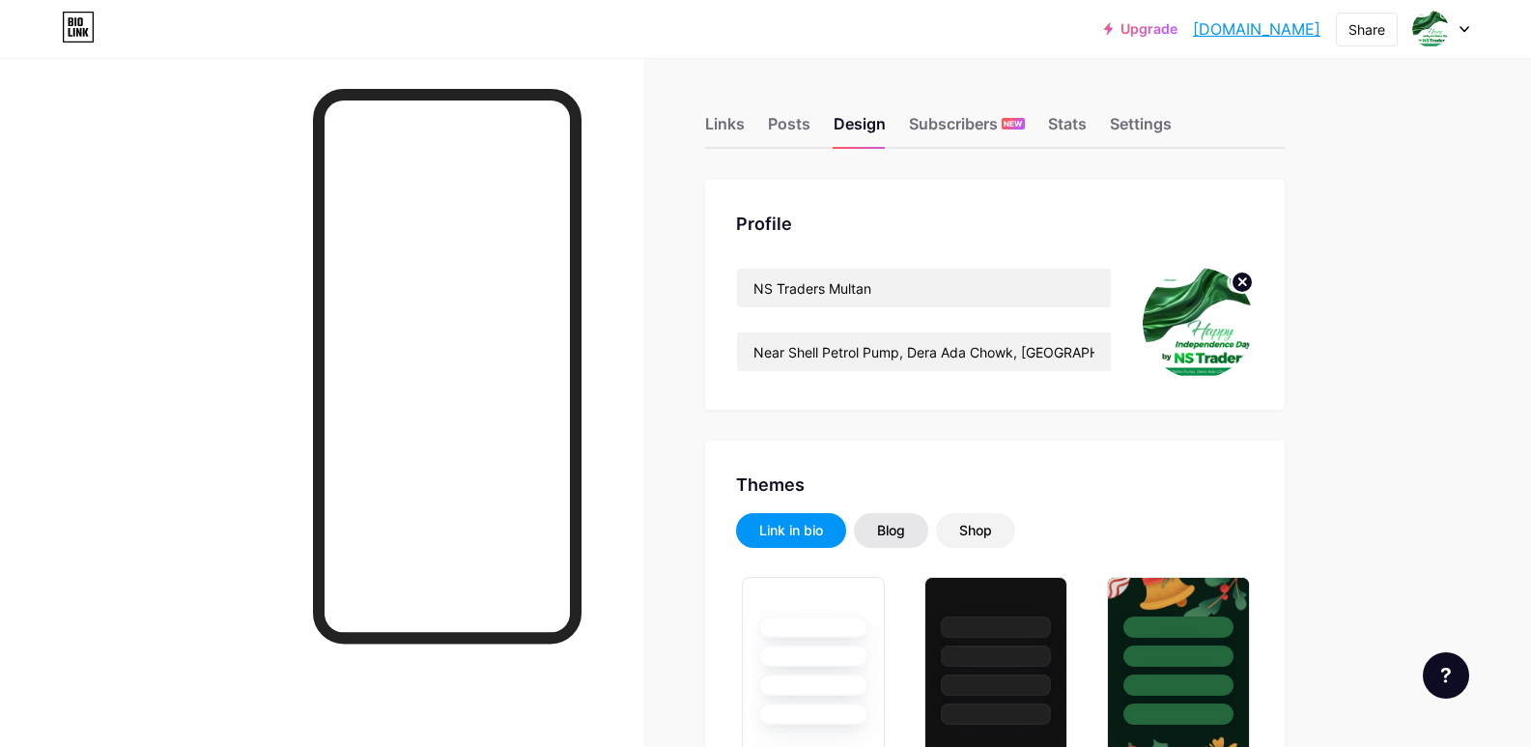
click at [889, 528] on div "Blog" at bounding box center [891, 530] width 28 height 19
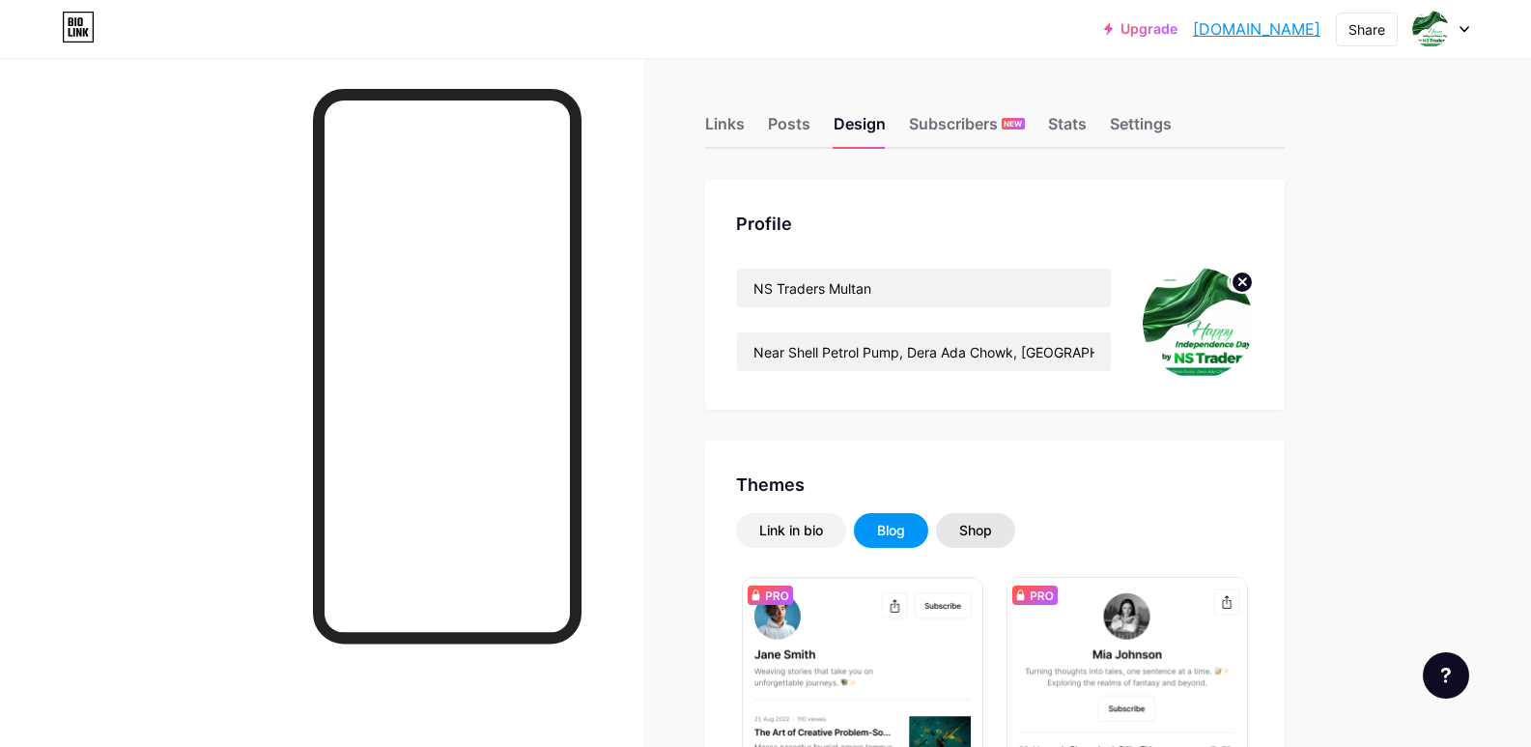
click at [1007, 533] on div "Shop" at bounding box center [975, 530] width 79 height 35
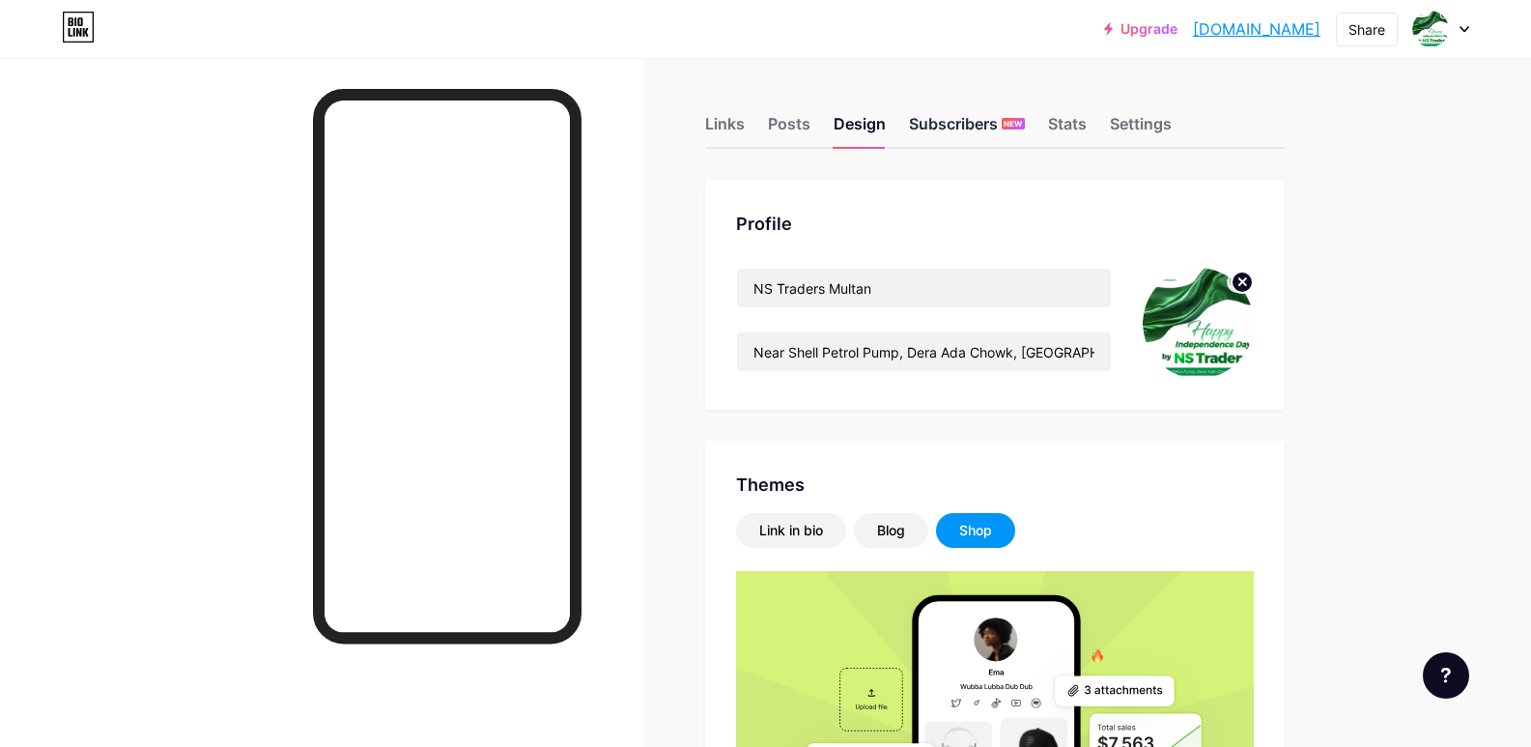
click at [975, 118] on div "Subscribers NEW" at bounding box center [967, 129] width 116 height 35
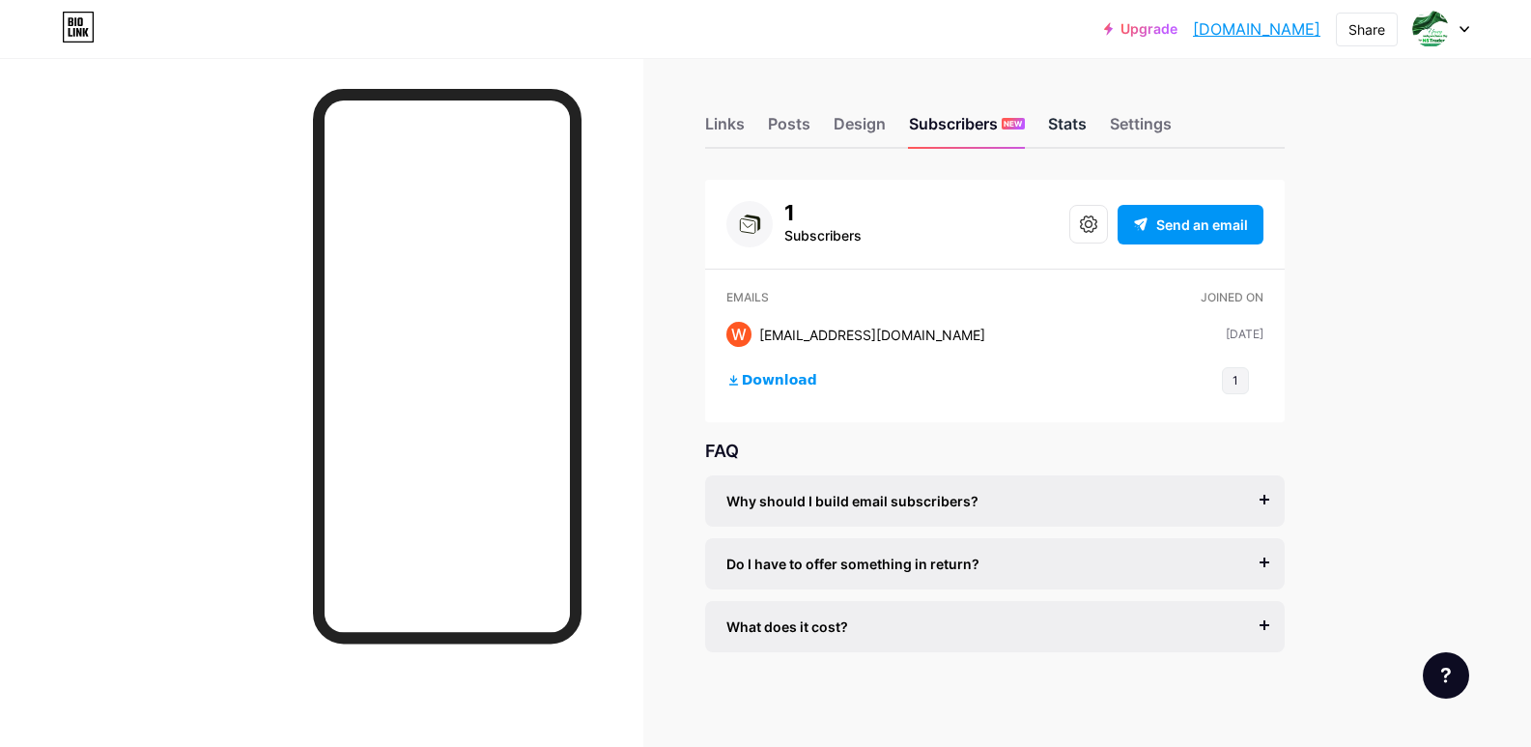
click at [1076, 128] on div "Stats" at bounding box center [1067, 129] width 39 height 35
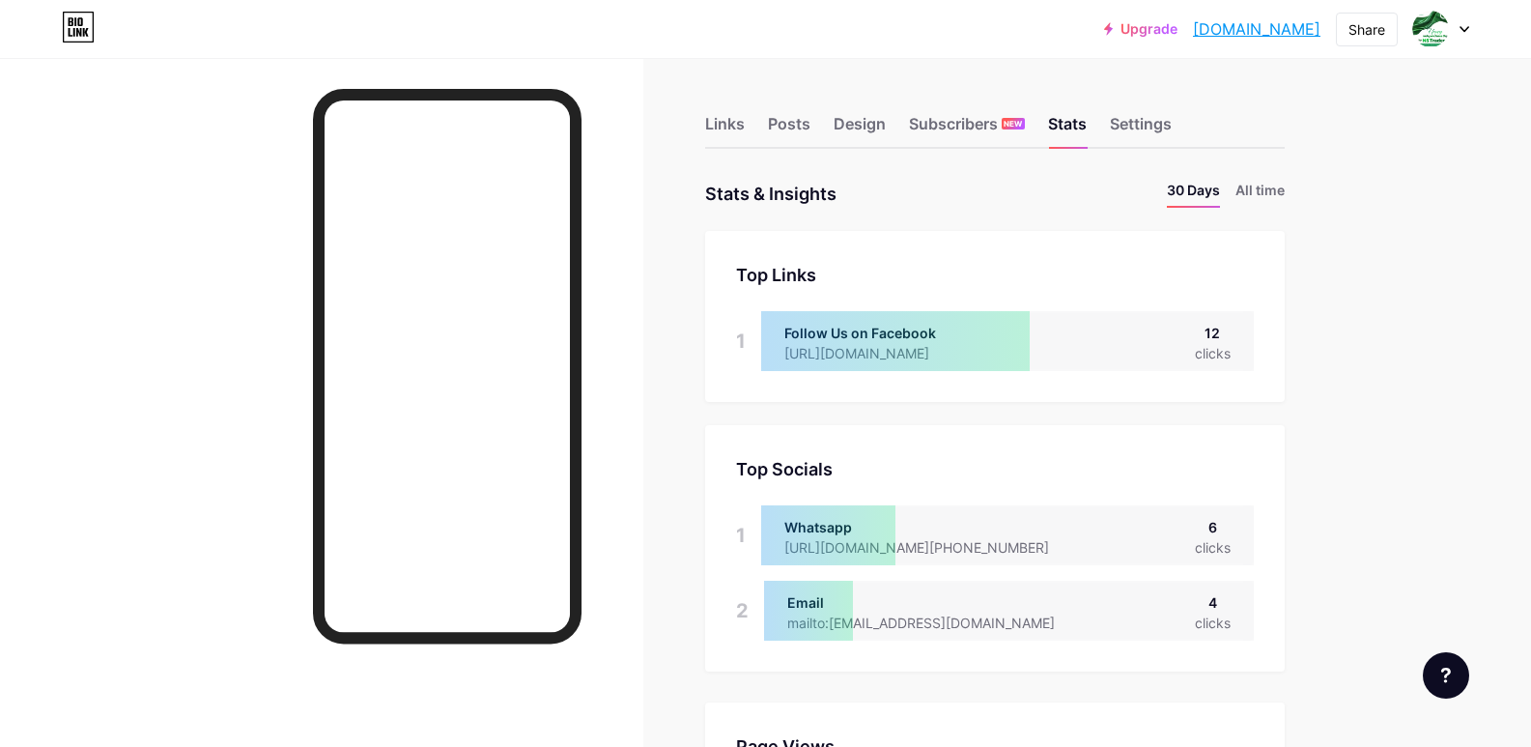
scroll to position [747, 1531]
click at [975, 123] on div "Subscribers NEW" at bounding box center [967, 129] width 116 height 35
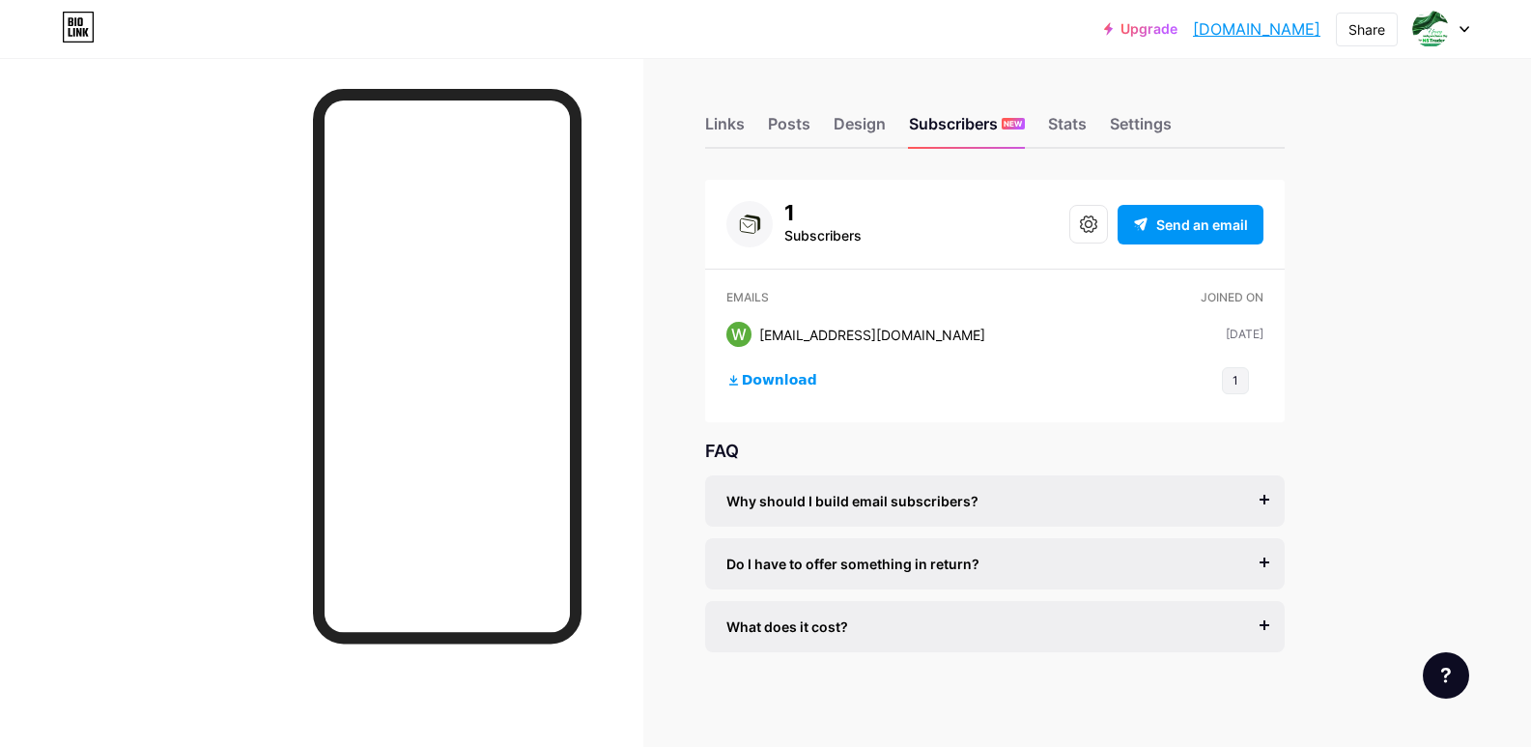
click at [790, 342] on div "[EMAIL_ADDRESS][DOMAIN_NAME]" at bounding box center [872, 335] width 226 height 20
click at [1226, 327] on div "[DATE]" at bounding box center [1245, 333] width 38 height 17
click at [925, 317] on div "W waqashashimm@gmail.com Aug 10, 2025 Aug 10, 2025" at bounding box center [994, 334] width 537 height 56
click at [1457, 27] on div at bounding box center [1441, 29] width 56 height 35
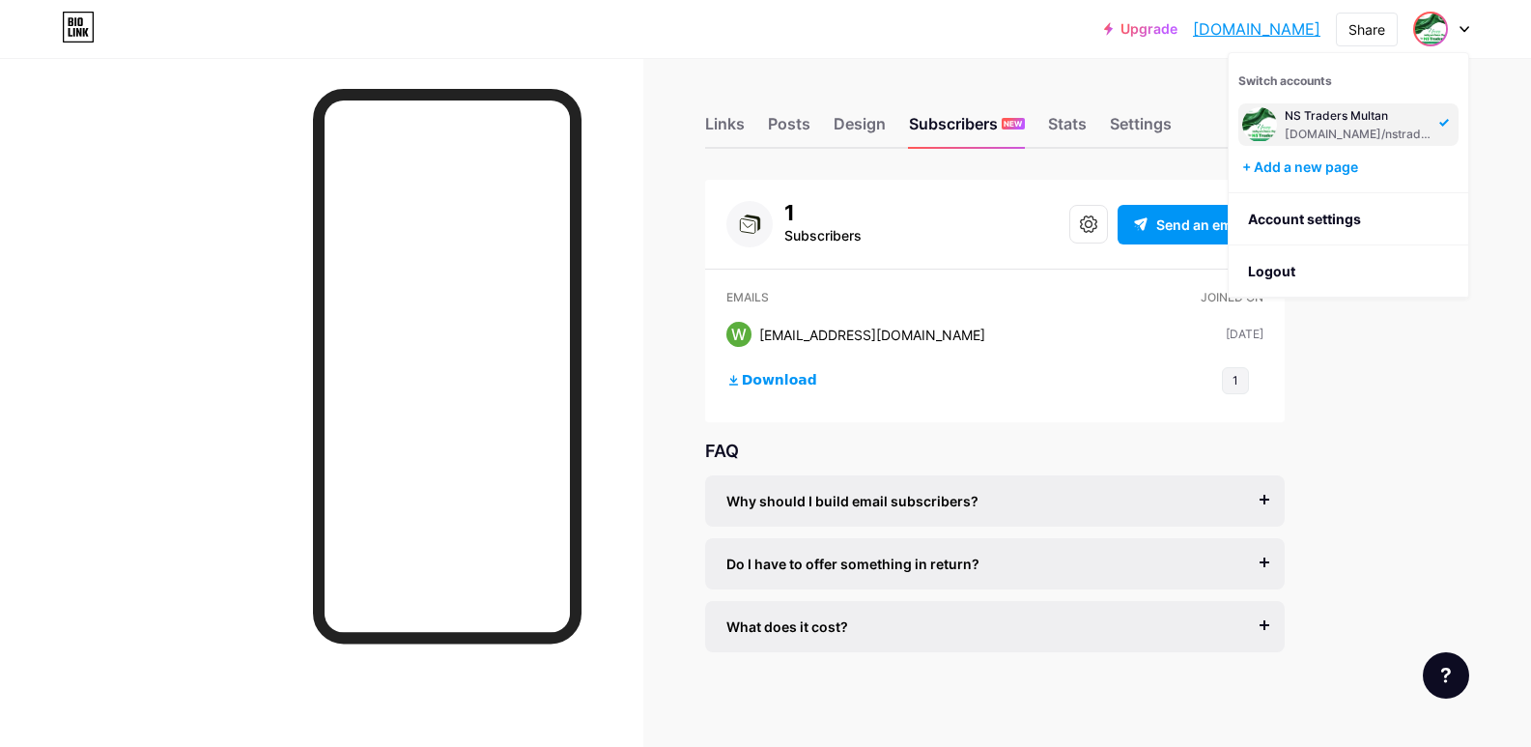
click at [1496, 366] on div "Upgrade nstradersmultan... nstradersmultan.bio.link Share Switch accounts NS Tr…" at bounding box center [765, 374] width 1531 height 749
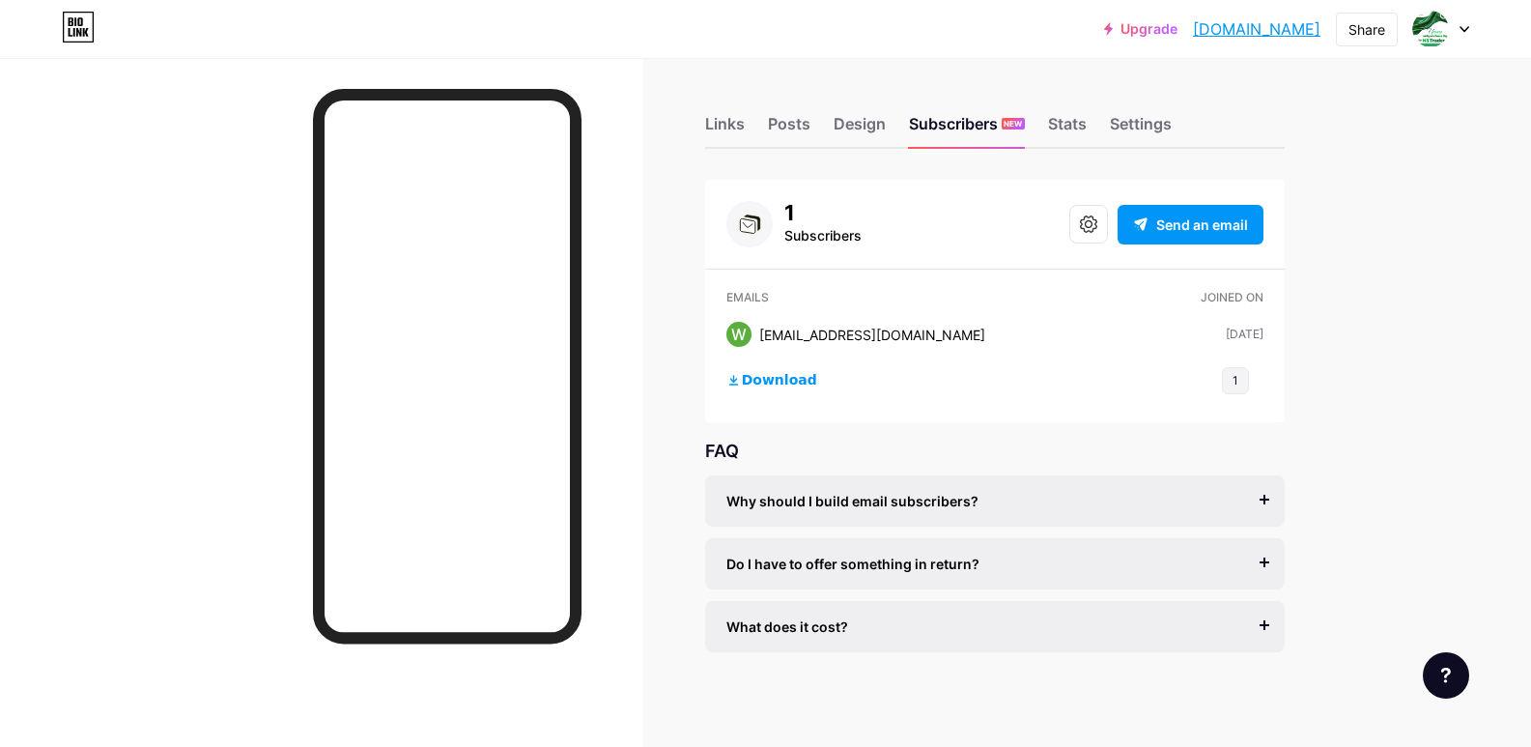
click at [1361, 228] on div "Links Posts Design Subscribers NEW Stats Settings 1 Subscribers Send an email E…" at bounding box center [683, 403] width 1366 height 691
click at [867, 118] on div "Design" at bounding box center [860, 129] width 52 height 35
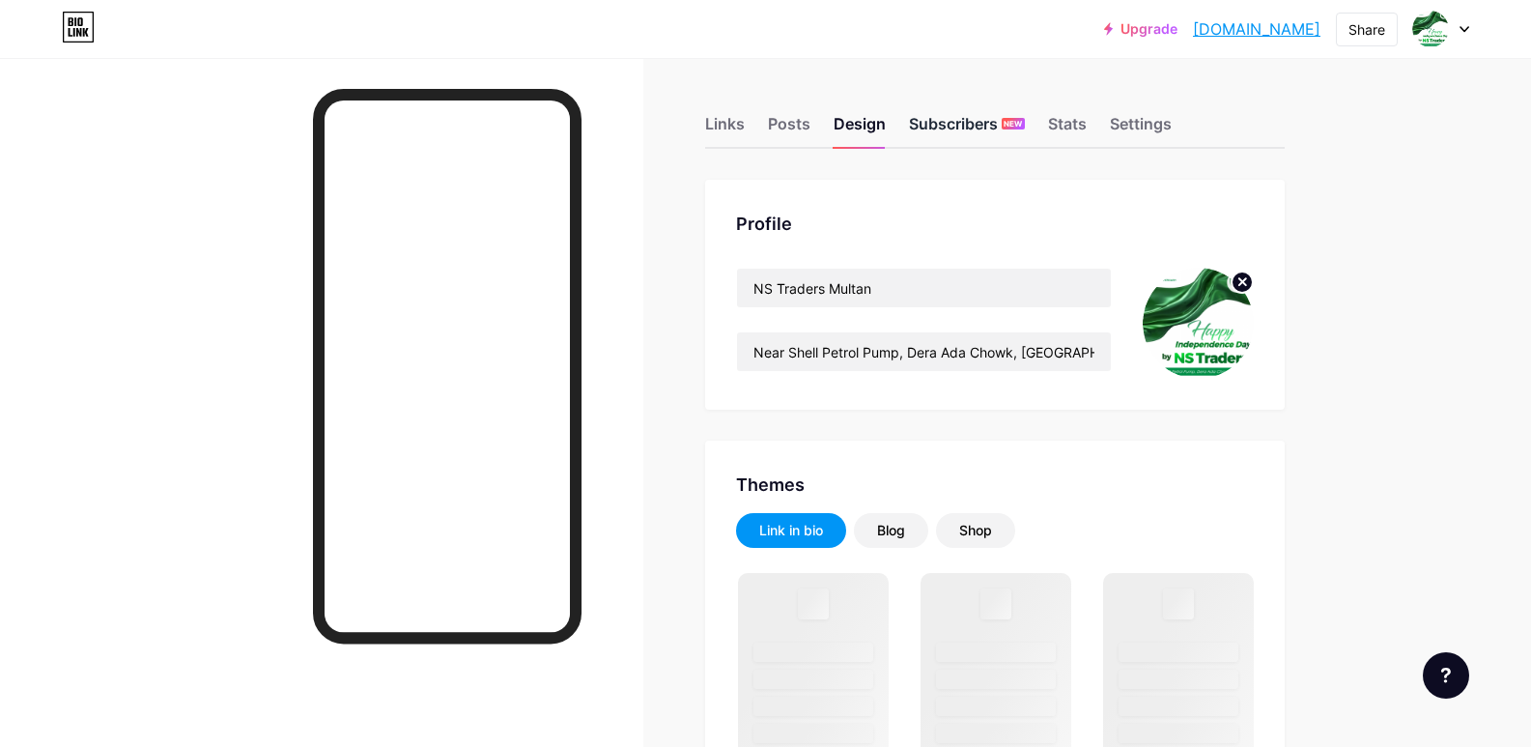
click at [959, 122] on div "Subscribers NEW" at bounding box center [967, 129] width 116 height 35
